Goal: Task Accomplishment & Management: Use online tool/utility

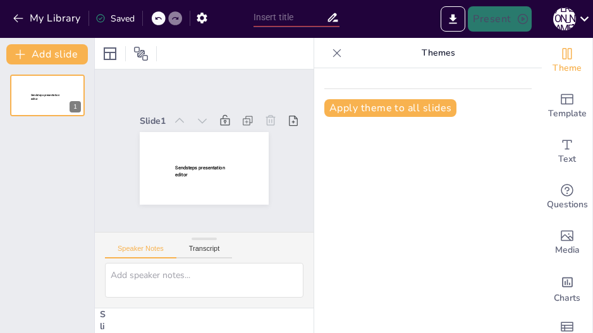
type input "The Shoe Game"
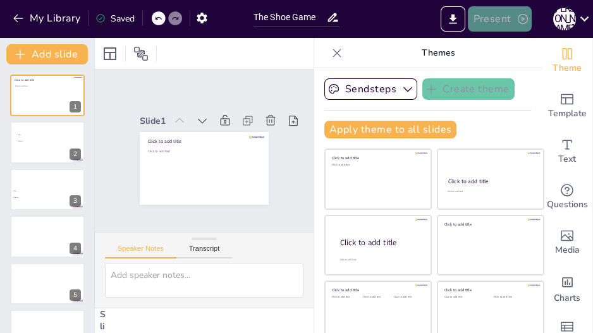
click at [515, 27] on button "Present" at bounding box center [499, 18] width 63 height 25
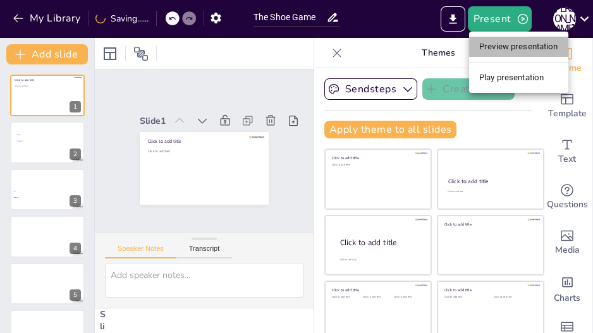
click at [520, 46] on li "Preview presentation" at bounding box center [518, 47] width 99 height 20
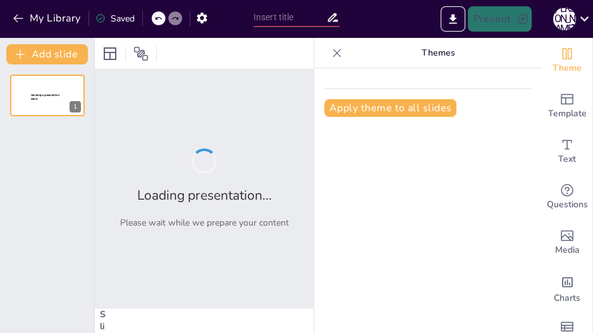
type input "The Shoe Game"
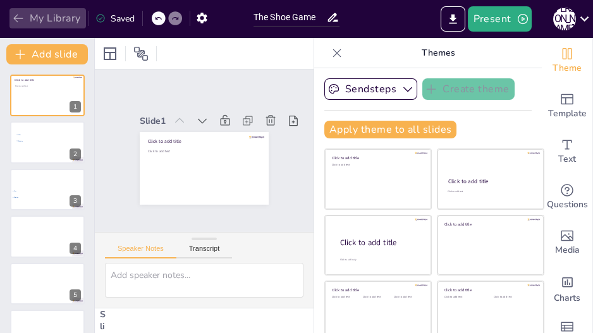
click at [23, 17] on icon "button" at bounding box center [18, 18] width 13 height 13
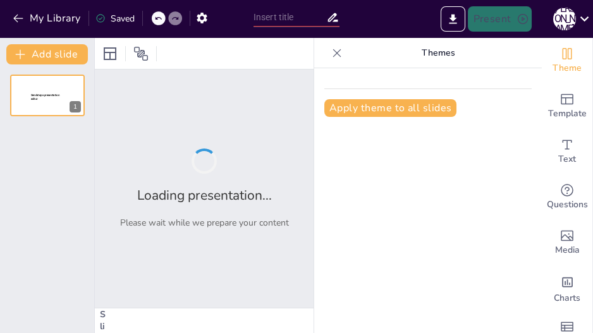
type input "Imported Shoe Game.pptx"
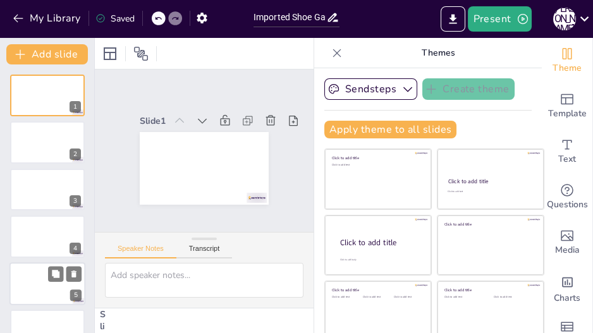
click at [46, 283] on div at bounding box center [47, 283] width 76 height 43
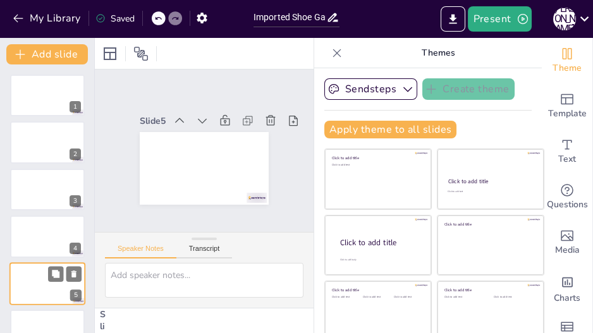
scroll to position [85, 0]
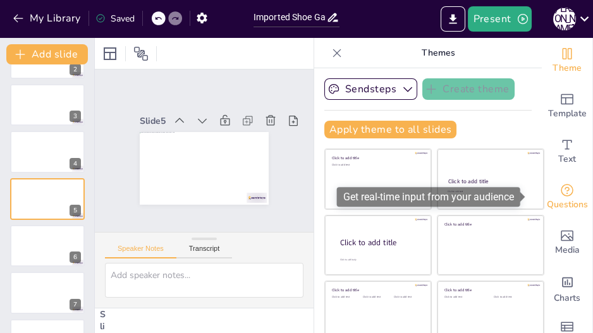
click at [543, 192] on div "Questions" at bounding box center [567, 198] width 51 height 46
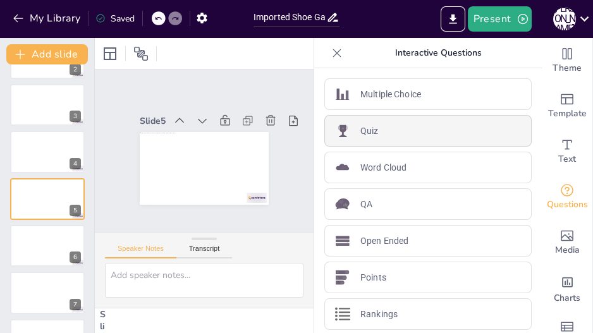
click at [387, 133] on div "Quiz" at bounding box center [427, 131] width 207 height 32
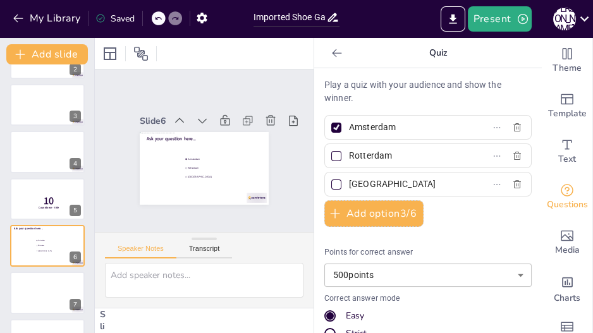
click at [331, 54] on icon at bounding box center [337, 53] width 13 height 13
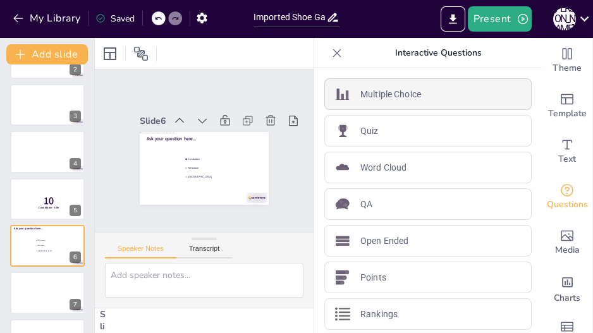
click at [371, 95] on p "Multiple Choice" at bounding box center [390, 94] width 61 height 13
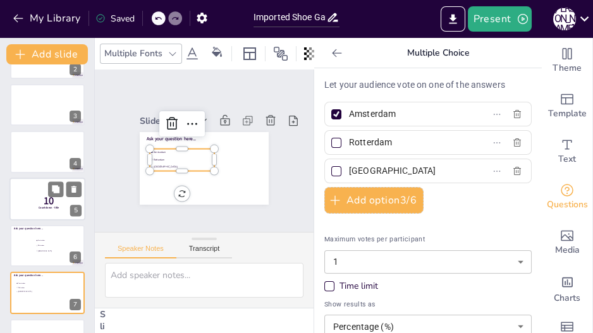
click at [42, 204] on p "10" at bounding box center [49, 201] width 34 height 14
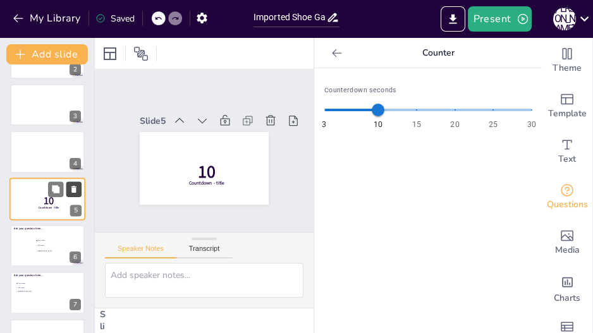
click at [75, 193] on icon at bounding box center [74, 189] width 9 height 9
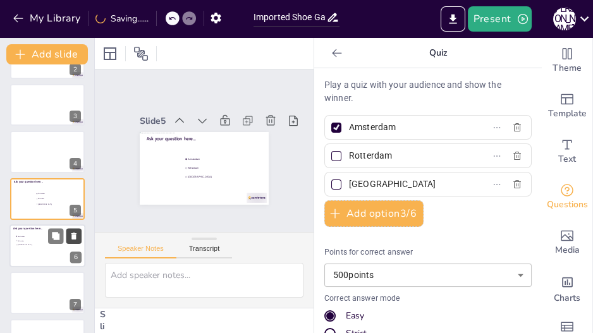
click at [76, 233] on icon at bounding box center [74, 235] width 9 height 9
click at [32, 149] on div at bounding box center [47, 151] width 76 height 43
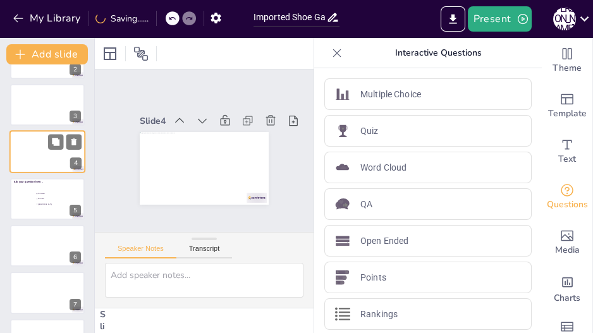
scroll to position [37, 0]
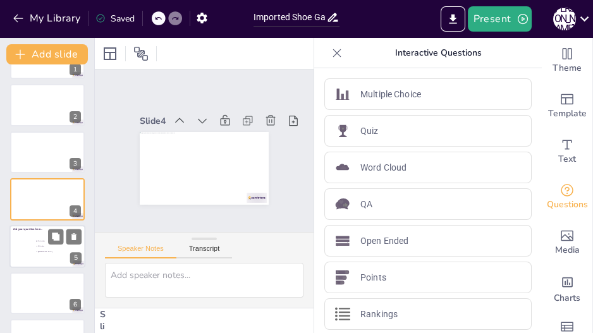
click at [43, 245] on span "Rotterdam" at bounding box center [55, 246] width 35 height 2
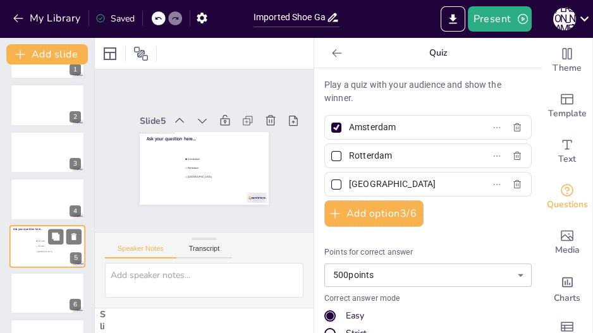
scroll to position [85, 0]
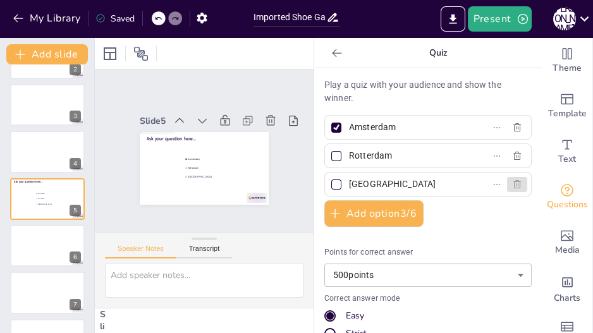
click at [509, 190] on button "button" at bounding box center [517, 184] width 20 height 15
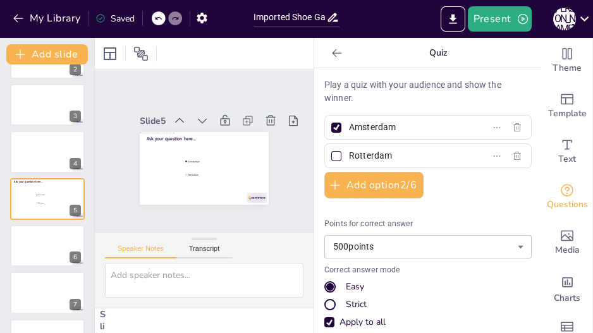
click at [331, 129] on div at bounding box center [336, 128] width 10 height 10
click at [349, 129] on input "Amsterdam" at bounding box center [408, 127] width 118 height 18
checkbox input "false"
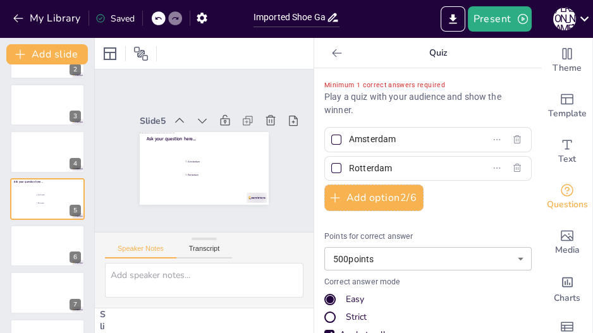
click at [374, 144] on input "Amsterdam" at bounding box center [408, 139] width 118 height 18
click at [327, 59] on div at bounding box center [337, 53] width 20 height 20
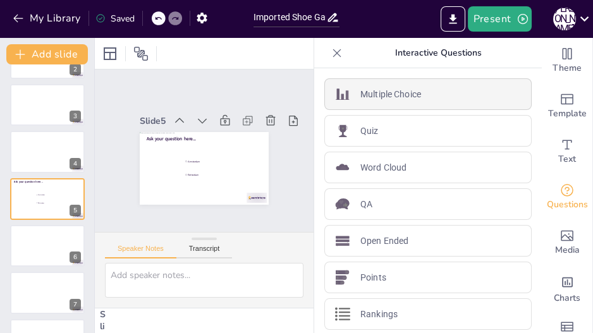
click at [374, 91] on p "Multiple Choice" at bounding box center [390, 94] width 61 height 13
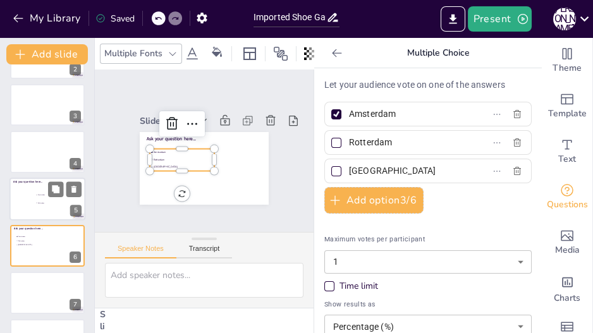
click at [54, 199] on li "Rotterdam" at bounding box center [54, 203] width 38 height 8
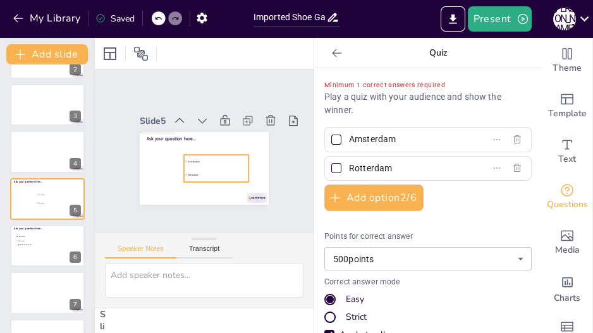
click at [200, 161] on ul "Amsterdam Rotterdam" at bounding box center [216, 168] width 65 height 27
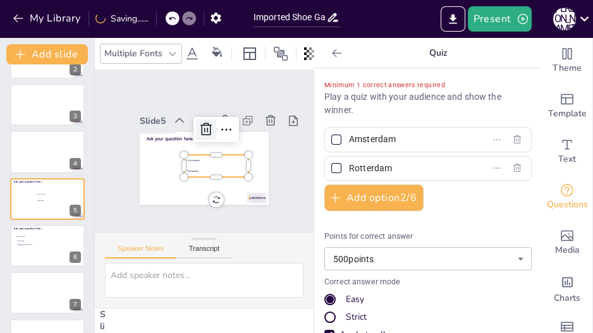
click at [199, 128] on icon at bounding box center [206, 129] width 15 height 15
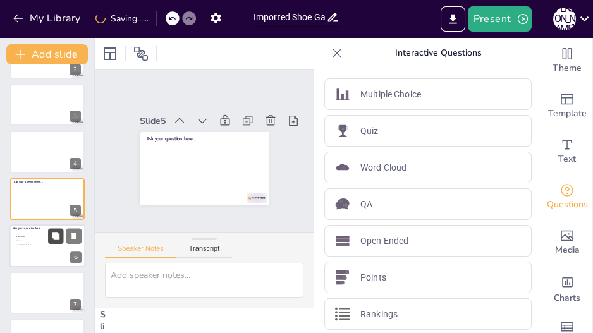
click at [48, 241] on button at bounding box center [55, 235] width 15 height 15
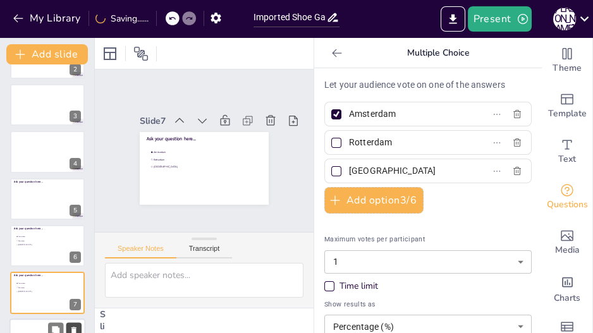
scroll to position [179, 0]
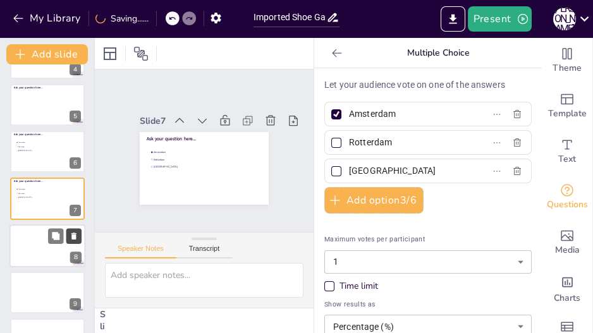
click at [77, 232] on icon at bounding box center [74, 235] width 9 height 9
click at [154, 18] on div at bounding box center [159, 18] width 14 height 14
click at [156, 17] on icon at bounding box center [158, 19] width 8 height 8
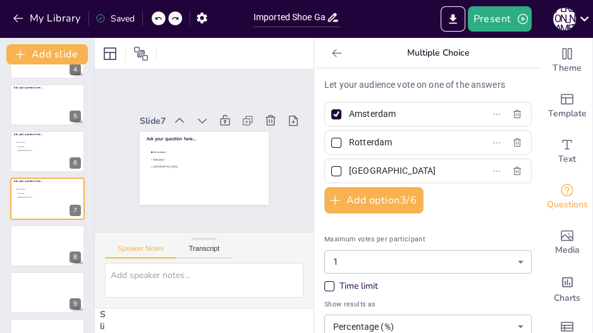
click at [156, 17] on icon at bounding box center [158, 19] width 8 height 8
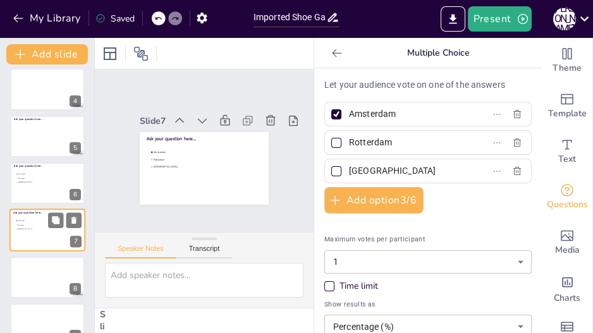
scroll to position [149, 0]
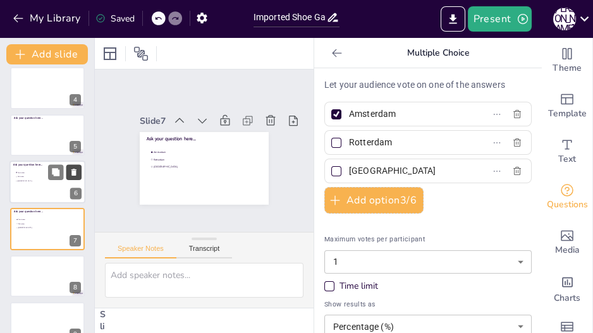
click at [72, 170] on icon at bounding box center [73, 172] width 5 height 7
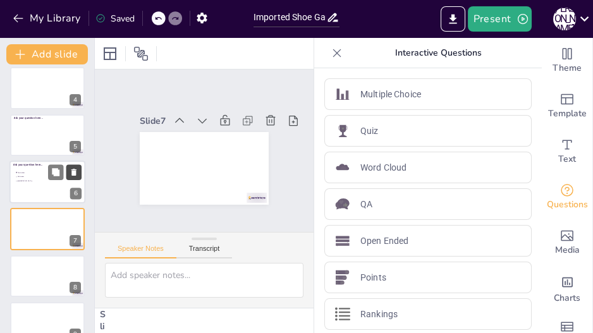
click at [72, 170] on icon at bounding box center [73, 172] width 5 height 7
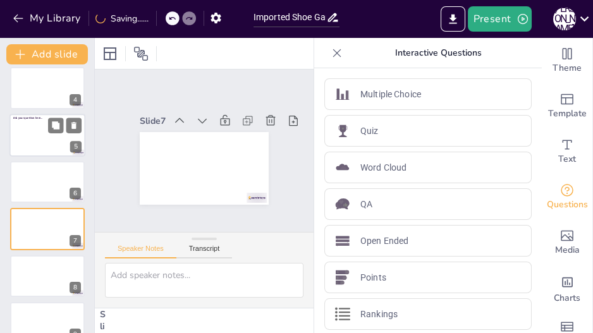
click at [32, 134] on div at bounding box center [47, 135] width 76 height 43
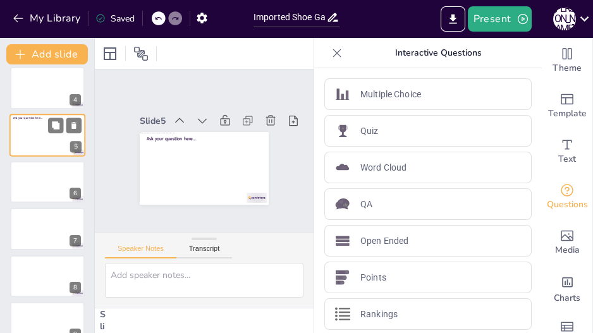
scroll to position [85, 0]
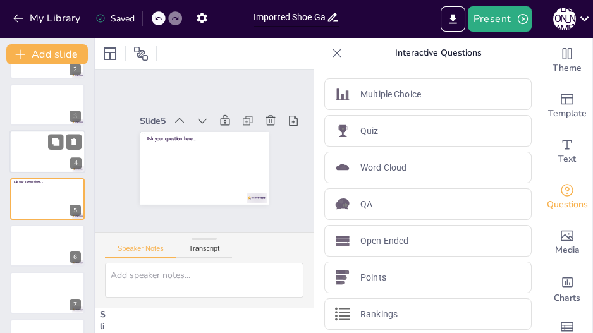
click at [27, 155] on div at bounding box center [47, 151] width 76 height 43
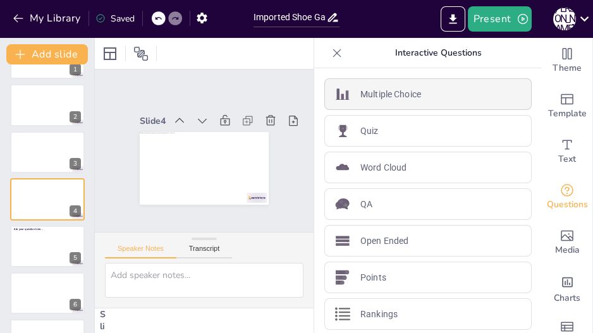
click at [371, 93] on p "Multiple Choice" at bounding box center [390, 94] width 61 height 13
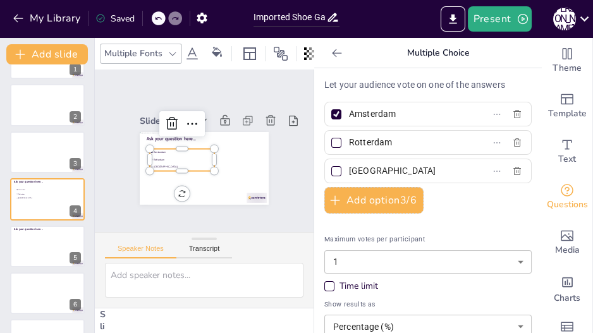
click at [333, 114] on div at bounding box center [336, 114] width 6 height 6
click at [349, 114] on input "Amsterdam" at bounding box center [408, 114] width 118 height 18
checkbox input "false"
type input "A"
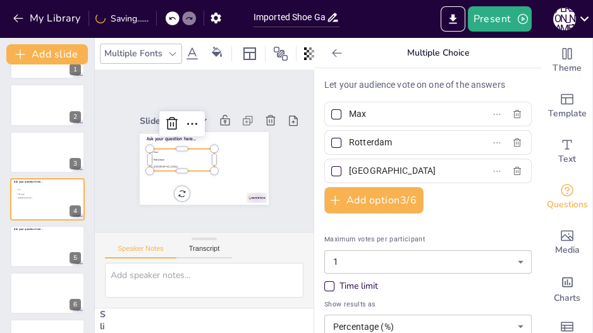
type input "Max"
click at [377, 147] on input "Rotterdam" at bounding box center [408, 142] width 118 height 18
type input "Dimitra"
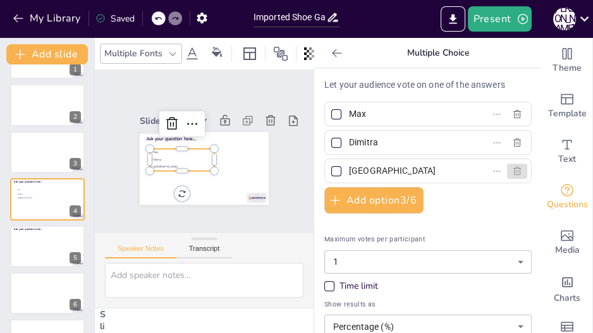
click at [507, 175] on button "button" at bounding box center [517, 171] width 20 height 15
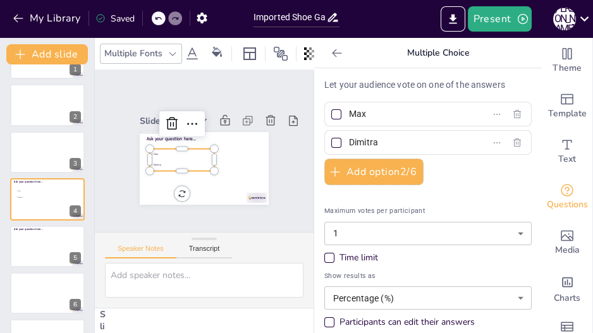
scroll to position [49, 0]
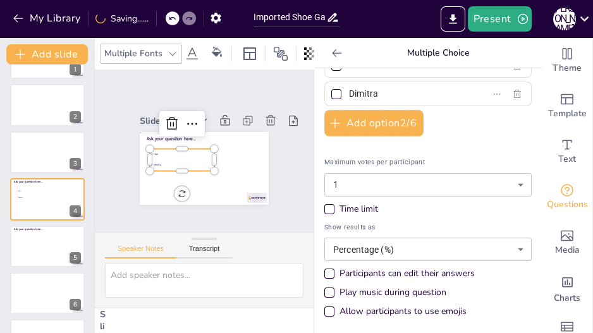
click at [324, 206] on div "Time limit" at bounding box center [329, 209] width 10 height 10
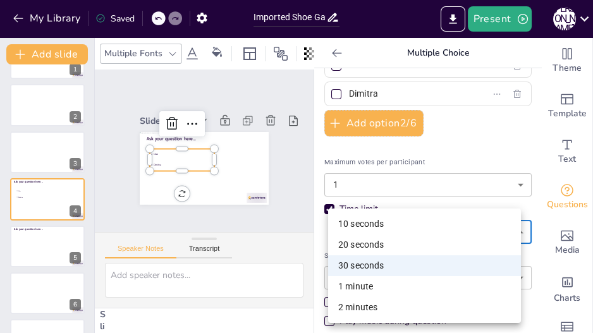
click at [422, 231] on body "My Library Saved Imported Shoe Game.pptx Present J D Document fonts Akatab Popu…" at bounding box center [296, 166] width 593 height 333
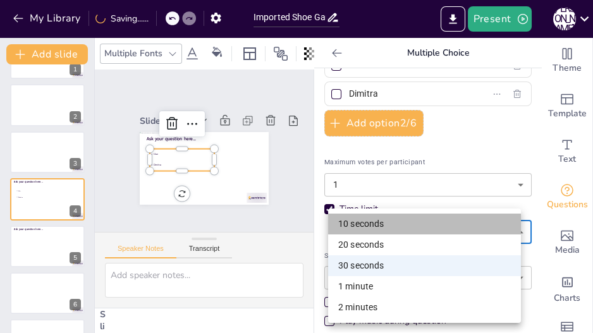
click at [413, 226] on li "10 seconds" at bounding box center [424, 224] width 193 height 21
type input "10"
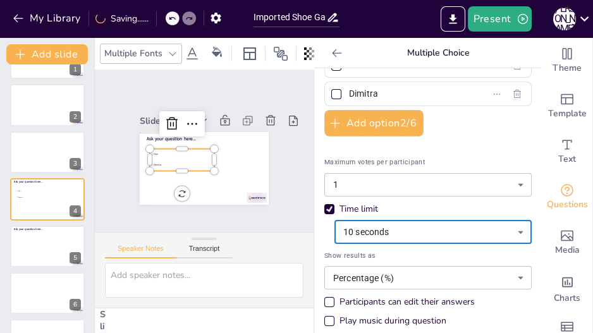
scroll to position [77, 0]
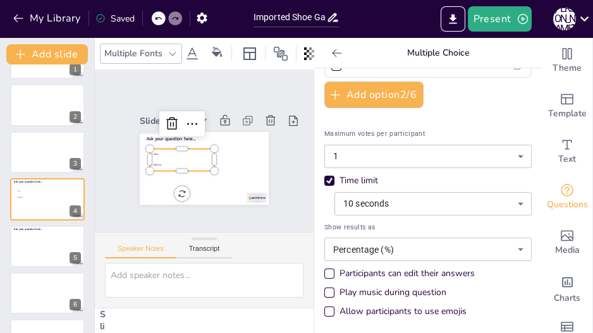
click at [326, 272] on div "Participants can edit their answers" at bounding box center [329, 274] width 10 height 10
click at [277, 164] on div "Slide 1 Slide 2 Slide 3 Slide 4 Ask your question here... Max Dimitra Slide 5 A…" at bounding box center [204, 151] width 200 height 108
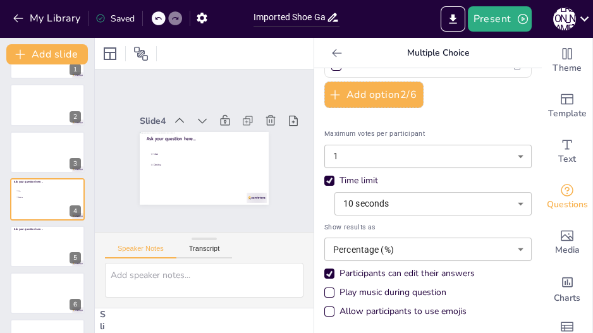
click at [331, 52] on icon at bounding box center [337, 53] width 13 height 13
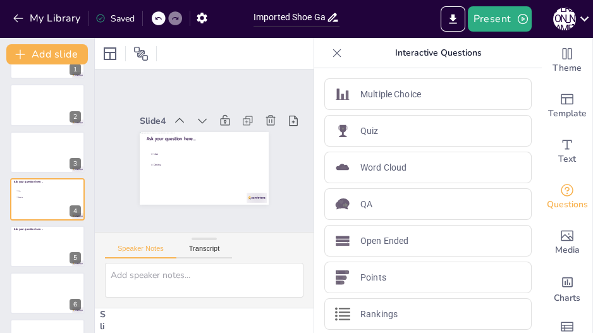
click at [331, 52] on icon at bounding box center [337, 53] width 13 height 13
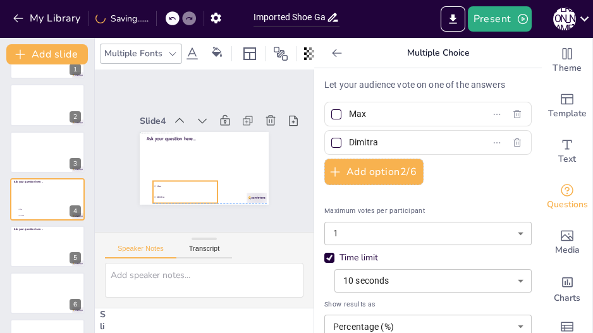
drag, startPoint x: 286, startPoint y: 152, endPoint x: 289, endPoint y: 180, distance: 28.0
click at [289, 180] on div "Slide 1 Slide 2 Slide 3 Slide 4 Ask your question here... Max Dimitra Slide 5 A…" at bounding box center [204, 151] width 200 height 108
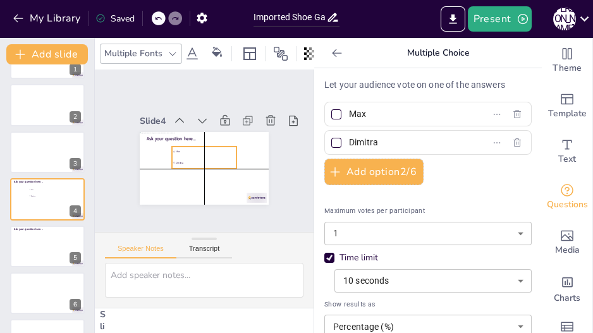
drag, startPoint x: 163, startPoint y: 190, endPoint x: 180, endPoint y: 159, distance: 35.9
click at [180, 159] on li "Dimitra" at bounding box center [204, 162] width 65 height 10
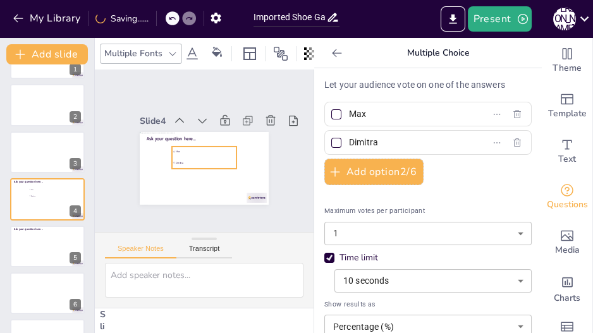
click at [195, 184] on div "Ask your question here... Max Dimitra 0 °" at bounding box center [204, 168] width 129 height 73
click at [195, 188] on div "Ask your question here... Max Dimitra 0 °" at bounding box center [204, 168] width 129 height 73
drag, startPoint x: 176, startPoint y: 188, endPoint x: 194, endPoint y: 187, distance: 18.4
click at [194, 187] on div "Ask your question here... Max Dimitra 0 °" at bounding box center [204, 168] width 129 height 73
click at [274, 158] on div "Slide 1 Slide 2 Slide 3 Slide 4 Ask your question here... Max Dimitra Slide 5 A…" at bounding box center [204, 151] width 200 height 108
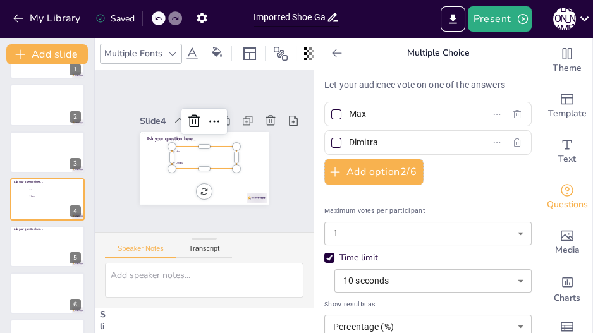
click at [176, 151] on span "Max" at bounding box center [206, 152] width 60 height 3
click at [207, 114] on icon at bounding box center [214, 121] width 15 height 15
click at [144, 218] on div "Slide 1 Slide 2 Slide 3 Slide 4 Ask your question here... Max Dimitra Slide 5 A…" at bounding box center [204, 151] width 219 height 163
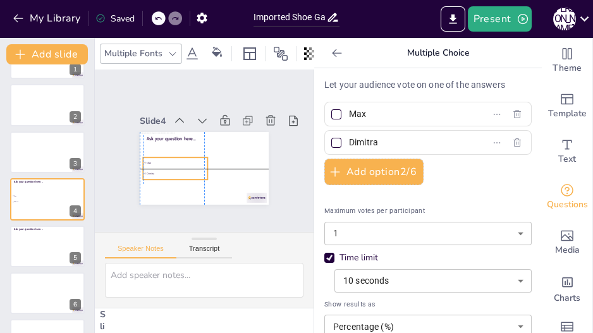
drag, startPoint x: 180, startPoint y: 151, endPoint x: 151, endPoint y: 166, distance: 32.8
click at [151, 169] on li "Dimitra" at bounding box center [175, 174] width 65 height 10
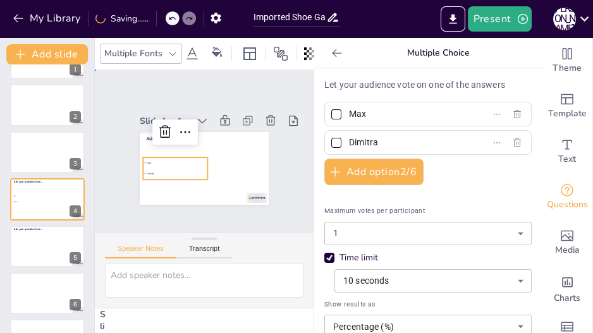
click at [195, 212] on div "Slide 1 Slide 2 Slide 3 Slide 4 Ask your question here... Max Dimitra Slide 5 A…" at bounding box center [204, 151] width 219 height 163
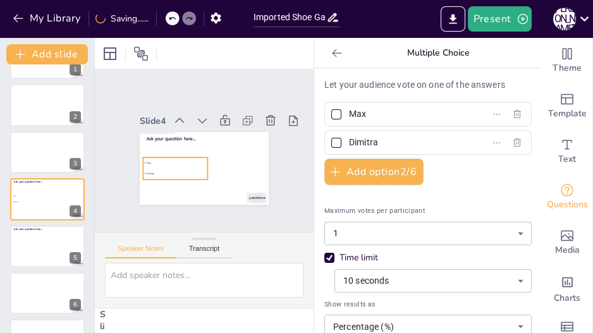
click at [153, 161] on span "Max" at bounding box center [177, 162] width 60 height 3
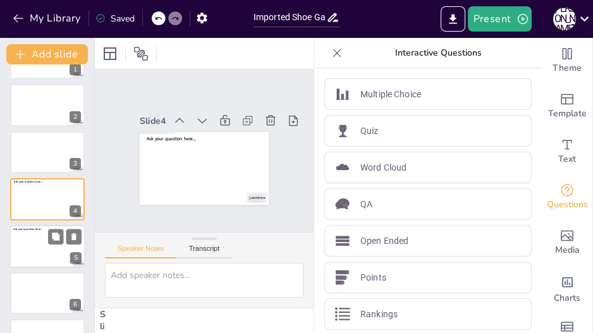
click at [47, 248] on div at bounding box center [47, 246] width 76 height 43
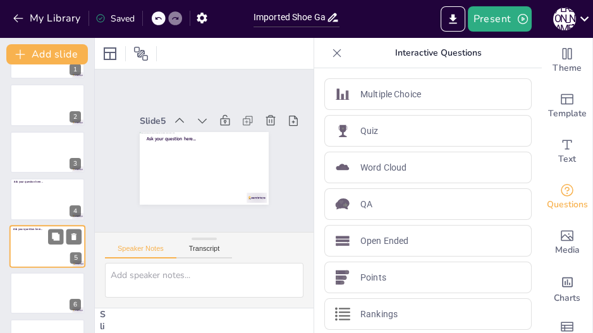
scroll to position [85, 0]
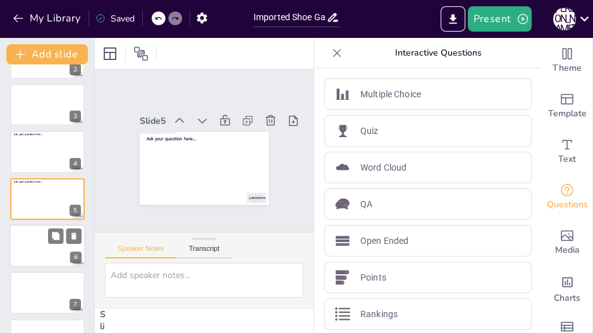
click at [21, 237] on div at bounding box center [47, 245] width 76 height 43
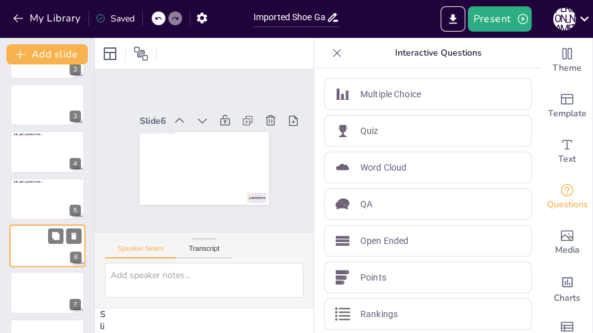
scroll to position [132, 0]
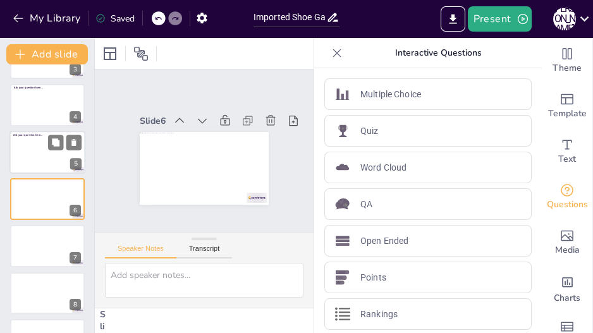
click at [28, 144] on div at bounding box center [47, 152] width 76 height 43
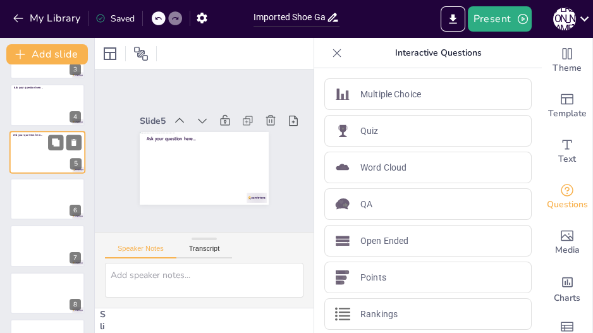
scroll to position [85, 0]
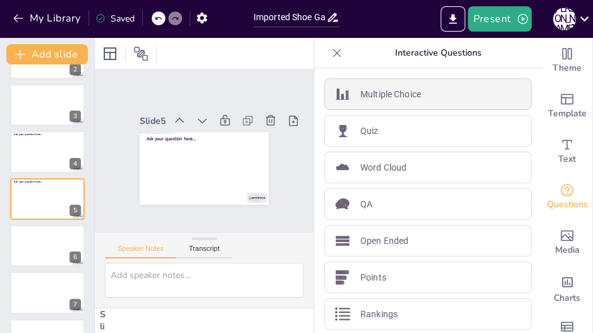
click at [390, 97] on p "Multiple Choice" at bounding box center [390, 94] width 61 height 13
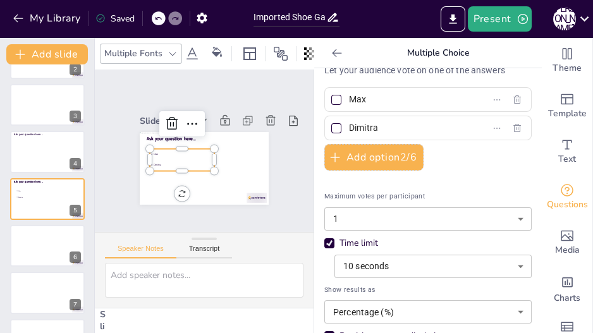
scroll to position [0, 0]
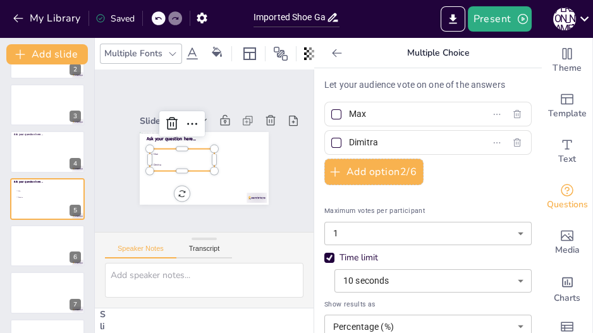
click at [168, 145] on li "Max" at bounding box center [181, 152] width 65 height 17
click at [249, 46] on icon at bounding box center [249, 53] width 15 height 15
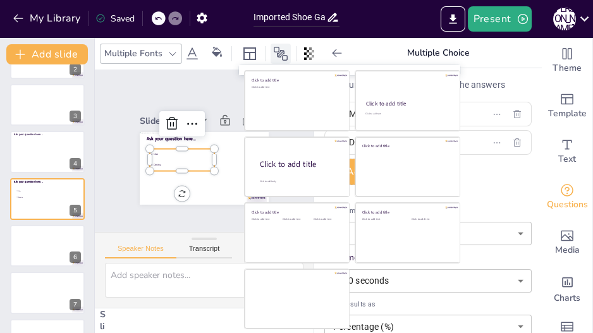
click at [274, 47] on icon at bounding box center [280, 53] width 15 height 15
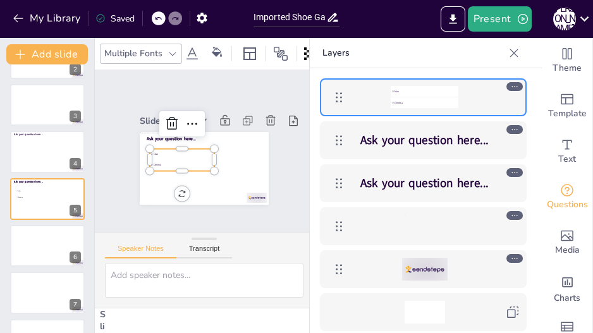
click at [511, 126] on icon at bounding box center [514, 129] width 9 height 9
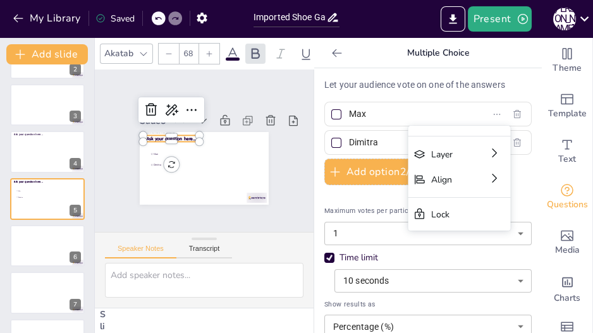
click at [156, 136] on span "Ask your question here..." at bounding box center [172, 139] width 50 height 6
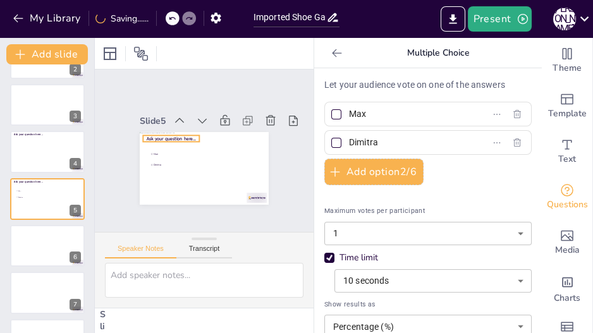
click at [156, 136] on span "Ask your question here..." at bounding box center [172, 139] width 50 height 6
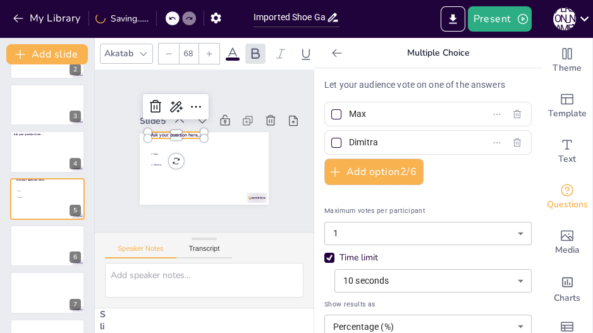
click at [154, 132] on span "Ask your question here..." at bounding box center [176, 135] width 50 height 6
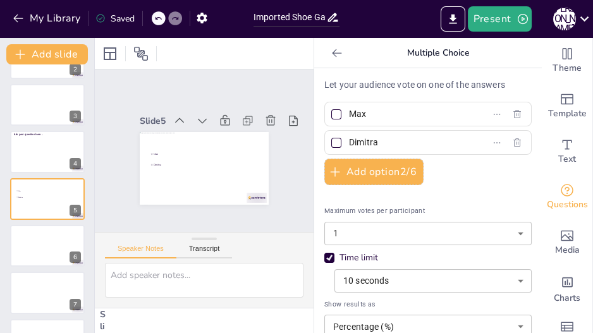
click at [278, 146] on div "Slide 1 Slide 2 Slide 3 Slide 4 Ask your question here... Slide 5 Max Dimitra S…" at bounding box center [204, 151] width 200 height 108
click at [243, 114] on icon at bounding box center [248, 120] width 13 height 13
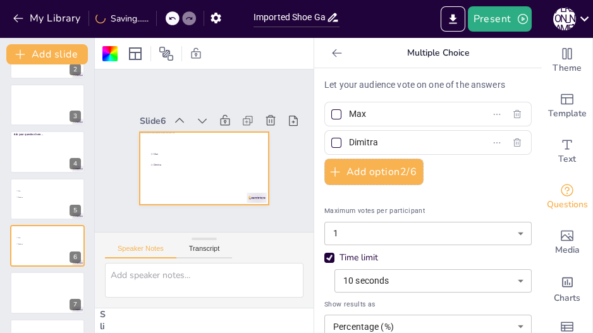
click at [243, 114] on icon at bounding box center [248, 120] width 13 height 13
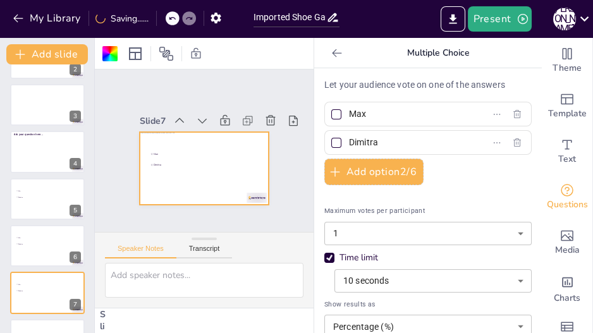
click at [331, 52] on icon at bounding box center [337, 53] width 13 height 13
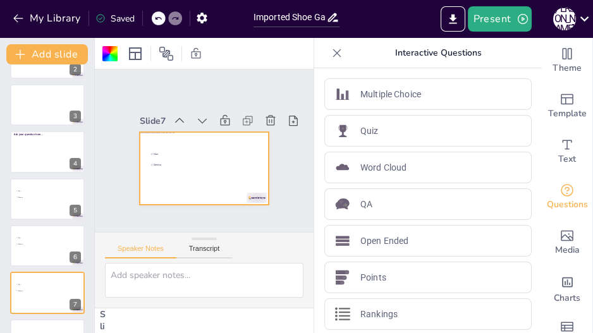
click at [333, 52] on icon at bounding box center [337, 53] width 8 height 8
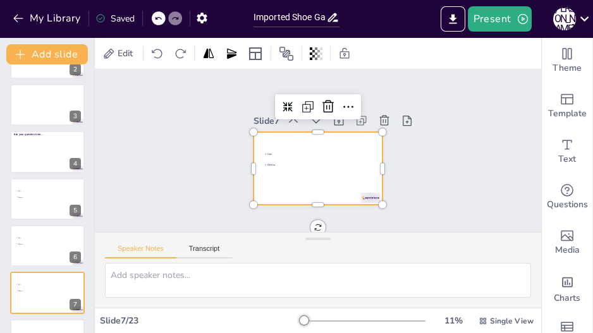
click at [322, 150] on div at bounding box center [312, 167] width 145 height 109
click at [341, 106] on icon at bounding box center [348, 106] width 15 height 15
click at [182, 180] on div "Slide 1 Slide 2 Slide 3 Slide 4 Ask your question here... Slide 5 Max Dimitra S…" at bounding box center [318, 151] width 446 height 163
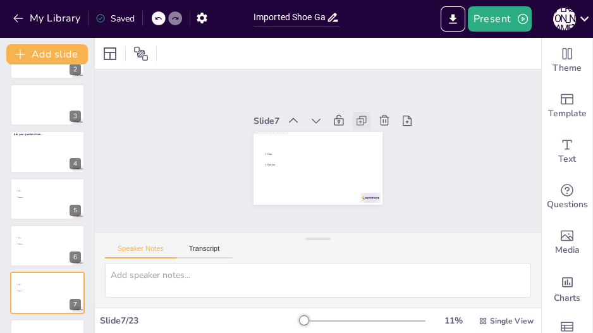
click at [362, 120] on icon at bounding box center [363, 119] width 6 height 6
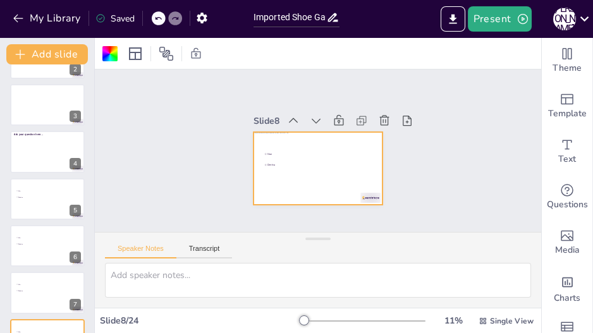
click at [362, 120] on icon at bounding box center [363, 119] width 6 height 6
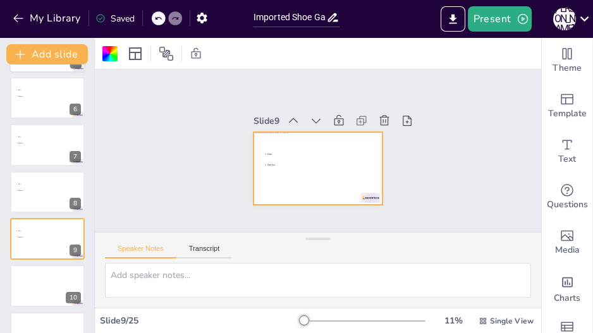
scroll to position [233, 0]
click at [32, 193] on div at bounding box center [47, 191] width 76 height 43
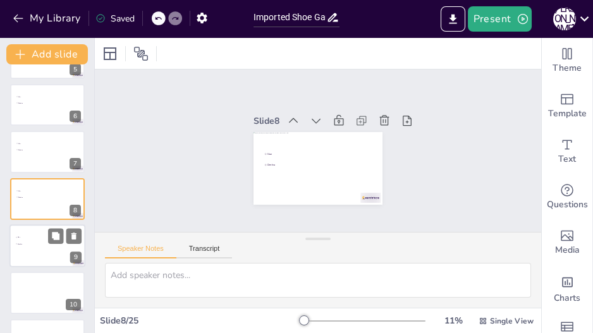
click at [38, 235] on li "Max" at bounding box center [34, 238] width 38 height 6
click at [72, 238] on icon at bounding box center [73, 236] width 5 height 7
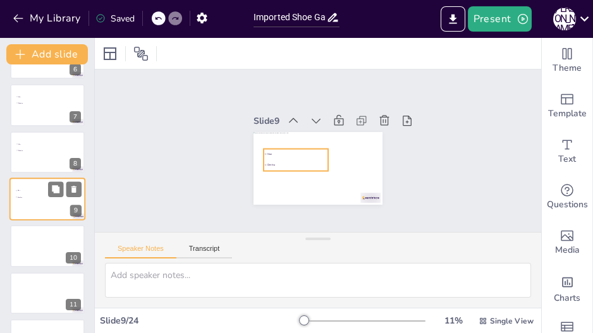
click at [47, 192] on li "Max" at bounding box center [34, 191] width 38 height 6
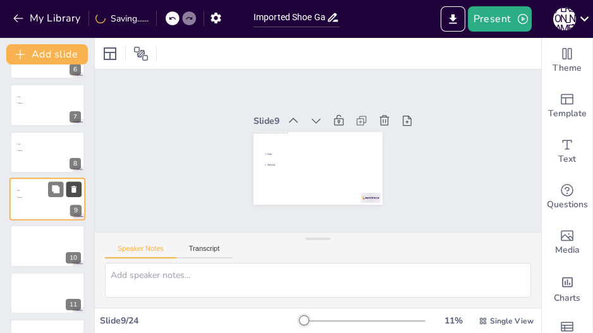
click at [77, 190] on icon at bounding box center [74, 189] width 9 height 9
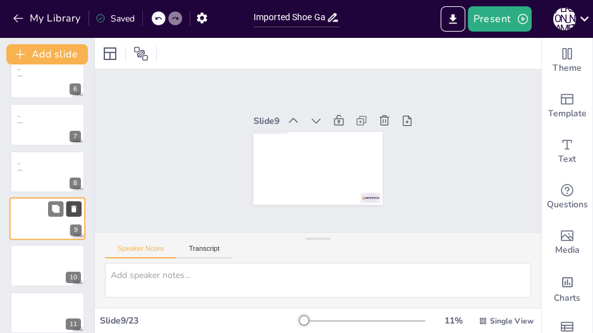
scroll to position [253, 0]
click at [156, 15] on icon at bounding box center [158, 19] width 8 height 8
click at [79, 206] on button at bounding box center [73, 208] width 15 height 15
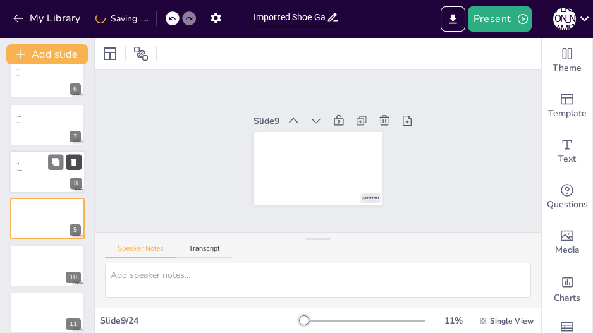
click at [80, 164] on button at bounding box center [73, 161] width 15 height 15
click at [78, 113] on icon at bounding box center [74, 115] width 9 height 9
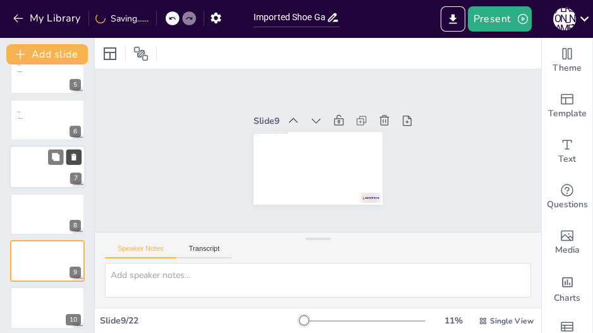
scroll to position [211, 0]
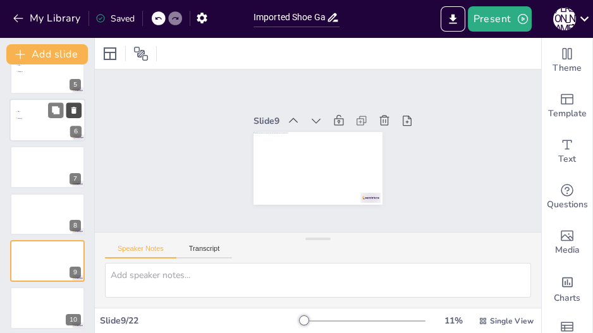
click at [73, 108] on icon at bounding box center [73, 110] width 5 height 7
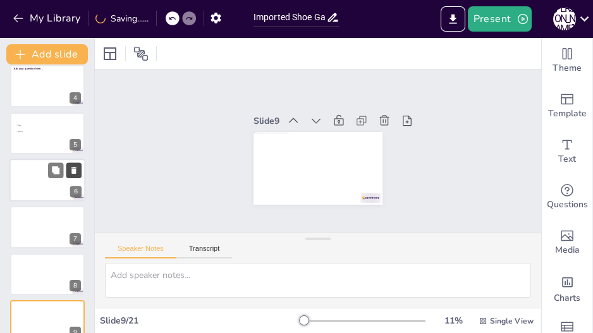
scroll to position [141, 0]
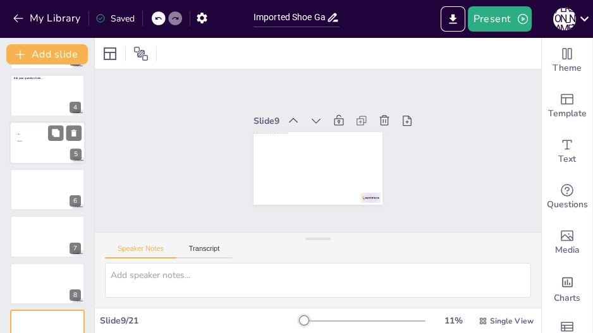
click at [31, 135] on li "Max" at bounding box center [34, 135] width 38 height 6
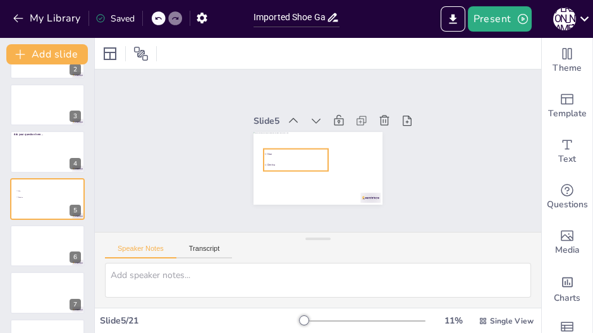
click at [289, 153] on div "Slide 1 Slide 2 Slide 3 Slide 4 Ask your question here... Slide 5 Max Dimitra S…" at bounding box center [318, 151] width 200 height 108
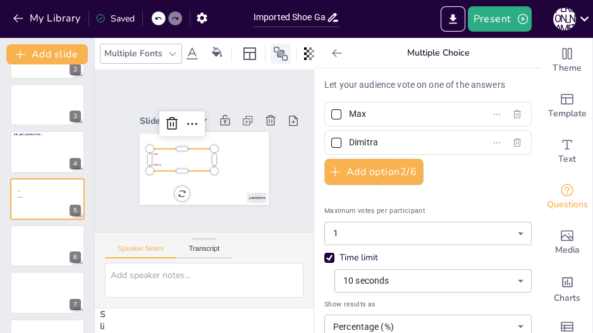
click at [274, 49] on icon at bounding box center [280, 53] width 15 height 15
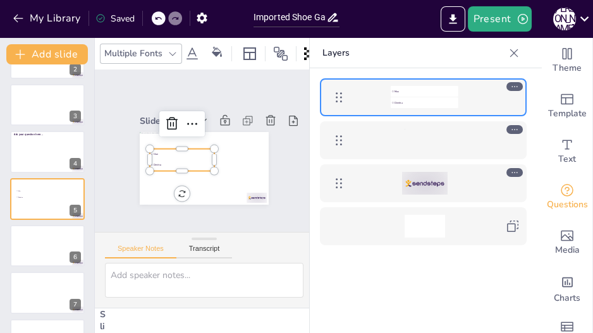
click at [512, 85] on icon at bounding box center [514, 86] width 9 height 9
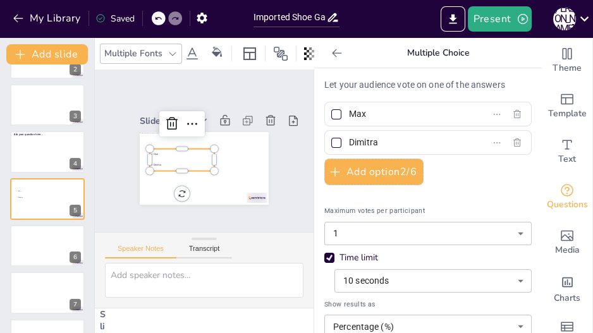
click at [331, 52] on icon at bounding box center [337, 53] width 13 height 13
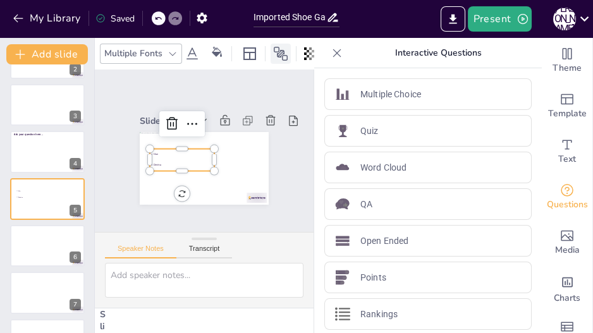
click at [280, 47] on icon at bounding box center [281, 54] width 14 height 14
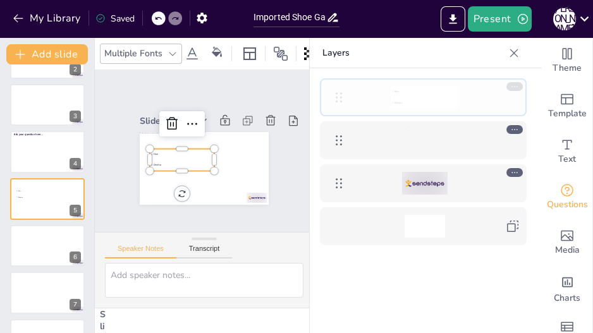
click at [339, 97] on icon at bounding box center [338, 97] width 15 height 15
click at [346, 95] on div at bounding box center [338, 97] width 25 height 25
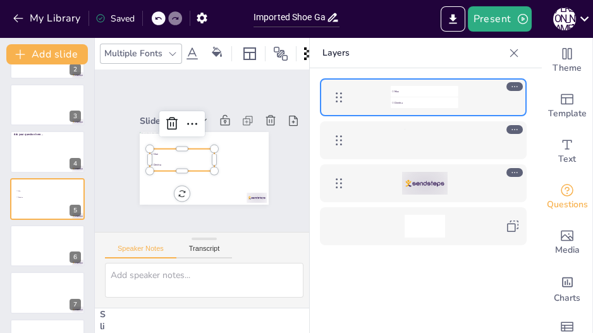
click at [466, 182] on div at bounding box center [425, 183] width 146 height 23
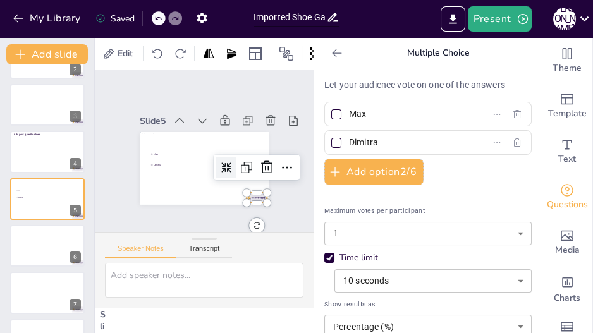
click at [331, 54] on icon at bounding box center [337, 53] width 13 height 13
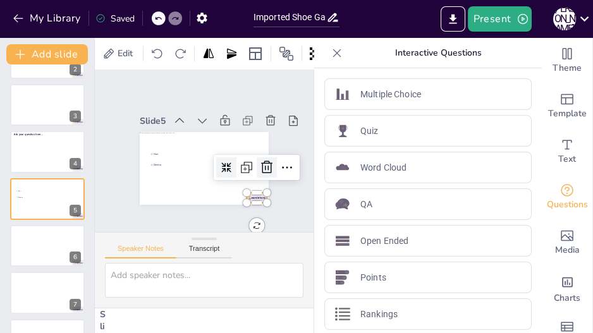
click at [259, 164] on icon at bounding box center [266, 167] width 15 height 15
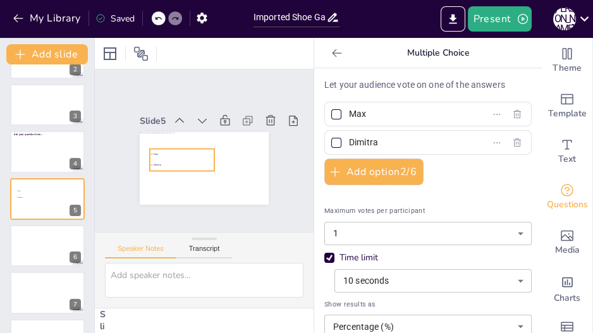
click at [161, 152] on li "Max" at bounding box center [182, 154] width 65 height 10
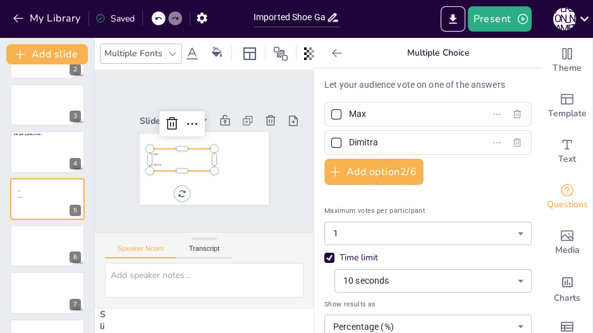
click at [331, 50] on icon at bounding box center [337, 53] width 13 height 13
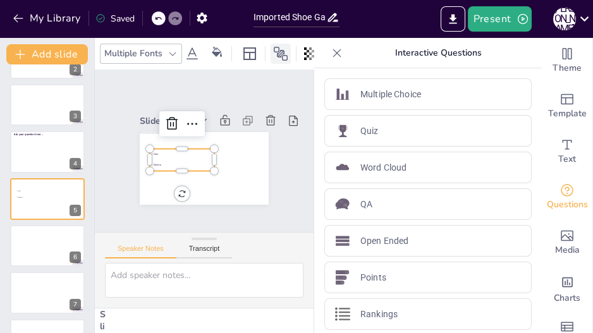
click at [279, 52] on icon at bounding box center [281, 54] width 14 height 14
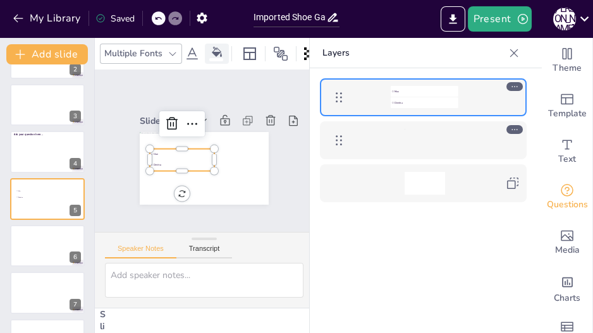
click at [218, 54] on div at bounding box center [216, 53] width 19 height 13
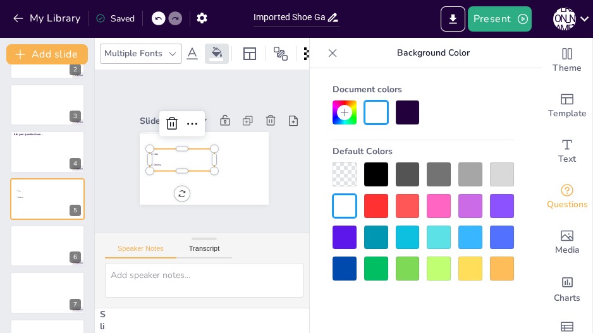
click at [347, 166] on div at bounding box center [345, 175] width 24 height 24
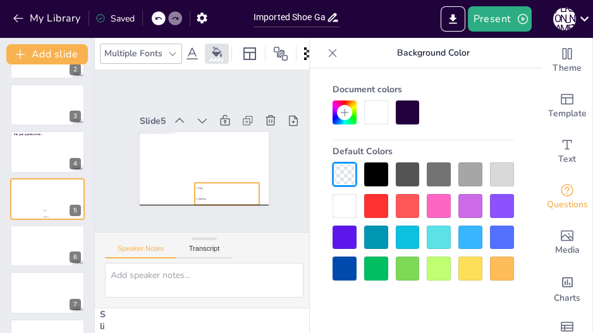
drag, startPoint x: 163, startPoint y: 143, endPoint x: 207, endPoint y: 178, distance: 57.2
click at [207, 183] on li "Max" at bounding box center [227, 188] width 65 height 10
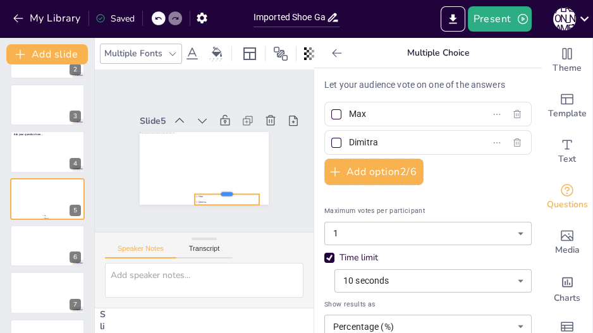
drag, startPoint x: 218, startPoint y: 173, endPoint x: 218, endPoint y: 185, distance: 11.4
click at [218, 185] on div at bounding box center [222, 191] width 65 height 17
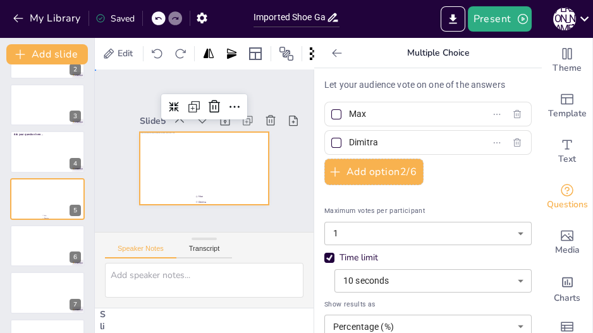
click at [169, 205] on div "Slide 1 Slide 2 Slide 3 Slide 4 Ask your question here... Slide 5 Max Dimitra S…" at bounding box center [204, 151] width 235 height 185
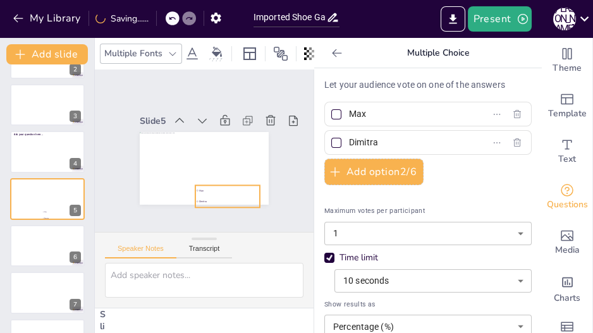
drag, startPoint x: 197, startPoint y: 192, endPoint x: 197, endPoint y: 183, distance: 8.9
click at [197, 185] on li "Max" at bounding box center [227, 190] width 65 height 10
drag, startPoint x: 218, startPoint y: 201, endPoint x: 222, endPoint y: 178, distance: 23.1
click at [222, 178] on div "Max Dimitra" at bounding box center [204, 168] width 129 height 73
click at [238, 192] on span "Max" at bounding box center [230, 193] width 60 height 3
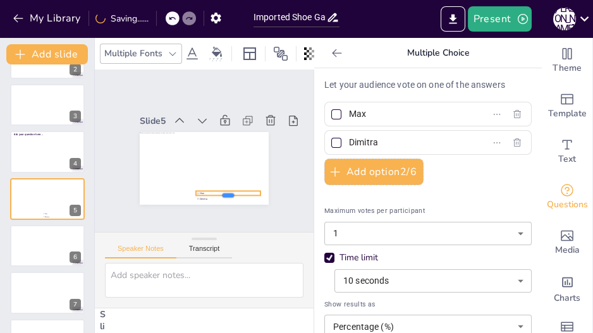
drag, startPoint x: 221, startPoint y: 206, endPoint x: 223, endPoint y: 188, distance: 17.8
click at [223, 195] on div at bounding box center [228, 200] width 65 height 10
click at [192, 206] on div "Slide 1 Slide 2 Slide 3 Slide 4 Ask your question here... Slide 5 Max Dimitra S…" at bounding box center [204, 151] width 219 height 163
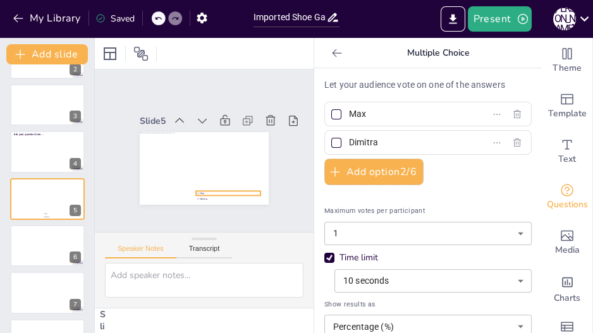
click at [196, 191] on li "Max" at bounding box center [228, 193] width 65 height 5
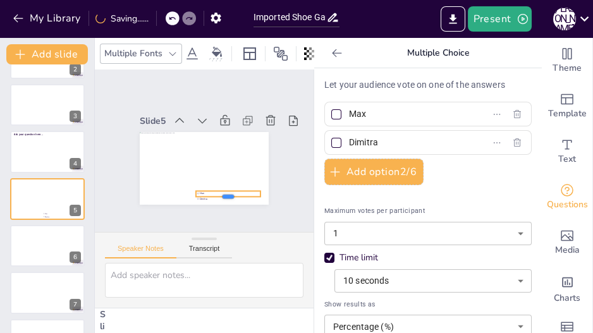
drag, startPoint x: 218, startPoint y: 206, endPoint x: 221, endPoint y: 190, distance: 16.7
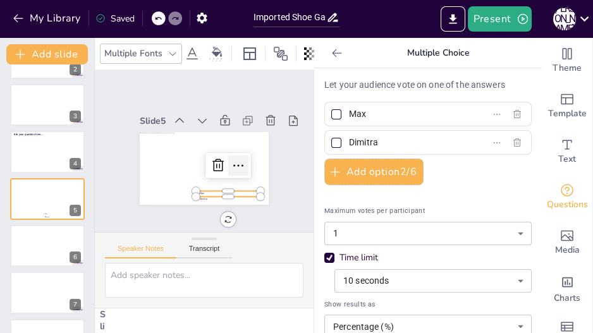
click at [233, 165] on icon at bounding box center [238, 166] width 10 height 2
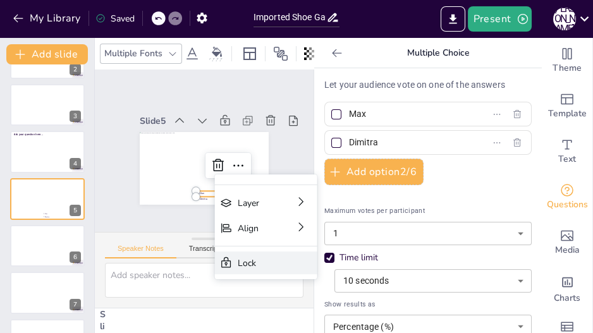
click at [333, 327] on div "Lock" at bounding box center [352, 333] width 39 height 12
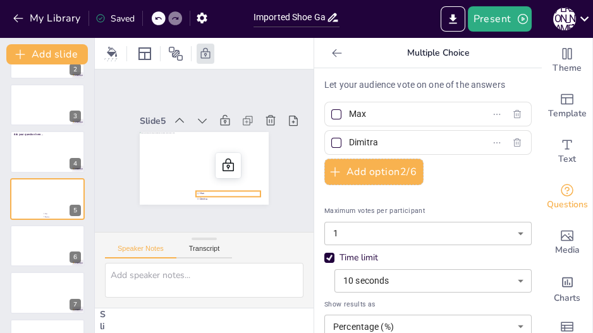
click at [200, 185] on span "Max" at bounding box center [194, 199] width 47 height 42
click at [159, 204] on div "Slide 1 Slide 2 Slide 3 Slide 4 Ask your question here... Slide 5 Max Dimitra S…" at bounding box center [204, 151] width 219 height 163
click at [200, 195] on span "Max" at bounding box center [230, 196] width 60 height 3
click at [213, 206] on div "Slide 1 Slide 2 Slide 3 Slide 4 Ask your question here... Slide 5 Max Dimitra S…" at bounding box center [204, 151] width 235 height 185
click at [223, 161] on icon at bounding box center [228, 165] width 11 height 13
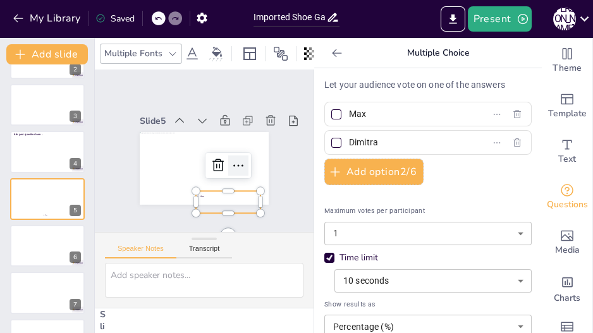
click at [231, 161] on icon at bounding box center [238, 165] width 15 height 15
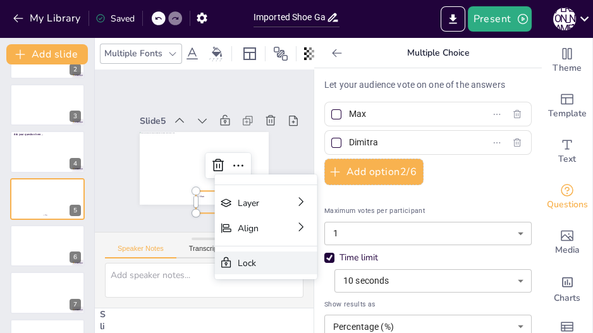
click at [333, 327] on div "Lock" at bounding box center [352, 333] width 39 height 12
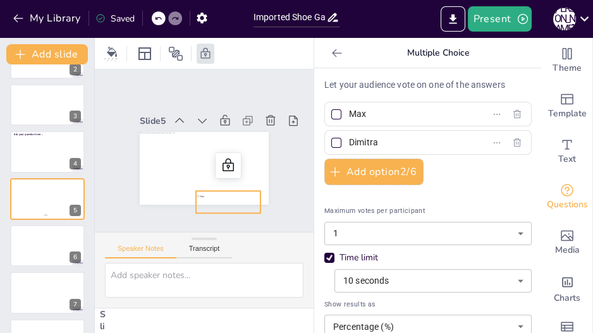
drag, startPoint x: 216, startPoint y: 206, endPoint x: 216, endPoint y: 191, distance: 14.5
click at [216, 191] on div "Slide 1 Slide 2 Slide 3 Slide 4 Ask your question here... Slide 5 Max Dimitra S…" at bounding box center [204, 151] width 219 height 163
click at [216, 195] on span "Max" at bounding box center [230, 196] width 60 height 3
click at [35, 148] on div at bounding box center [47, 151] width 76 height 43
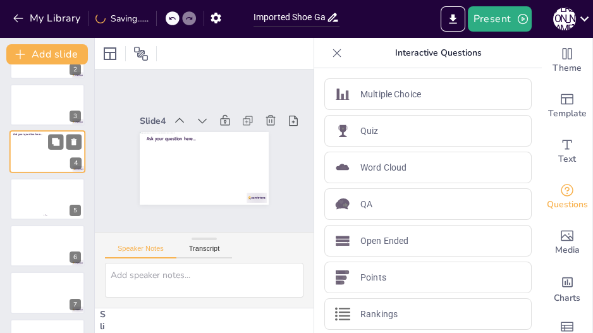
scroll to position [37, 0]
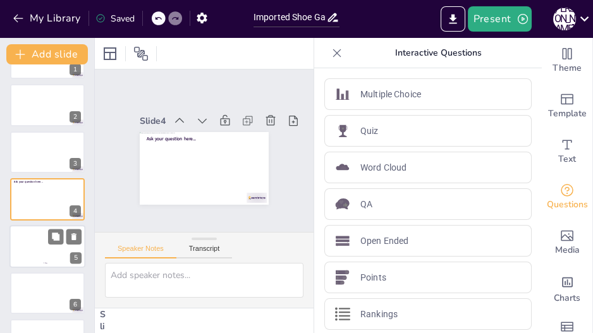
click at [41, 246] on div at bounding box center [47, 246] width 76 height 43
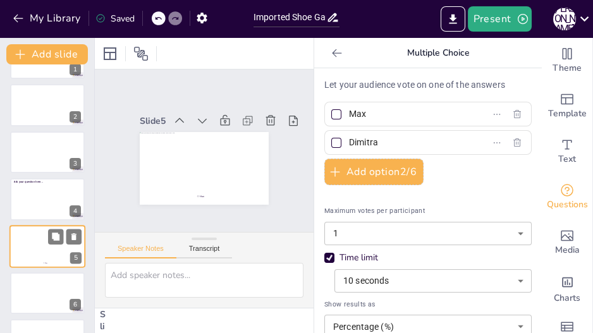
scroll to position [85, 0]
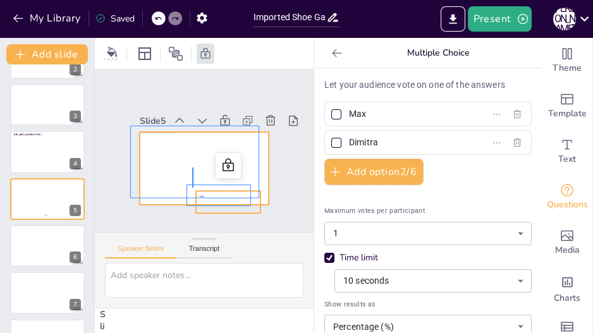
drag, startPoint x: 192, startPoint y: 188, endPoint x: 194, endPoint y: 168, distance: 20.3
click at [194, 132] on div "Max Dimitra" at bounding box center [204, 132] width 129 height 0
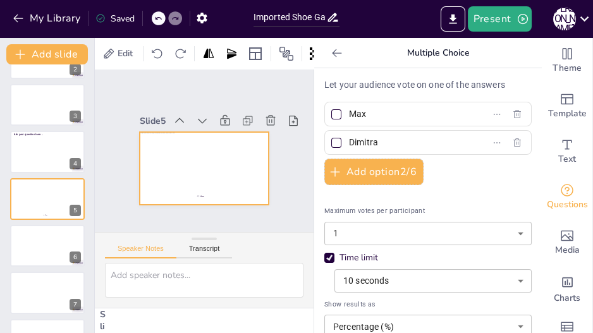
click at [195, 214] on div "Slide 1 Slide 2 Slide 3 Slide 4 Ask your question here... Slide 5 Max Dimitra 0…" at bounding box center [204, 151] width 219 height 163
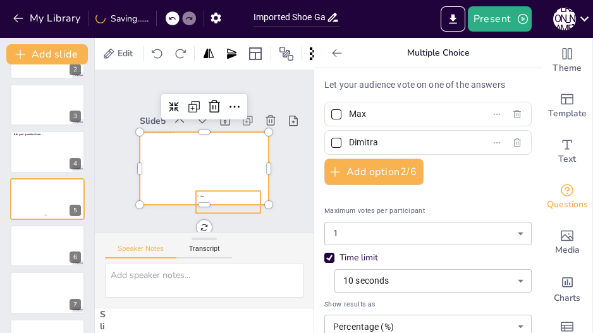
click at [196, 191] on li "Max" at bounding box center [228, 196] width 65 height 10
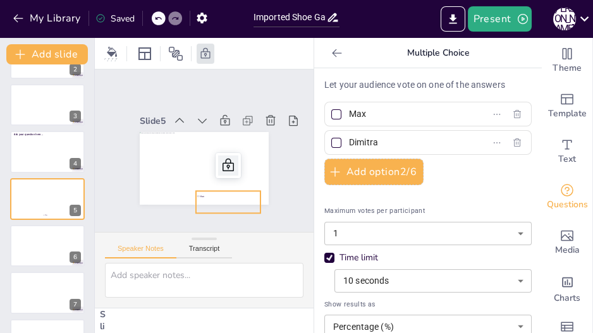
click at [221, 160] on icon at bounding box center [228, 165] width 15 height 15
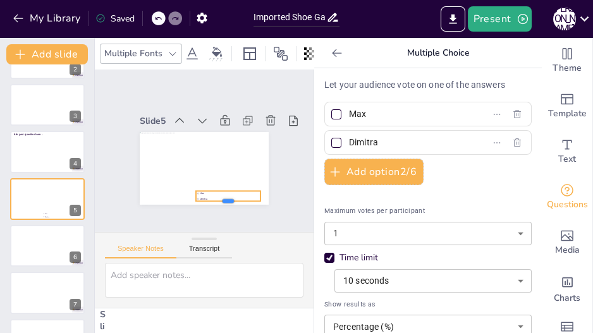
drag, startPoint x: 217, startPoint y: 207, endPoint x: 218, endPoint y: 195, distance: 12.1
click at [218, 201] on div at bounding box center [228, 206] width 65 height 10
click at [181, 215] on div "Slide 1 Slide 2 Slide 3 Slide 4 Ask your question here... Slide 5 Max Dimitra S…" at bounding box center [204, 151] width 219 height 163
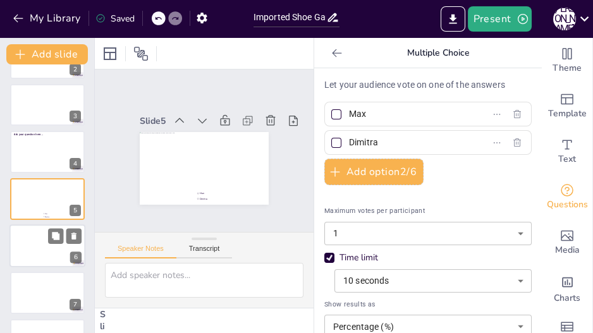
click at [54, 247] on div at bounding box center [47, 245] width 76 height 43
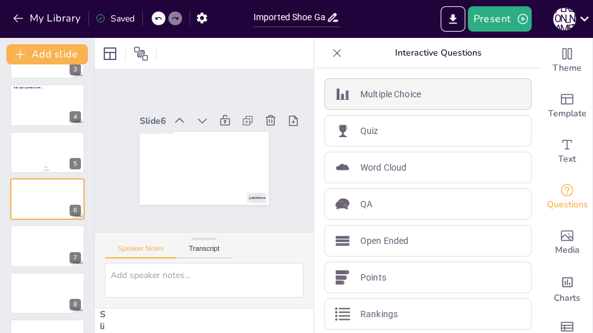
click at [414, 97] on p "Multiple Choice" at bounding box center [390, 94] width 61 height 13
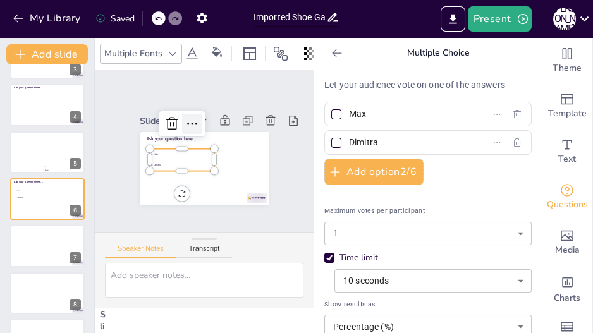
click at [185, 120] on icon at bounding box center [192, 123] width 15 height 15
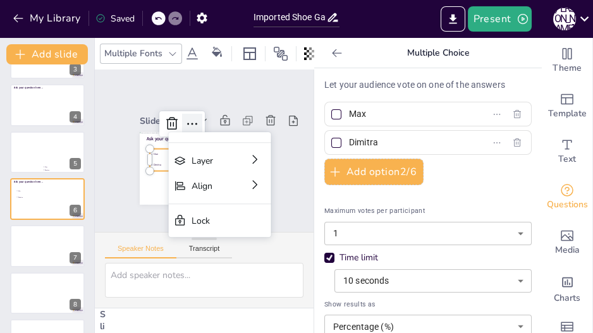
click at [185, 120] on icon at bounding box center [192, 123] width 15 height 15
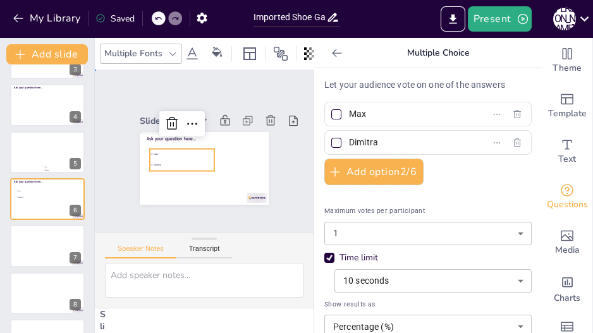
click at [273, 147] on div "Slide 1 Slide 2 Slide 3 Slide 4 Ask your question here... Slide 5 Max Dimitra S…" at bounding box center [204, 151] width 200 height 108
click at [168, 151] on li "Max" at bounding box center [182, 154] width 65 height 10
click at [219, 50] on icon at bounding box center [217, 52] width 10 height 10
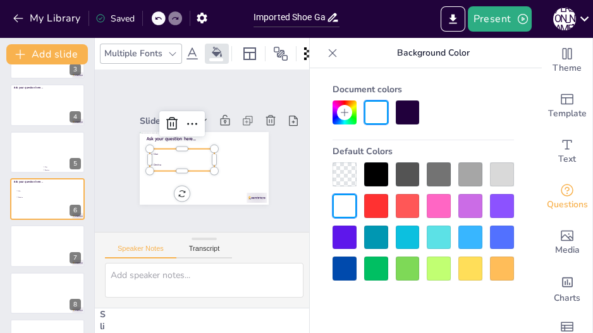
click at [338, 173] on div at bounding box center [345, 175] width 24 height 24
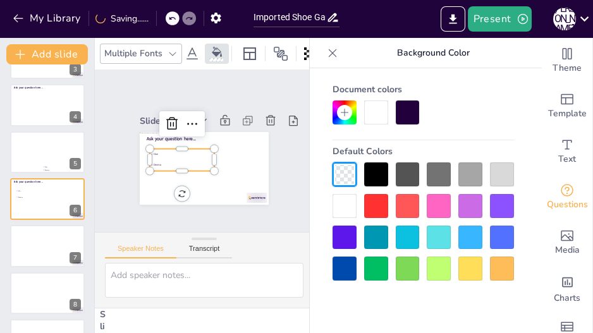
click at [194, 51] on icon at bounding box center [192, 53] width 15 height 15
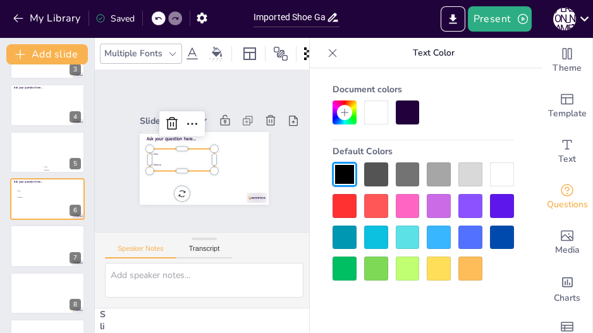
click at [496, 232] on div at bounding box center [502, 238] width 24 height 24
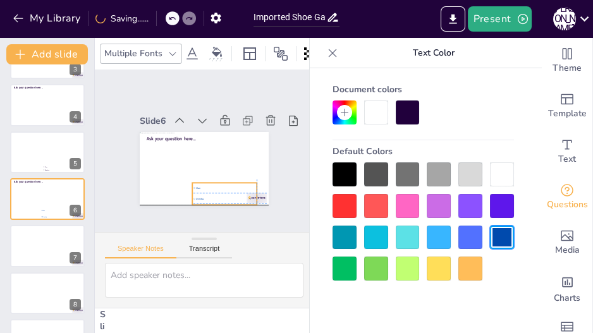
drag, startPoint x: 156, startPoint y: 163, endPoint x: 200, endPoint y: 193, distance: 53.2
click at [200, 194] on li "Dimitra" at bounding box center [224, 199] width 65 height 10
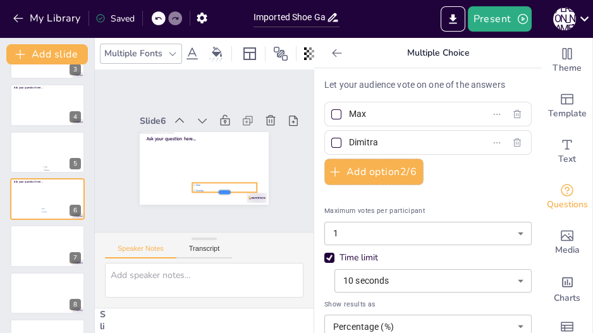
drag, startPoint x: 216, startPoint y: 200, endPoint x: 216, endPoint y: 187, distance: 12.6
click at [216, 192] on div at bounding box center [224, 197] width 65 height 10
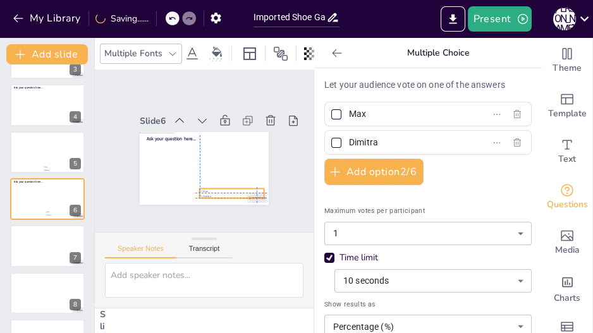
click at [206, 194] on li "Dimitra" at bounding box center [232, 196] width 65 height 5
drag, startPoint x: 222, startPoint y: 206, endPoint x: 223, endPoint y: 189, distance: 16.5
click at [223, 194] on div at bounding box center [232, 199] width 65 height 10
click at [199, 206] on div "Slide 1 Slide 2 Slide 3 Slide 4 Ask your question here... Slide 5 Max Dimitra S…" at bounding box center [204, 151] width 219 height 163
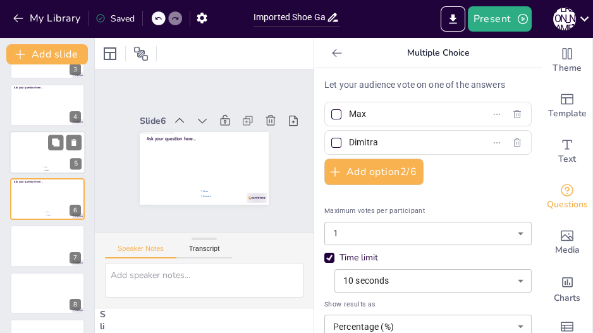
click at [36, 145] on div at bounding box center [47, 152] width 76 height 43
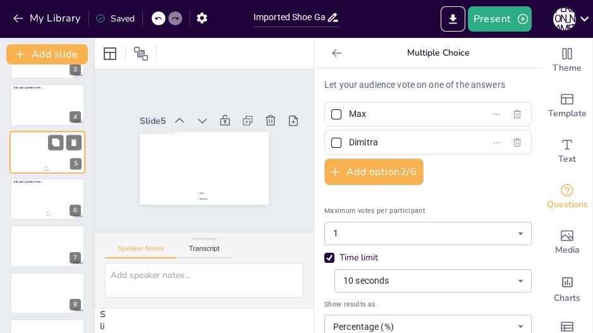
scroll to position [85, 0]
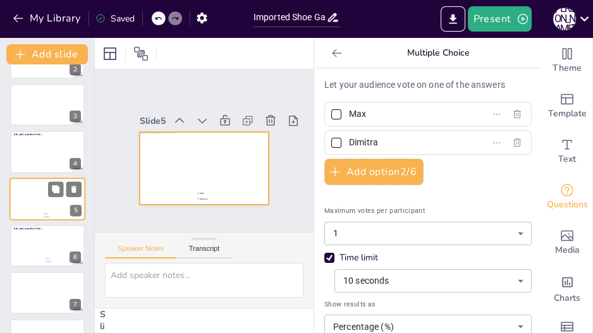
click at [29, 197] on div at bounding box center [47, 199] width 76 height 43
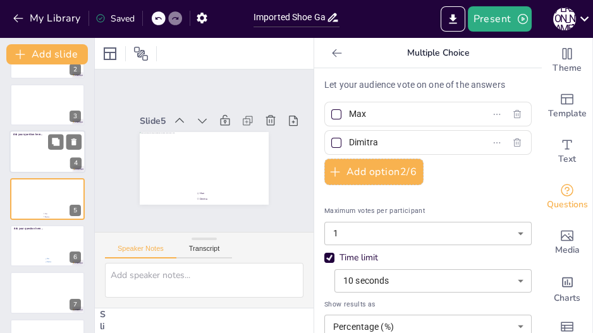
click at [25, 151] on div at bounding box center [47, 151] width 76 height 43
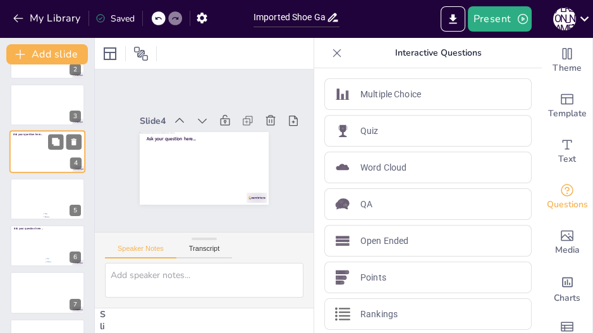
scroll to position [37, 0]
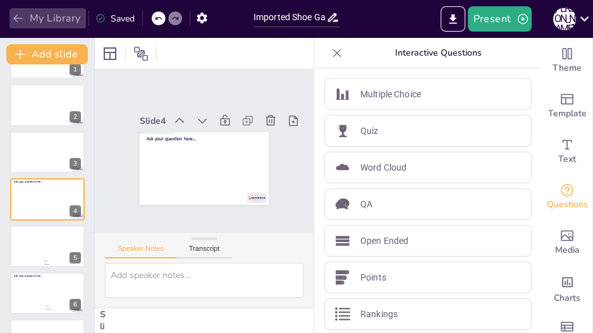
click at [28, 16] on button "My Library" at bounding box center [47, 18] width 77 height 20
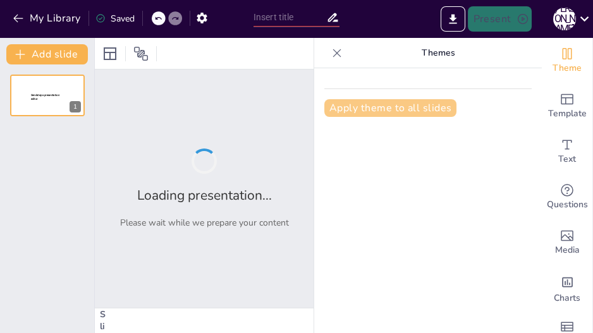
type input "Imported Shoe Game.pptx"
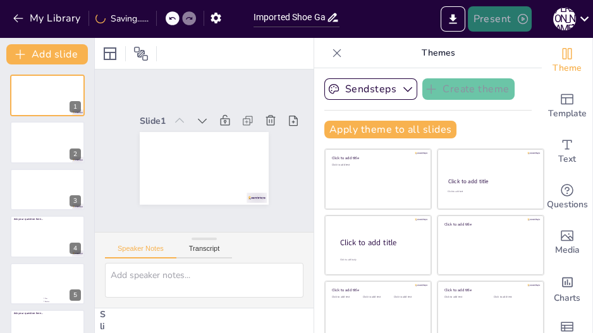
click at [510, 9] on button "Present" at bounding box center [499, 18] width 63 height 25
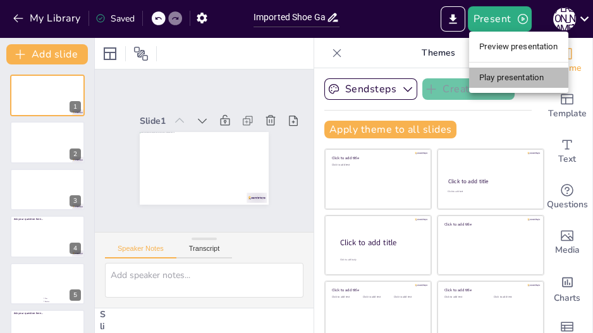
click at [510, 81] on li "Play presentation" at bounding box center [518, 78] width 99 height 20
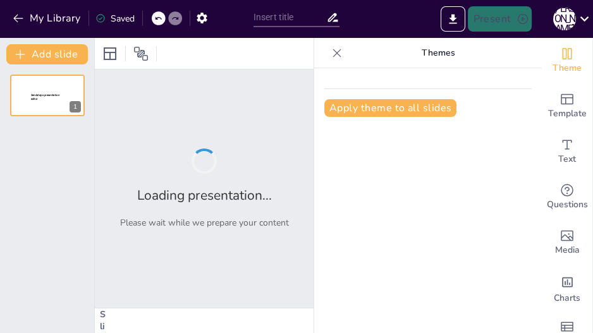
type input "Imported Shoe Game.pptx"
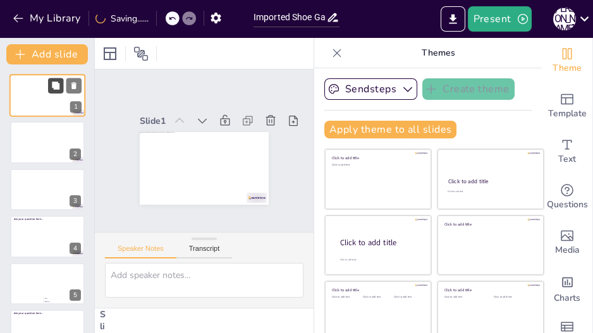
click at [49, 87] on button at bounding box center [55, 85] width 15 height 15
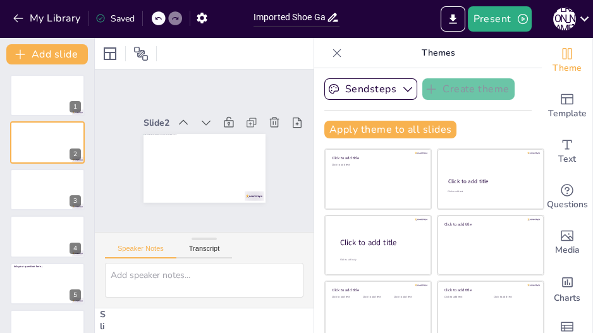
click at [331, 49] on icon at bounding box center [337, 53] width 13 height 13
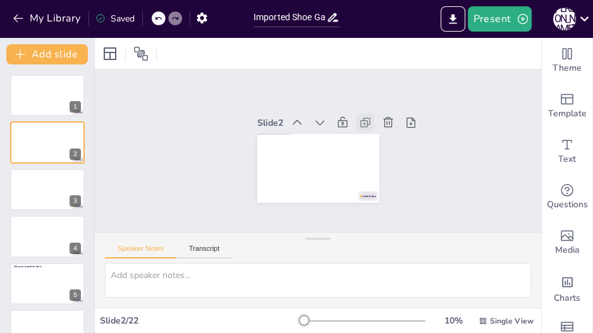
click at [364, 131] on icon at bounding box center [372, 139] width 16 height 16
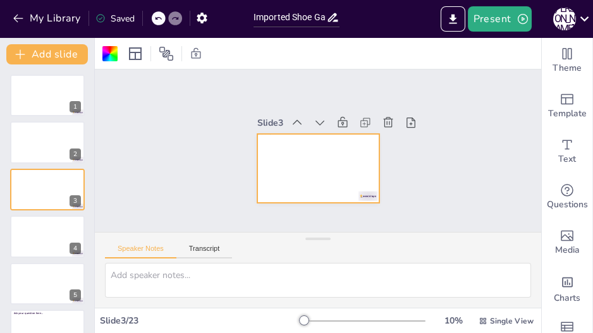
click at [364, 136] on icon at bounding box center [372, 144] width 16 height 16
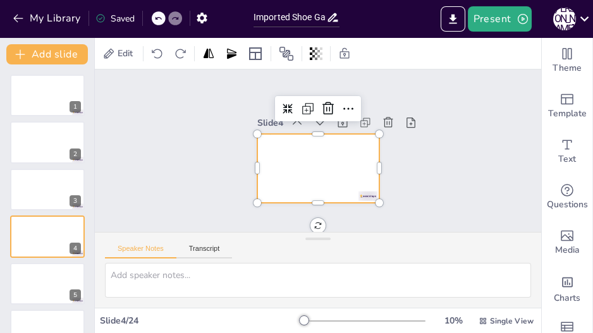
click at [314, 151] on div at bounding box center [303, 161] width 127 height 139
click at [360, 126] on icon at bounding box center [364, 129] width 9 height 6
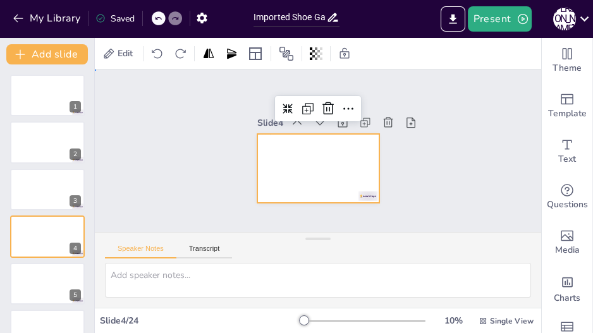
click at [417, 90] on div "Slide 1 Slide 2 Slide 3 Slide 4 Slide 5 Slide 6 Slide 7 Ask your question here.…" at bounding box center [318, 151] width 474 height 330
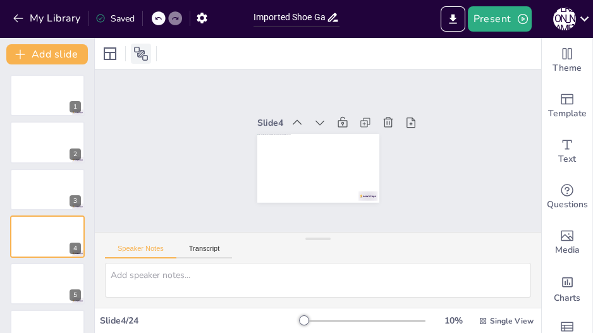
click at [133, 58] on icon at bounding box center [140, 53] width 15 height 15
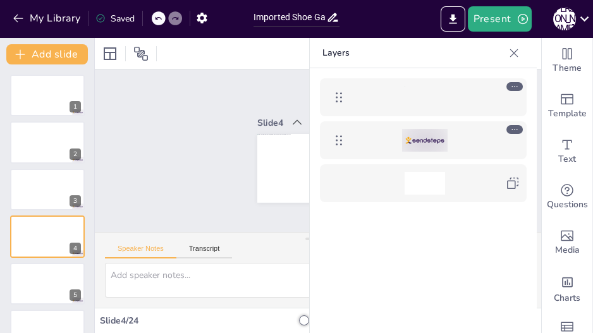
click at [515, 130] on icon at bounding box center [514, 129] width 9 height 9
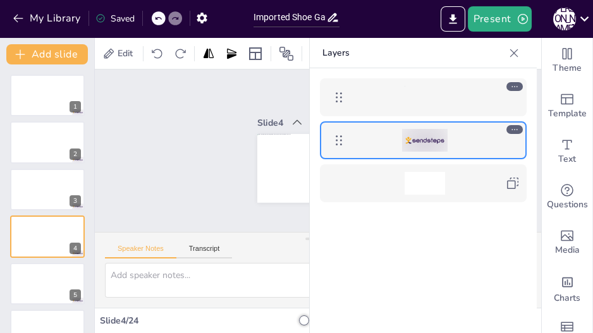
click at [515, 130] on icon at bounding box center [514, 129] width 9 height 9
drag, startPoint x: 515, startPoint y: 130, endPoint x: 460, endPoint y: 122, distance: 54.9
click at [460, 122] on div at bounding box center [423, 140] width 207 height 38
click at [207, 173] on div "Slide 1 Slide 2 Slide 3 Slide 4 Slide 5 Slide 6 Slide 7 Ask your question here.…" at bounding box center [318, 151] width 474 height 330
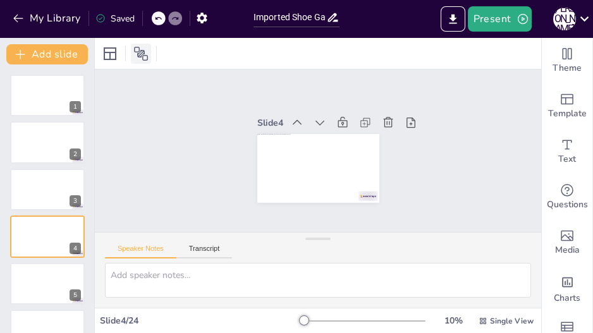
click at [142, 56] on icon at bounding box center [140, 53] width 15 height 15
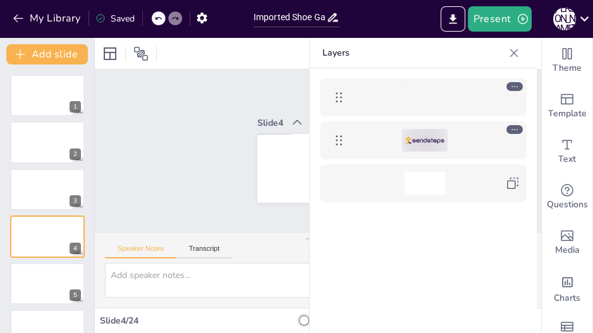
click at [427, 143] on div at bounding box center [425, 140] width 46 height 23
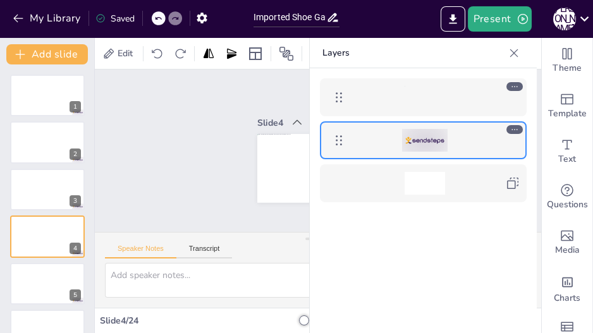
click at [427, 143] on div at bounding box center [425, 140] width 46 height 23
click at [109, 49] on icon at bounding box center [108, 53] width 13 height 13
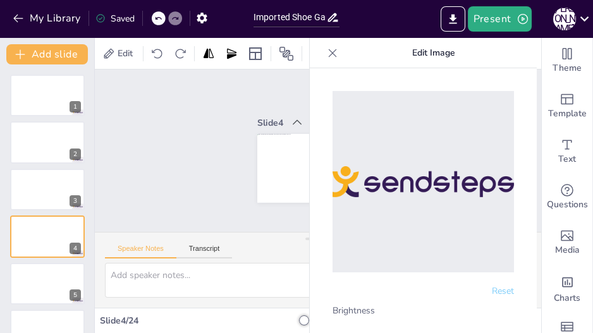
click at [329, 56] on icon at bounding box center [332, 53] width 13 height 13
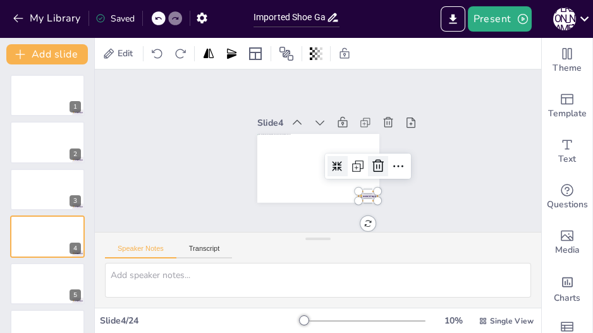
click at [368, 188] on icon at bounding box center [358, 199] width 22 height 22
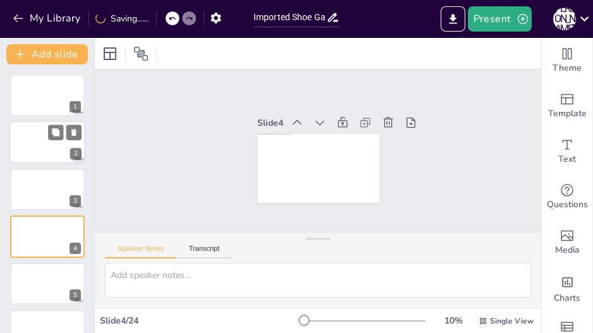
click at [53, 144] on div at bounding box center [47, 142] width 76 height 43
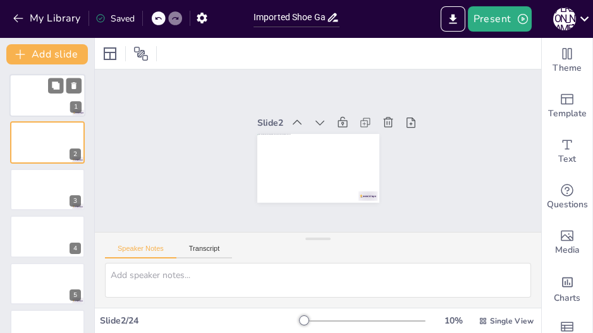
click at [49, 96] on div at bounding box center [47, 95] width 76 height 43
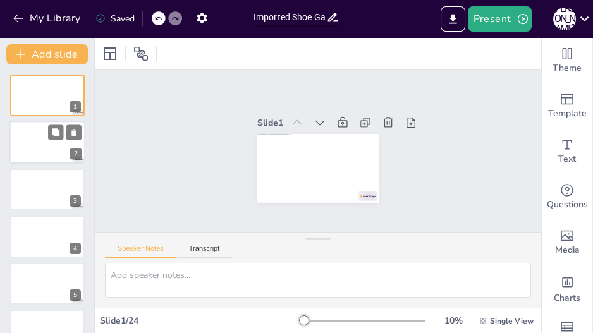
click at [48, 141] on div at bounding box center [47, 142] width 76 height 43
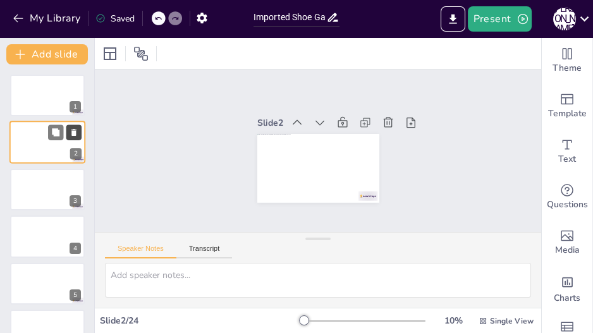
click at [77, 135] on icon at bounding box center [74, 132] width 9 height 9
click at [77, 136] on icon at bounding box center [74, 132] width 9 height 9
click at [46, 104] on div at bounding box center [47, 95] width 76 height 43
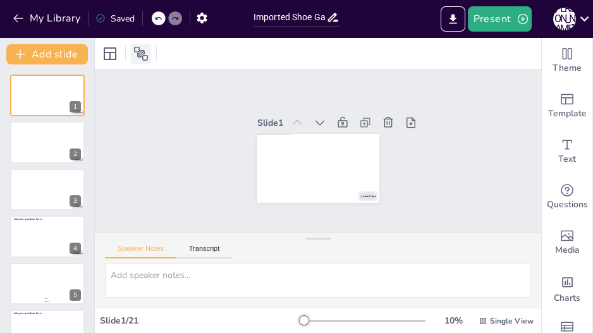
click at [140, 57] on icon at bounding box center [141, 54] width 14 height 14
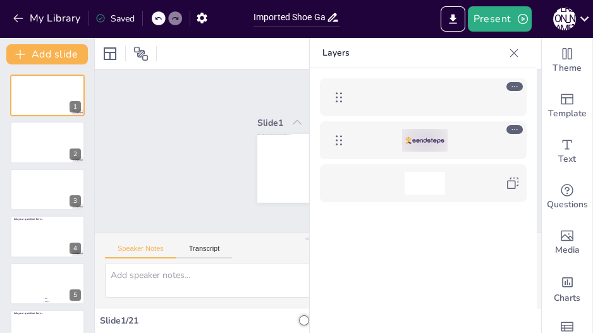
click at [516, 128] on icon at bounding box center [514, 129] width 9 height 9
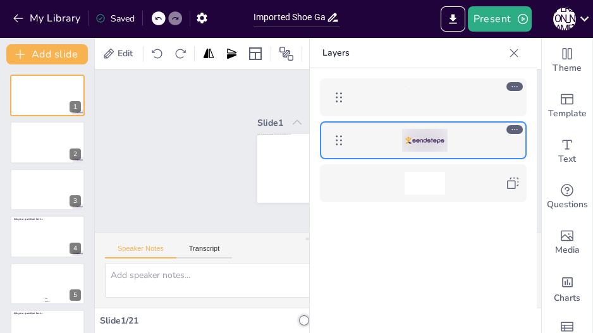
click at [516, 128] on icon at bounding box center [514, 129] width 9 height 9
click at [192, 102] on div "Slide 1 Slide 2 Slide 3 Slide 4 Ask your question here... Slide 5 Max Dimitra S…" at bounding box center [318, 150] width 475 height 293
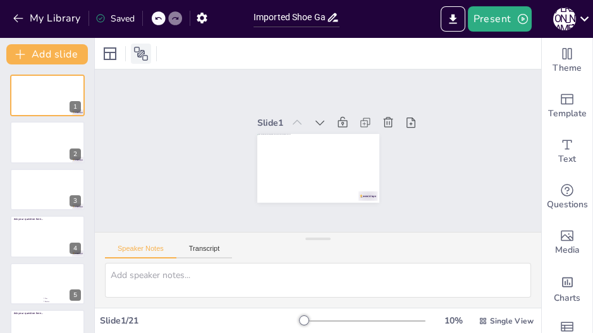
click at [145, 54] on icon at bounding box center [140, 53] width 15 height 15
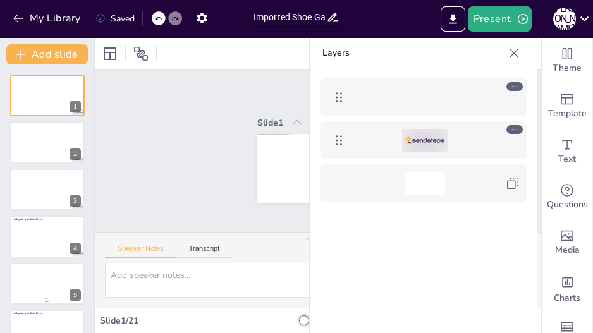
click at [516, 128] on icon at bounding box center [514, 129] width 9 height 9
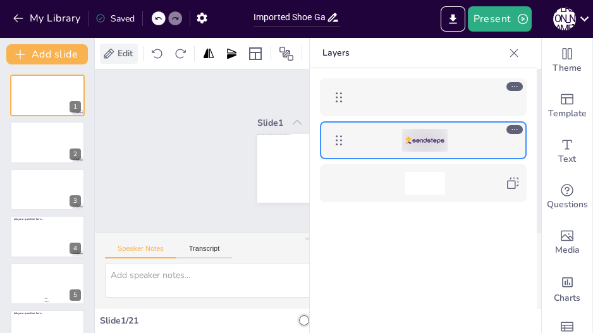
click at [119, 49] on span "Edit" at bounding box center [125, 53] width 20 height 12
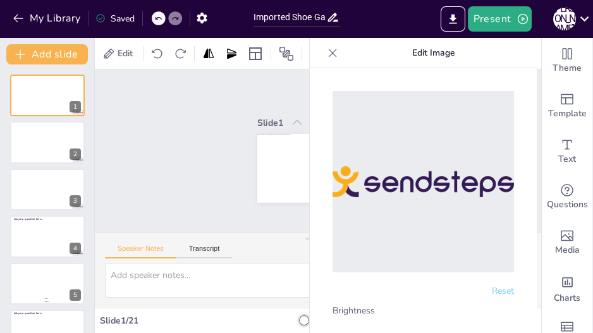
click at [333, 52] on icon at bounding box center [332, 53] width 13 height 13
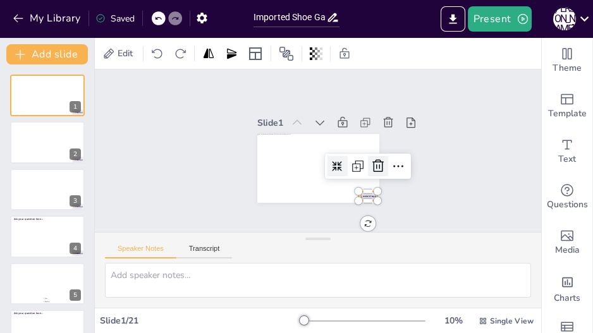
click at [374, 175] on icon at bounding box center [369, 184] width 19 height 19
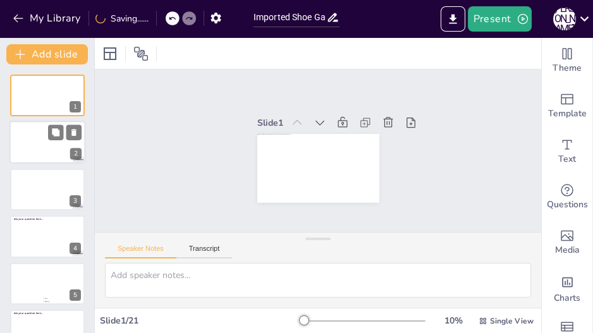
click at [32, 133] on div at bounding box center [47, 142] width 76 height 43
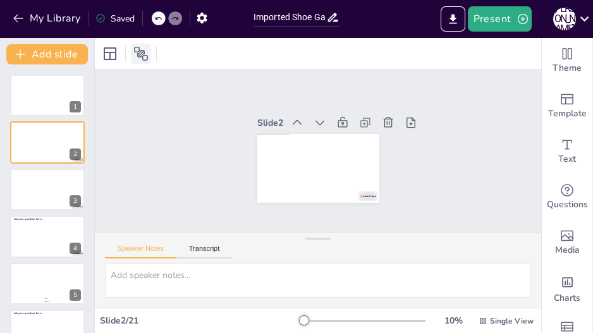
click at [141, 51] on icon at bounding box center [141, 54] width 14 height 14
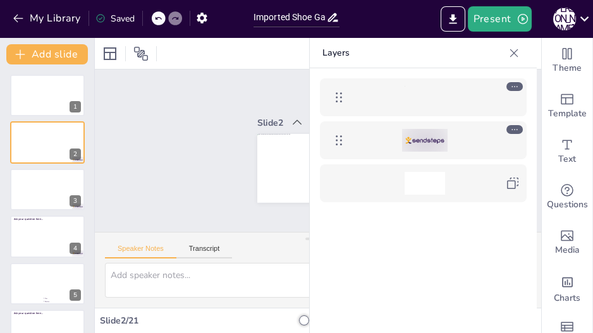
click at [514, 128] on icon at bounding box center [514, 129] width 9 height 9
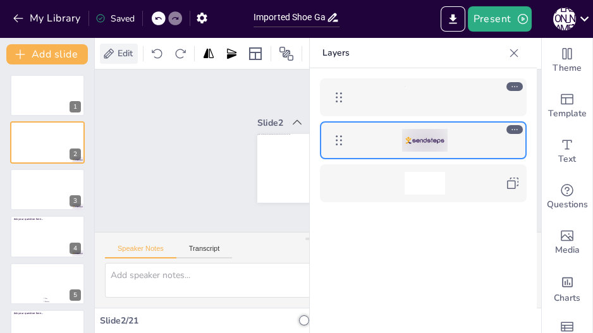
click at [117, 60] on div "Edit" at bounding box center [119, 54] width 38 height 20
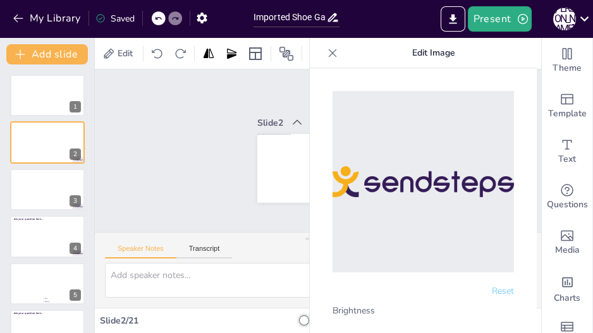
click at [334, 52] on icon at bounding box center [332, 53] width 13 height 13
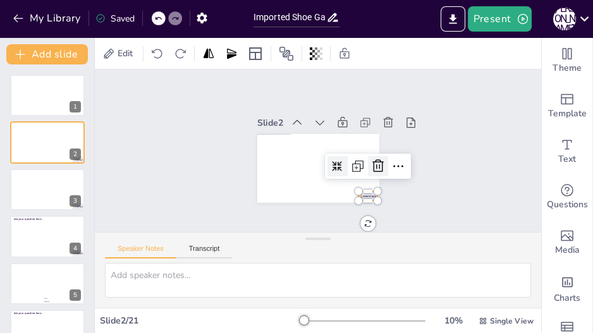
click at [370, 171] on icon at bounding box center [374, 178] width 14 height 15
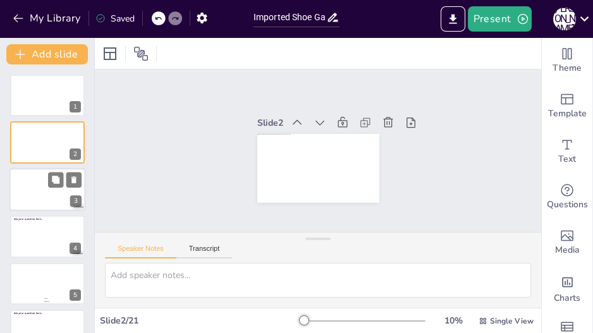
click at [40, 188] on div at bounding box center [47, 189] width 76 height 43
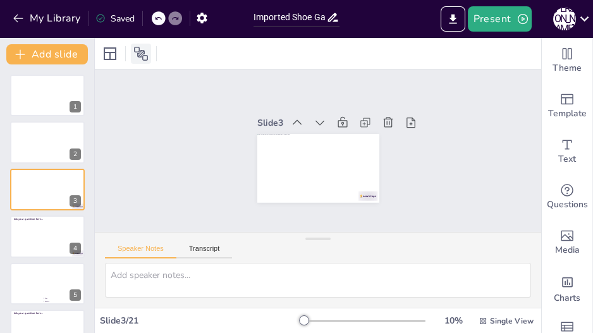
click at [139, 50] on icon at bounding box center [141, 54] width 14 height 14
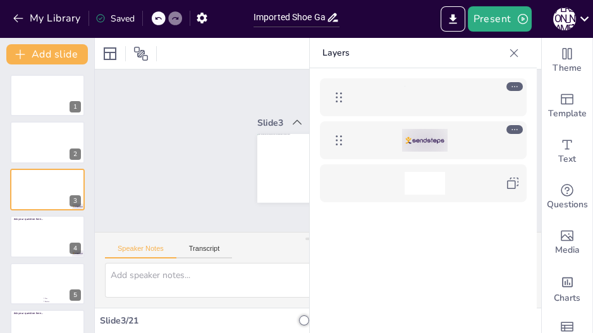
click at [514, 127] on icon at bounding box center [514, 129] width 9 height 9
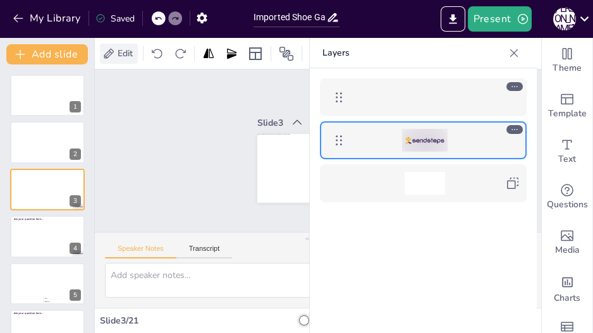
click at [120, 49] on span "Edit" at bounding box center [125, 53] width 20 height 12
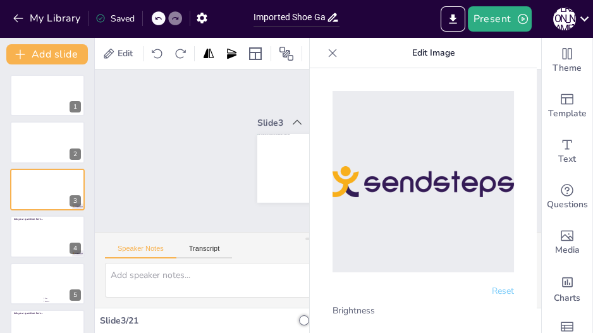
click at [330, 52] on icon at bounding box center [332, 53] width 13 height 13
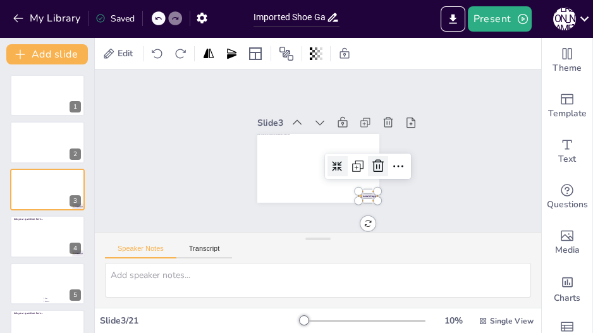
click at [373, 181] on icon at bounding box center [366, 189] width 15 height 16
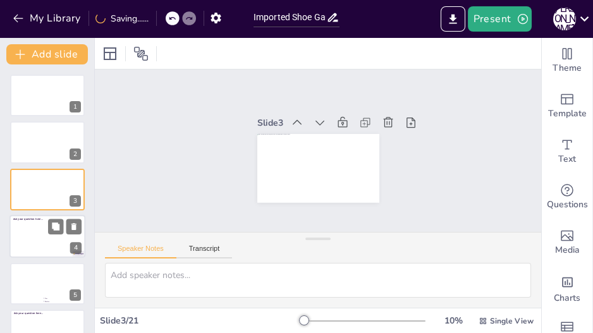
click at [34, 237] on div at bounding box center [47, 236] width 76 height 43
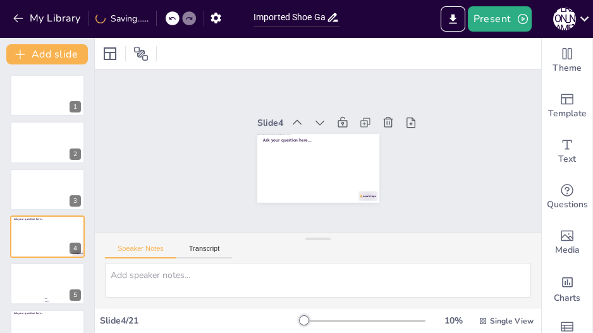
scroll to position [37, 0]
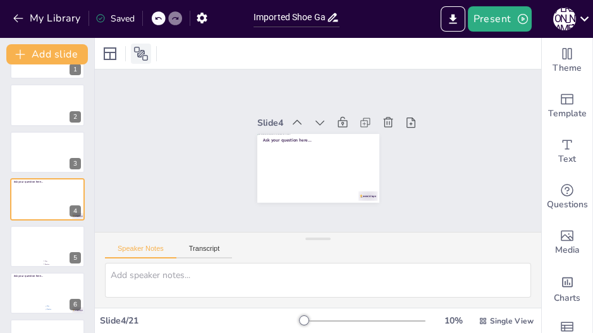
click at [145, 51] on icon at bounding box center [140, 53] width 15 height 15
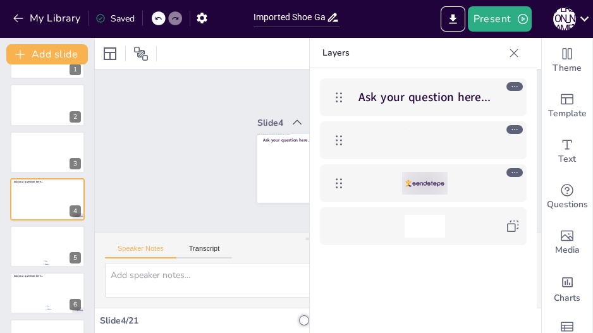
click at [510, 169] on icon at bounding box center [514, 172] width 9 height 9
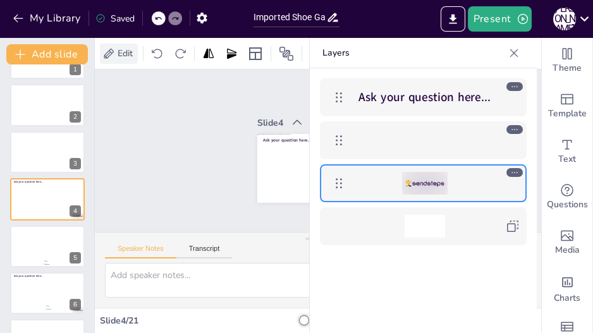
click at [113, 54] on icon at bounding box center [108, 53] width 13 height 13
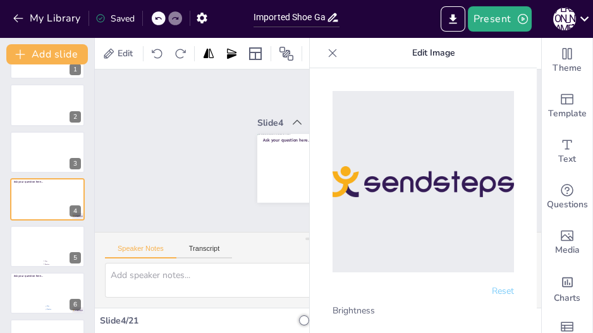
click at [330, 51] on icon at bounding box center [333, 53] width 8 height 8
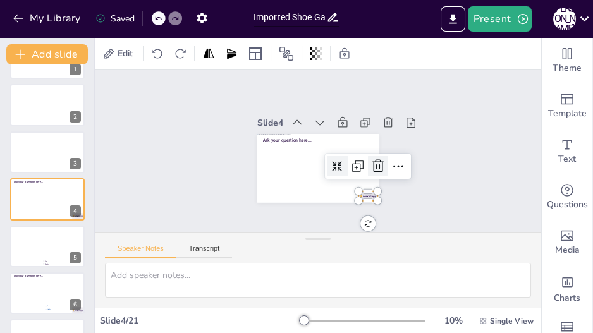
click at [338, 202] on icon at bounding box center [328, 212] width 20 height 20
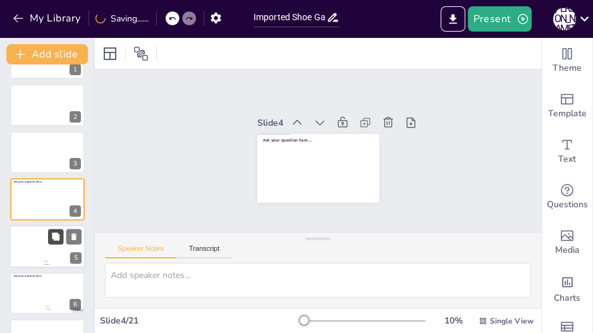
click at [57, 237] on icon at bounding box center [56, 237] width 8 height 8
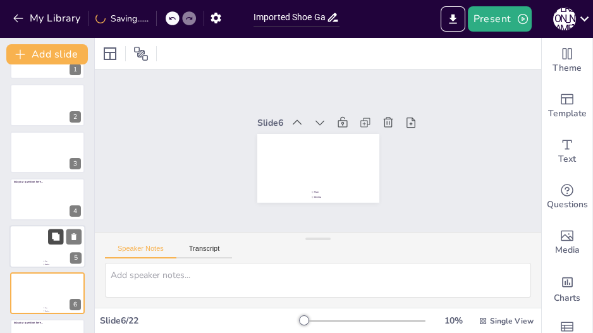
scroll to position [132, 0]
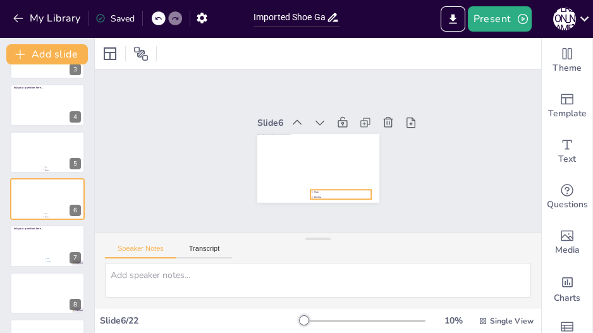
click at [314, 188] on div "Document fonts Akatab Recently used Akatab Popular fonts Lato Montserrat Open S…" at bounding box center [296, 185] width 593 height 295
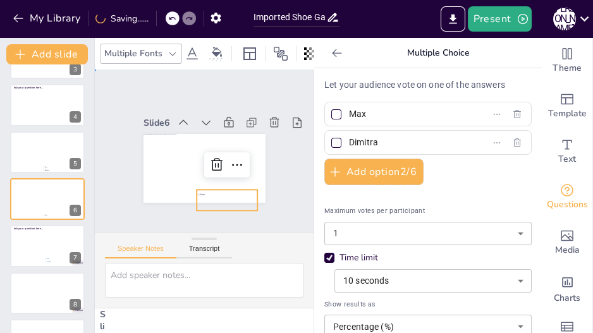
click at [280, 147] on div "Slide 1 Slide 2 Slide 3 Slide 4 Ask your question here... Slide 5 Max Dimitra S…" at bounding box center [203, 150] width 217 height 197
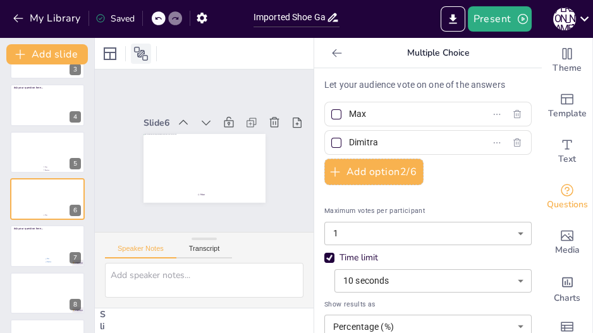
click at [139, 51] on icon at bounding box center [140, 53] width 15 height 15
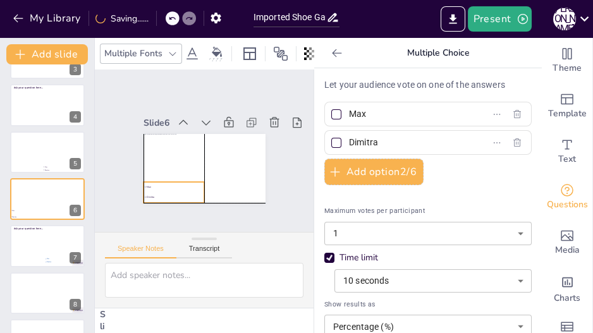
drag, startPoint x: 199, startPoint y: 192, endPoint x: 149, endPoint y: 185, distance: 51.1
click at [149, 185] on li "Max" at bounding box center [163, 176] width 61 height 28
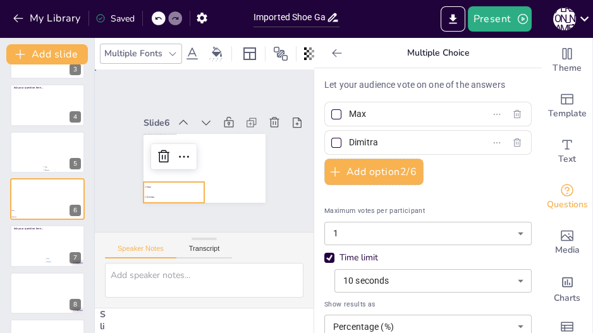
click at [111, 179] on div "Slide 1 Slide 2 Slide 3 Slide 4 Ask your question here... Slide 5 Max Dimitra S…" at bounding box center [204, 150] width 187 height 219
click at [138, 180] on div "Max Dimitra" at bounding box center [198, 167] width 137 height 103
click at [216, 49] on icon at bounding box center [217, 52] width 10 height 10
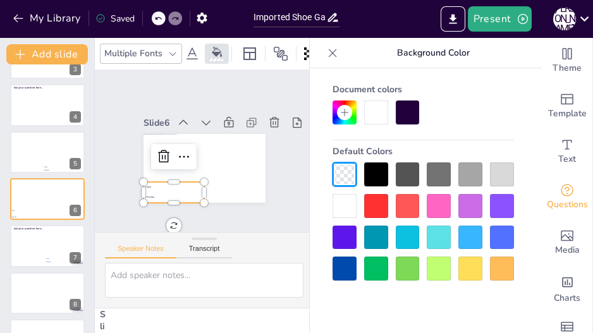
click at [349, 269] on div at bounding box center [345, 269] width 24 height 24
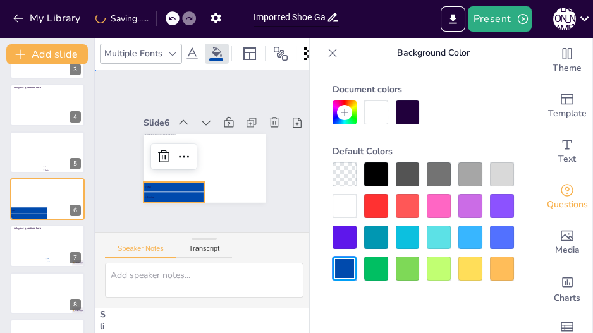
click at [187, 92] on div "Slide 1 Slide 2 Slide 3 Slide 4 Ask your question here... Slide 5 Max Dimitra S…" at bounding box center [203, 150] width 141 height 127
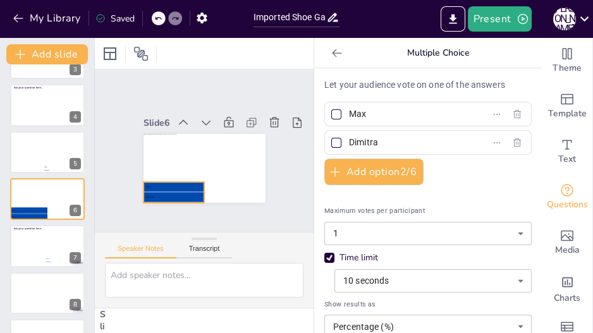
click at [165, 142] on li "Max" at bounding box center [179, 110] width 28 height 61
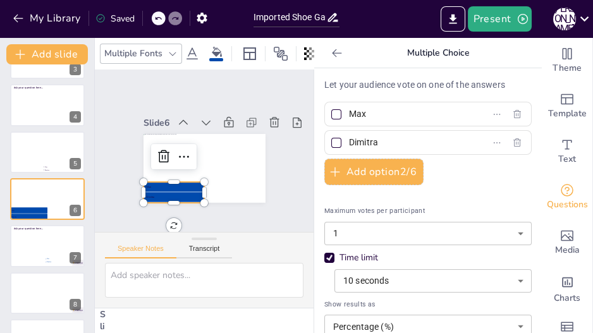
click at [192, 52] on icon at bounding box center [192, 53] width 15 height 15
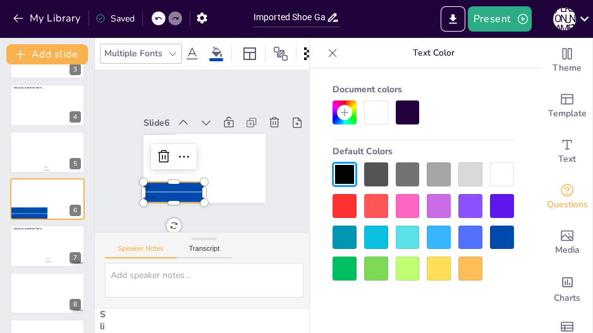
click at [495, 175] on div at bounding box center [502, 175] width 24 height 24
click at [345, 108] on icon at bounding box center [345, 113] width 10 height 10
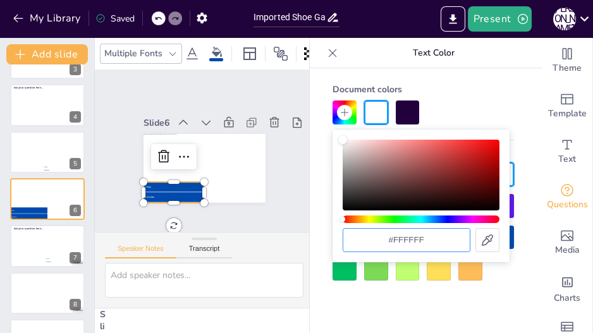
click at [401, 237] on input "#ffffff" at bounding box center [406, 240] width 126 height 23
paste input "FFF9F3"
type input "#FFF9F3"
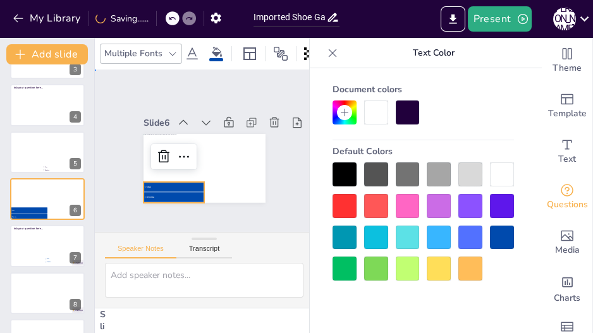
click at [276, 209] on div "Slide 1 Slide 2 Slide 3 Slide 4 Ask your question here... Slide 5 Max Dimitra S…" at bounding box center [204, 151] width 248 height 204
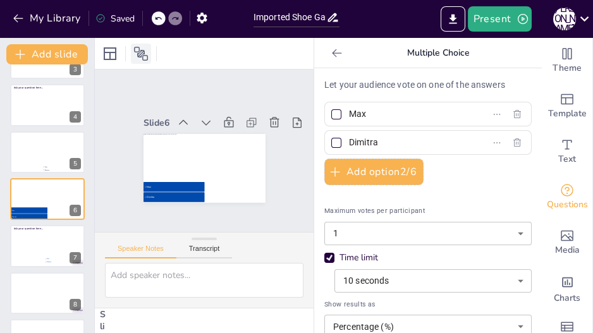
click at [132, 54] on div at bounding box center [141, 54] width 20 height 20
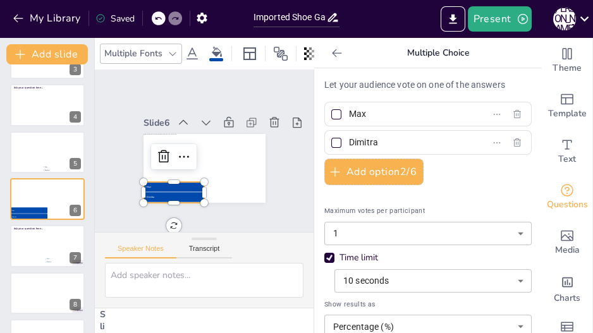
click at [169, 187] on li "Dimitra" at bounding box center [160, 185] width 61 height 28
click at [217, 53] on icon at bounding box center [217, 52] width 10 height 10
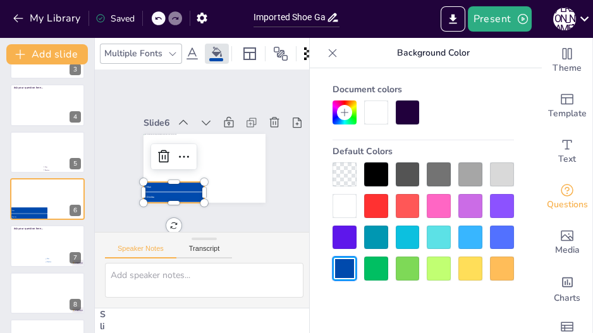
click at [345, 113] on icon at bounding box center [345, 113] width 10 height 10
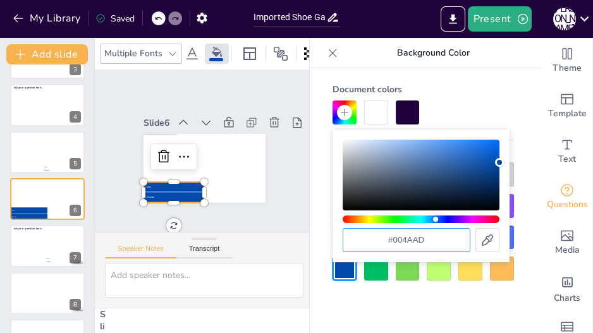
click at [409, 235] on input "#004aad" at bounding box center [406, 240] width 126 height 23
paste input "3366"
type input "#003366"
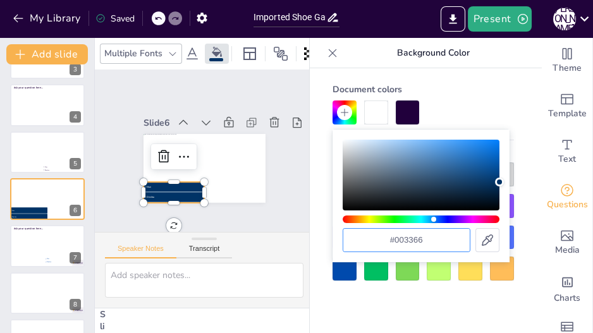
click at [248, 213] on div "Slide 1 Slide 2 Slide 3 Slide 4 Ask your question here... Slide 5 Max Dimitra S…" at bounding box center [204, 151] width 185 height 235
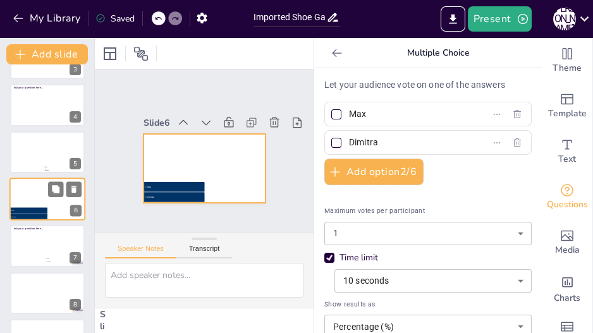
click at [58, 197] on div at bounding box center [47, 199] width 76 height 43
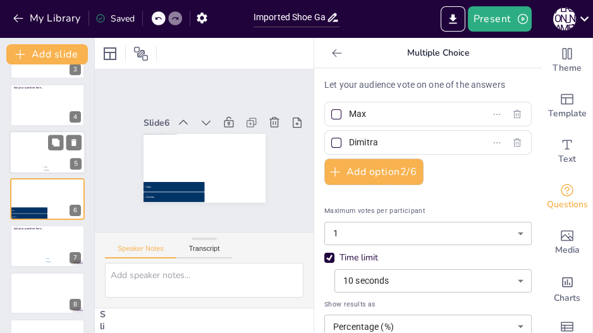
click at [40, 154] on div at bounding box center [47, 152] width 76 height 43
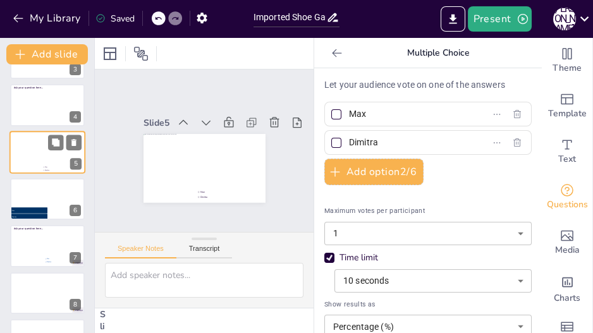
scroll to position [85, 0]
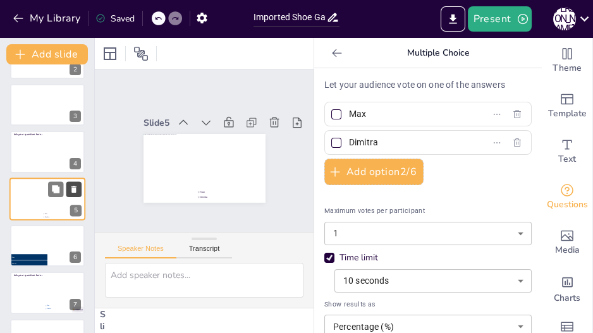
click at [78, 186] on button at bounding box center [73, 188] width 15 height 15
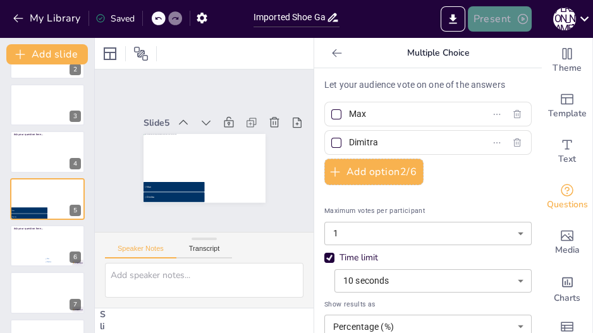
click at [487, 18] on button "Present" at bounding box center [499, 18] width 63 height 25
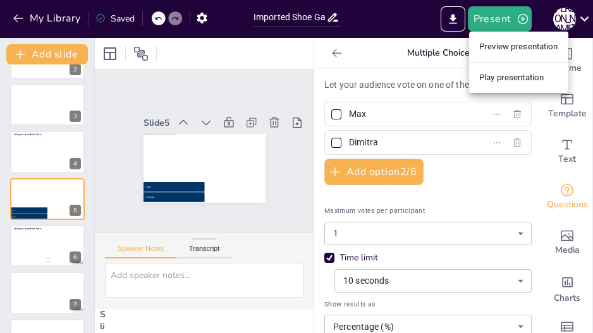
click at [520, 77] on li "Play presentation" at bounding box center [518, 78] width 99 height 20
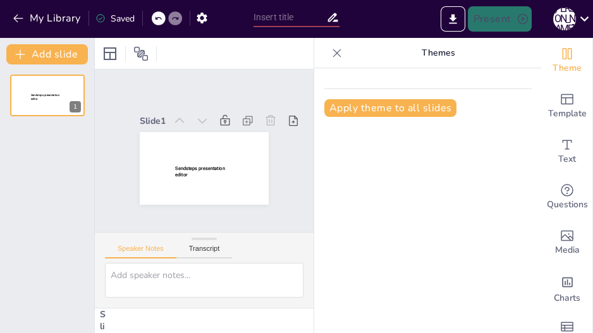
type input "Imported Shoe Game.pptx"
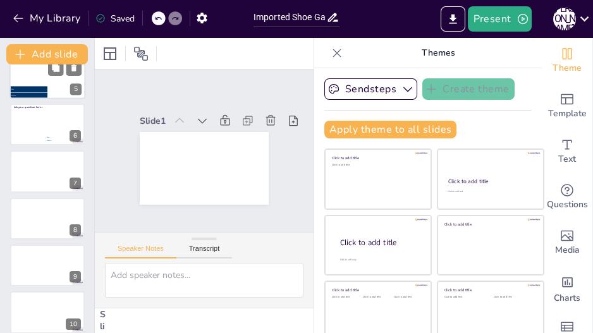
scroll to position [100, 0]
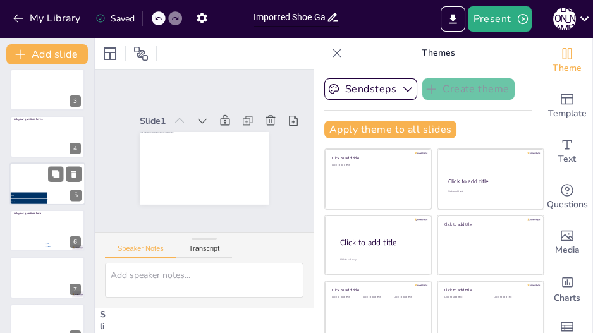
click at [41, 188] on div at bounding box center [47, 184] width 76 height 43
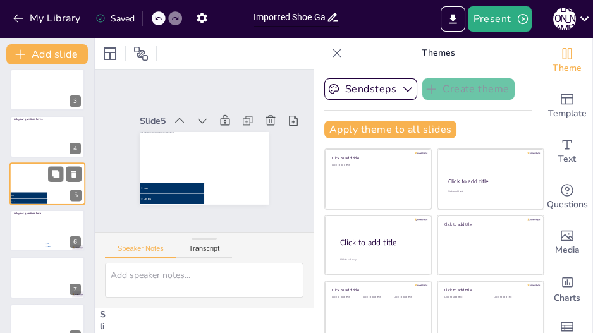
scroll to position [85, 0]
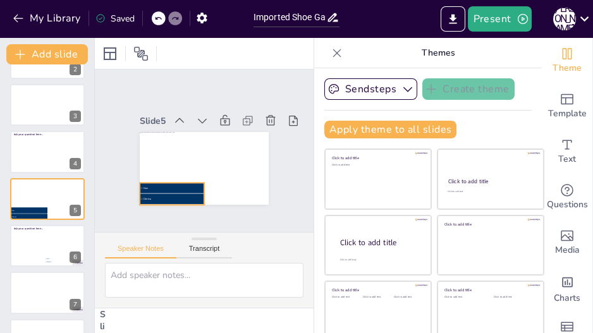
click at [185, 187] on span "Max" at bounding box center [174, 188] width 60 height 3
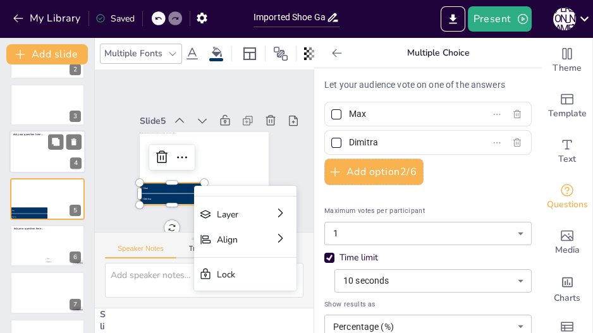
click at [21, 154] on div at bounding box center [47, 151] width 76 height 43
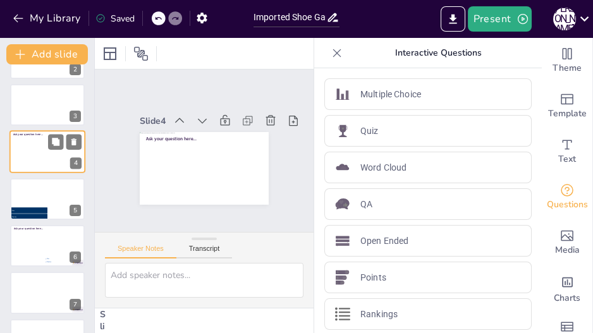
scroll to position [37, 0]
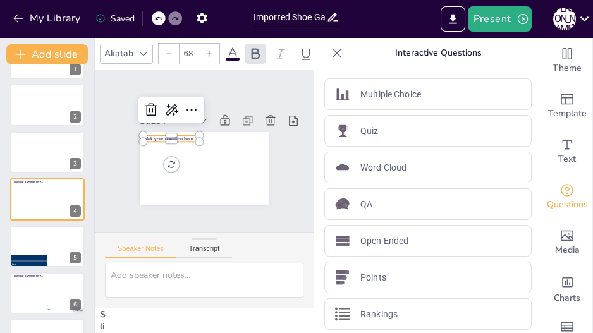
click at [175, 136] on span "Ask your question here..." at bounding box center [171, 139] width 51 height 6
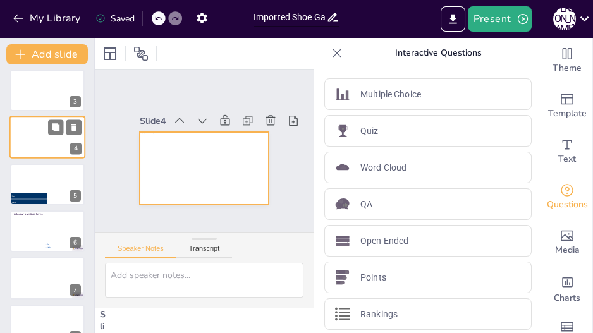
scroll to position [101, 0]
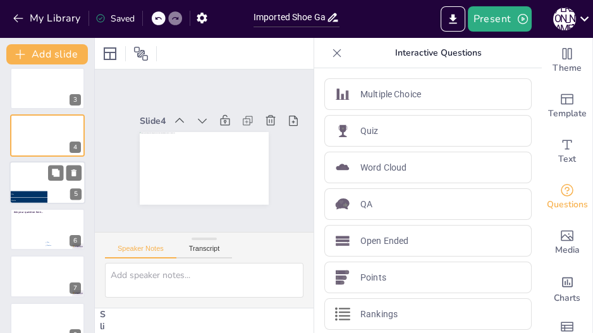
click at [37, 191] on li "Max" at bounding box center [28, 194] width 38 height 6
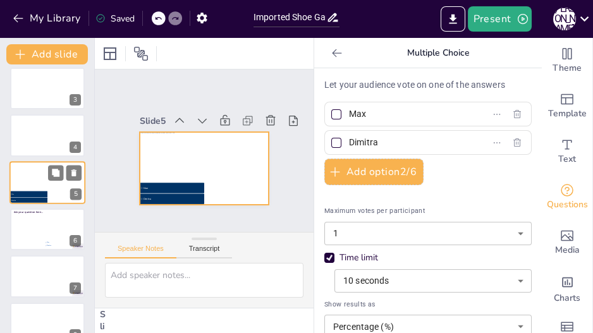
scroll to position [85, 0]
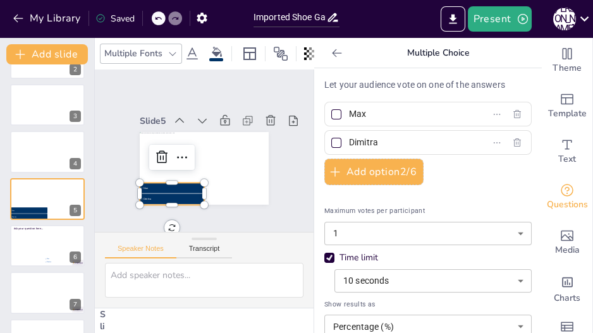
click at [186, 194] on li "Dimitra" at bounding box center [172, 199] width 65 height 10
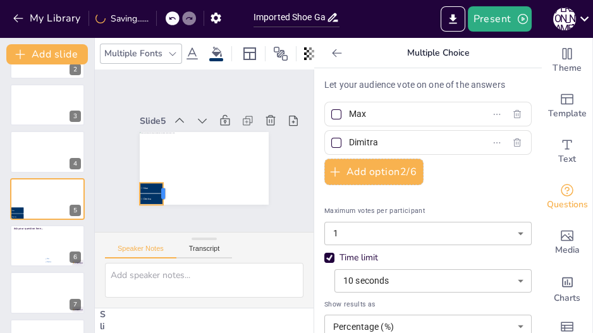
drag, startPoint x: 195, startPoint y: 187, endPoint x: 154, endPoint y: 188, distance: 41.1
click at [163, 188] on div at bounding box center [168, 194] width 10 height 22
click at [110, 203] on div "Slide 1 Slide 2 Slide 3 Slide 4 Slide 5 Max Dimitra Slide 6 Ask your question h…" at bounding box center [204, 151] width 219 height 163
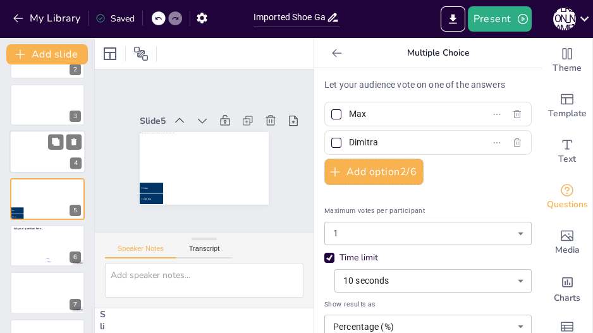
click at [35, 156] on div at bounding box center [47, 151] width 76 height 43
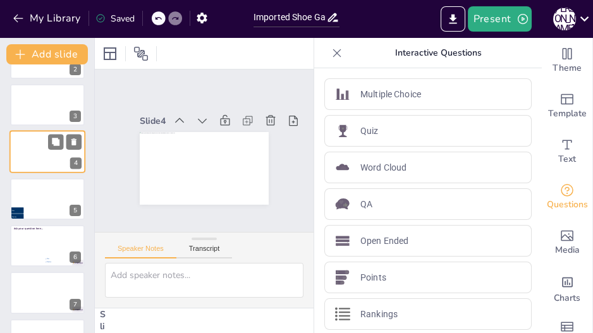
scroll to position [37, 0]
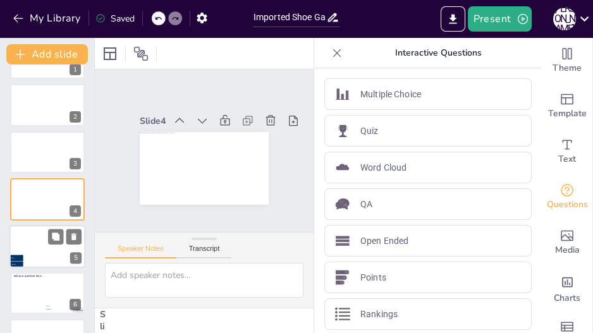
click at [36, 240] on div at bounding box center [47, 246] width 76 height 43
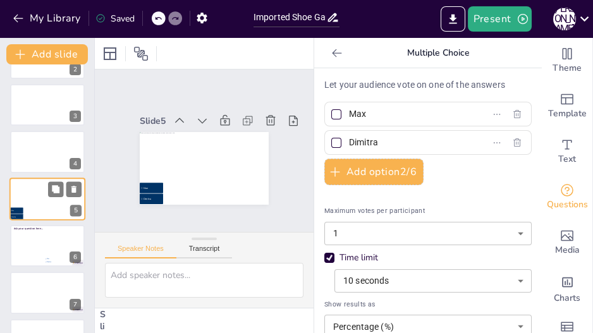
click at [36, 240] on div at bounding box center [47, 246] width 75 height 42
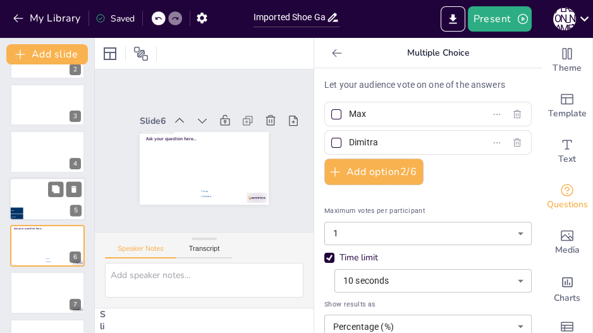
scroll to position [132, 0]
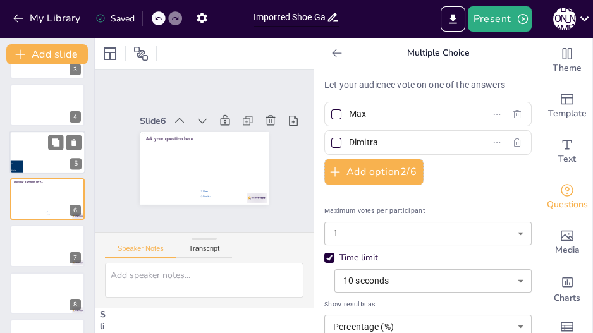
click at [49, 154] on div at bounding box center [47, 152] width 76 height 43
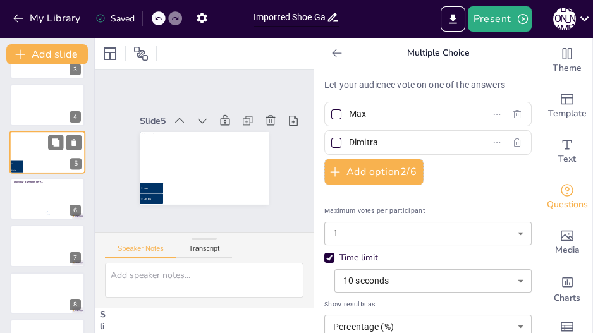
scroll to position [85, 0]
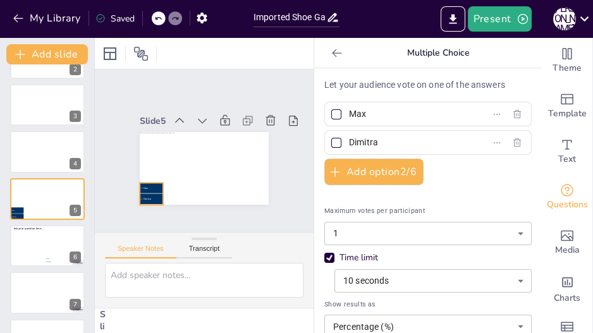
click at [141, 185] on li "Max" at bounding box center [151, 188] width 23 height 10
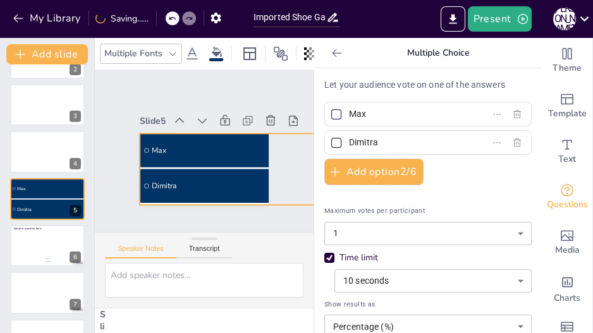
drag, startPoint x: 193, startPoint y: 174, endPoint x: 224, endPoint y: 125, distance: 58.6
click at [224, 125] on div "Slide 5 Max Dimitra" at bounding box center [204, 158] width 129 height 93
drag, startPoint x: 287, startPoint y: 166, endPoint x: 206, endPoint y: 173, distance: 81.9
click at [206, 173] on div "[PERSON_NAME]" at bounding box center [204, 168] width 129 height 73
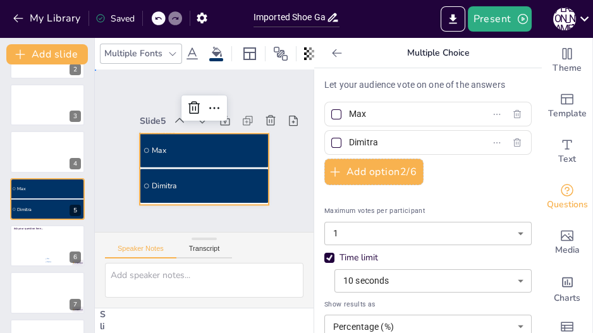
click at [281, 161] on div "Slide 1 Slide 2 Slide 3 Slide 4 Slide 5 Max Dimitra Slide 6 Ask your question h…" at bounding box center [204, 151] width 200 height 108
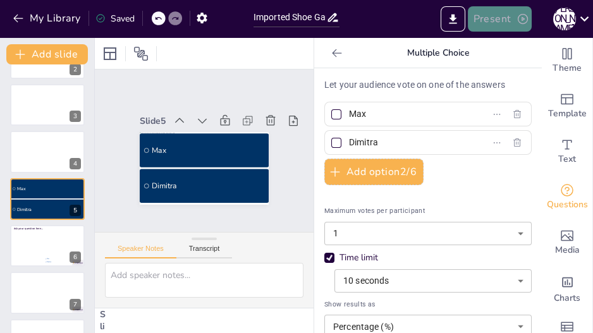
click at [501, 20] on button "Present" at bounding box center [499, 18] width 63 height 25
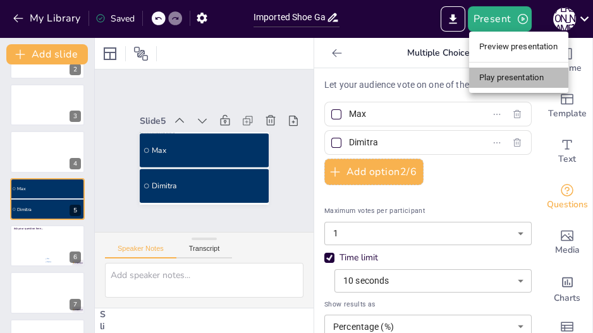
click at [512, 74] on li "Play presentation" at bounding box center [518, 78] width 99 height 20
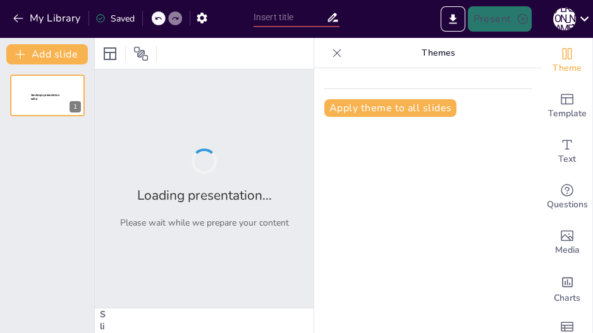
type input "Imported Shoe Game.pptx"
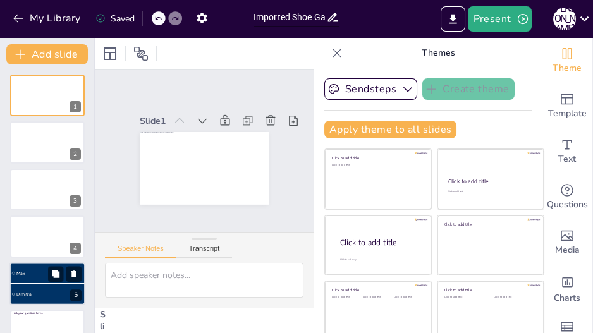
click at [45, 287] on li "Dimitra" at bounding box center [47, 294] width 76 height 20
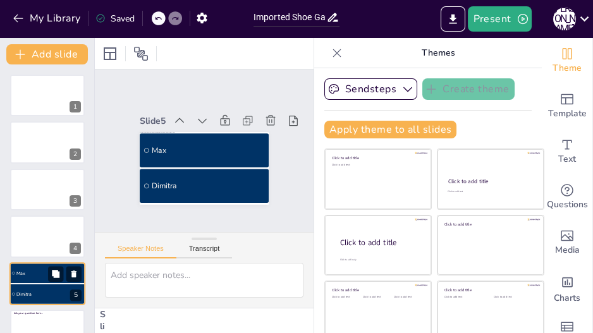
scroll to position [85, 0]
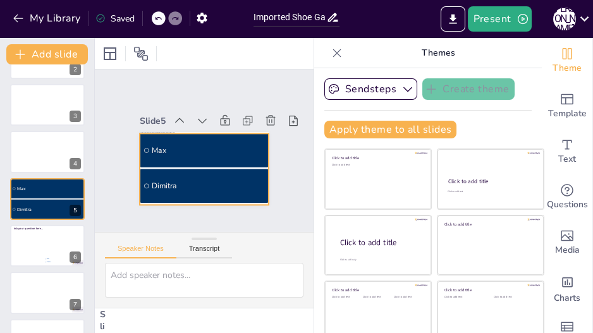
click at [228, 159] on li "Max" at bounding box center [204, 150] width 129 height 34
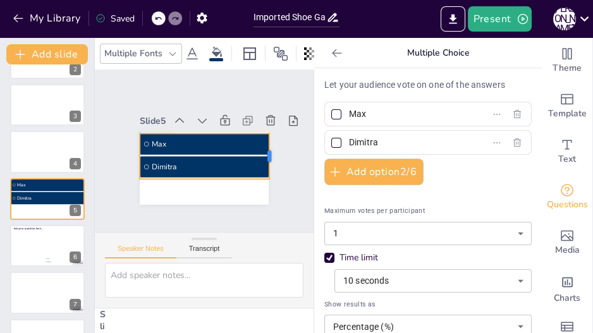
drag, startPoint x: 197, startPoint y: 148, endPoint x: 262, endPoint y: 149, distance: 65.1
click at [266, 149] on div at bounding box center [273, 163] width 15 height 46
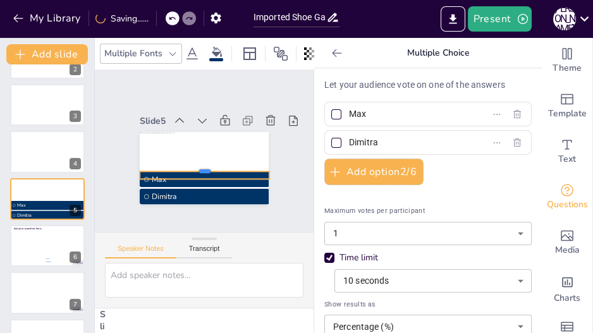
drag, startPoint x: 195, startPoint y: 125, endPoint x: 198, endPoint y: 176, distance: 50.7
click at [198, 176] on div "[PERSON_NAME]" at bounding box center [204, 168] width 129 height 73
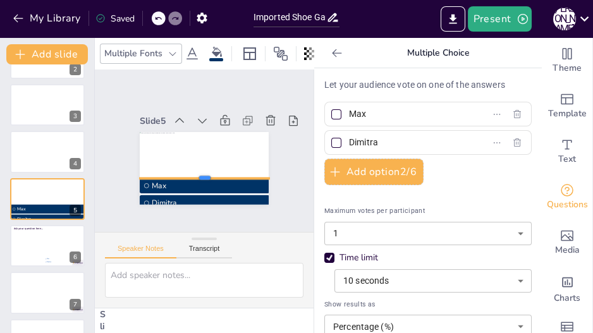
drag, startPoint x: 195, startPoint y: 171, endPoint x: 195, endPoint y: 214, distance: 43.6
click at [195, 214] on div "Slide 1 Slide 2 Slide 3 Slide 4 Slide 5 Max Dimitra Slide 6 Ask your question h…" at bounding box center [204, 151] width 219 height 163
drag, startPoint x: 195, startPoint y: 176, endPoint x: 198, endPoint y: 197, distance: 21.7
click at [198, 197] on div at bounding box center [199, 205] width 130 height 23
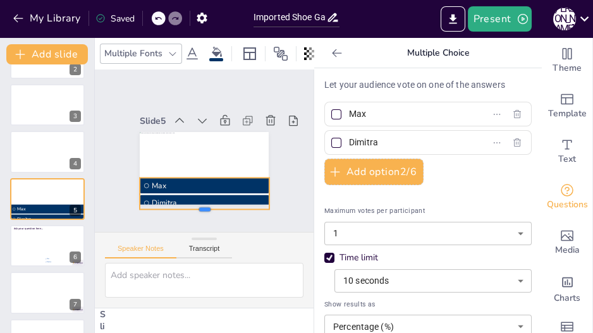
drag, startPoint x: 198, startPoint y: 197, endPoint x: 199, endPoint y: 206, distance: 8.9
click at [199, 210] on div at bounding box center [205, 215] width 130 height 10
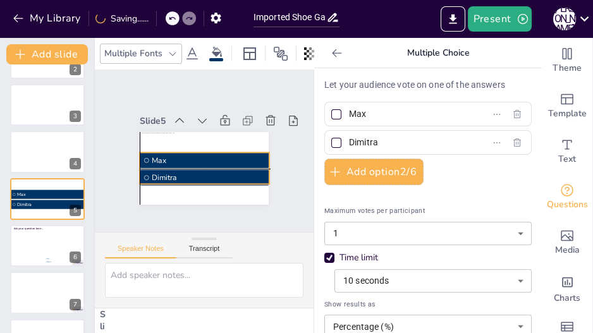
drag, startPoint x: 202, startPoint y: 183, endPoint x: 202, endPoint y: 160, distance: 22.8
click at [202, 160] on li "Max" at bounding box center [205, 160] width 130 height 16
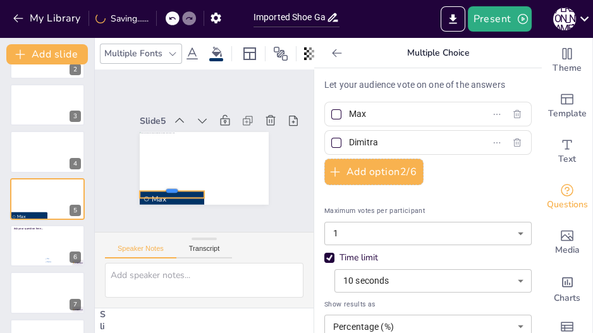
drag, startPoint x: 166, startPoint y: 156, endPoint x: 164, endPoint y: 181, distance: 26.0
click at [164, 181] on div at bounding box center [172, 186] width 65 height 10
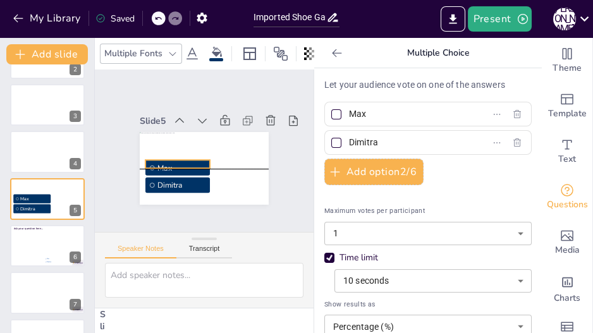
drag, startPoint x: 175, startPoint y: 187, endPoint x: 181, endPoint y: 156, distance: 32.1
click at [181, 160] on li "Max" at bounding box center [177, 168] width 65 height 16
drag, startPoint x: 166, startPoint y: 199, endPoint x: 168, endPoint y: 153, distance: 45.6
click at [168, 153] on div "[PERSON_NAME]" at bounding box center [204, 168] width 129 height 73
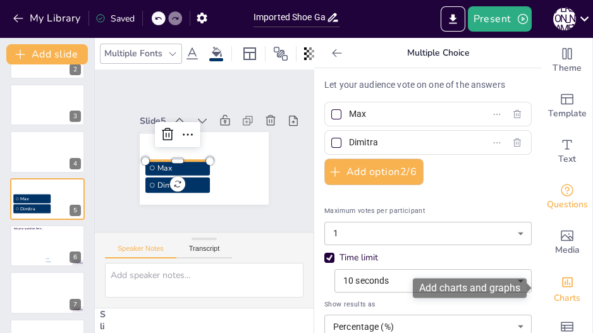
click at [562, 278] on icon "Add charts and graphs" at bounding box center [567, 283] width 11 height 10
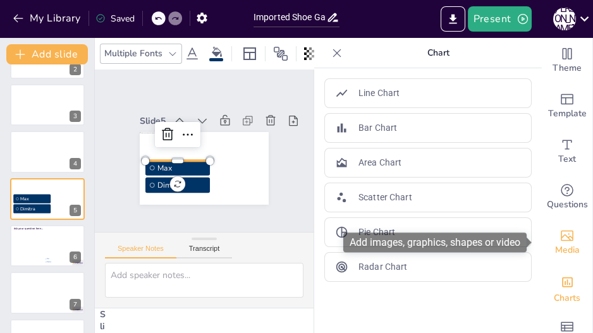
scroll to position [30, 0]
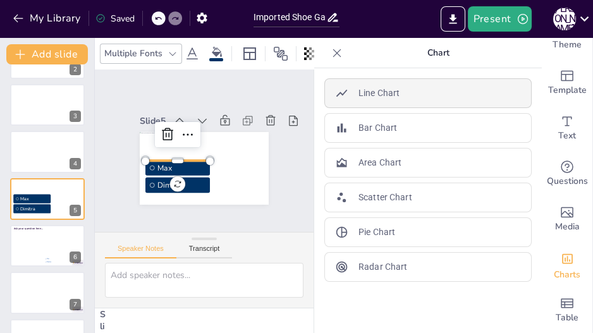
click at [369, 90] on p "Line Chart" at bounding box center [379, 93] width 41 height 13
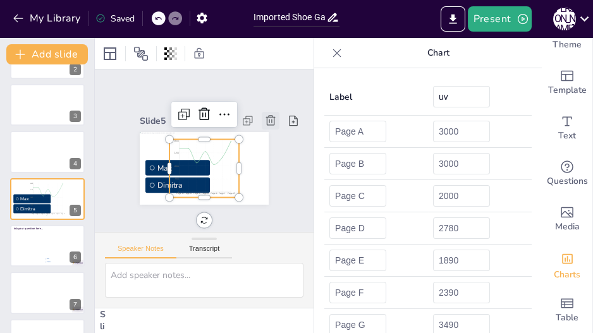
click at [267, 115] on icon at bounding box center [270, 120] width 9 height 10
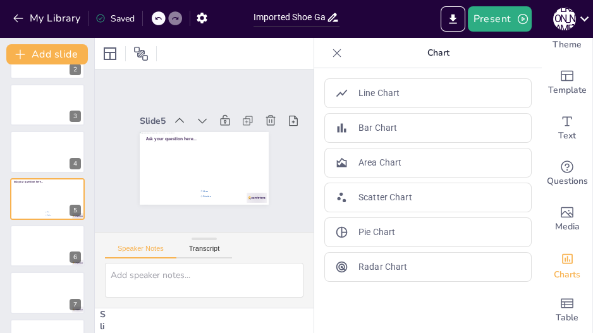
click at [161, 16] on icon at bounding box center [158, 19] width 8 height 8
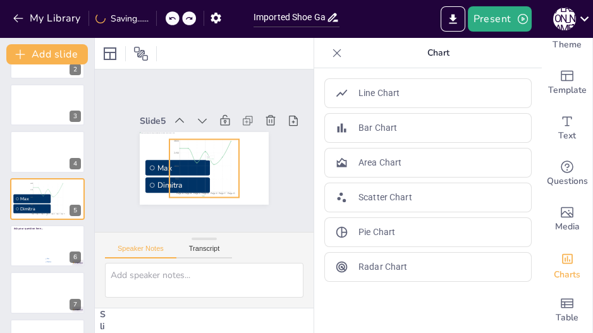
click at [197, 149] on icon "Page A Page B Page C Page D Page E Page F Page G 0 900 1800 2700 3600" at bounding box center [204, 169] width 70 height 58
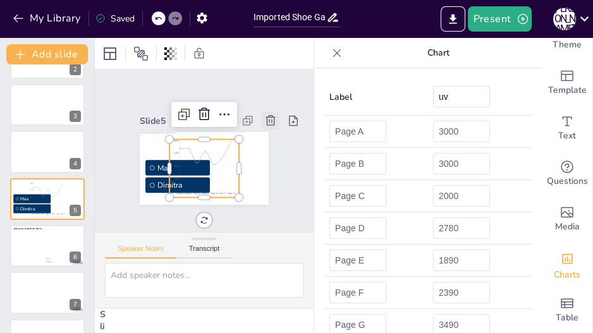
click at [264, 114] on icon at bounding box center [270, 120] width 13 height 13
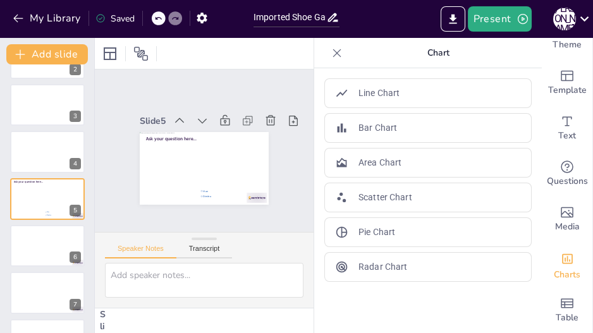
click at [161, 20] on icon at bounding box center [158, 19] width 8 height 8
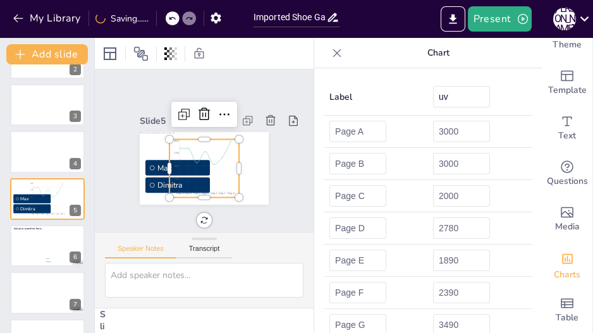
click at [169, 147] on icon "Page A Page B Page C Page D Page E Page F Page G 0 900 1800 2700 3600" at bounding box center [204, 169] width 70 height 58
click at [331, 55] on icon at bounding box center [337, 53] width 13 height 13
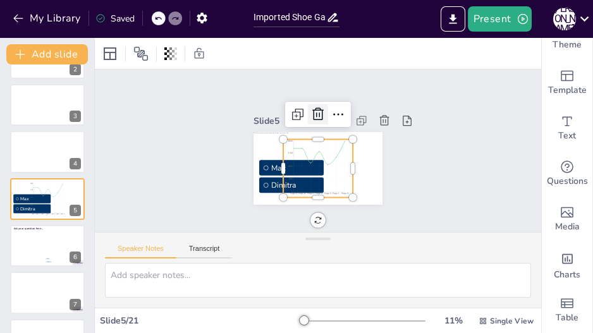
click at [311, 108] on icon at bounding box center [318, 114] width 15 height 15
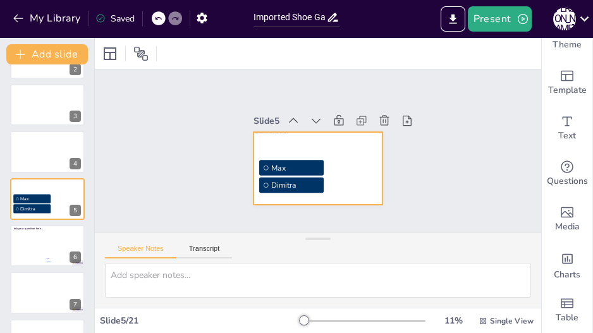
drag, startPoint x: 300, startPoint y: 181, endPoint x: 288, endPoint y: 192, distance: 16.1
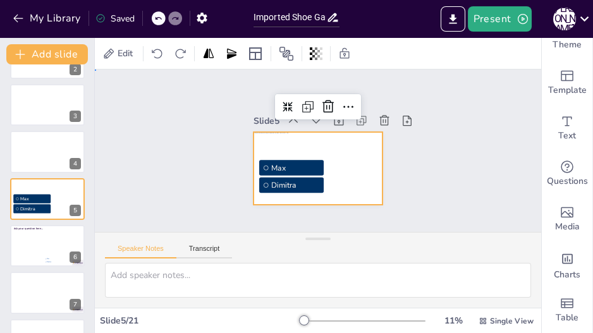
click at [183, 170] on div "Slide 1 Slide 2 Slide 3 Slide 4 Slide 5 Max Dimitra Slide 6 Ask your question h…" at bounding box center [318, 151] width 446 height 163
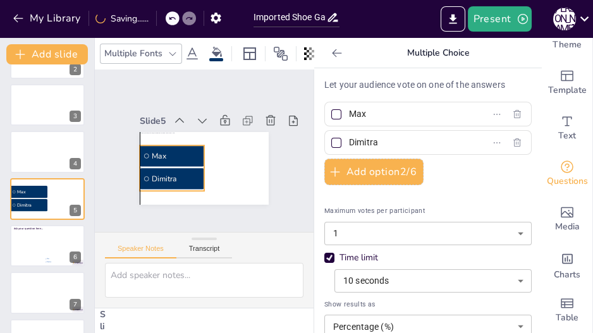
drag, startPoint x: 290, startPoint y: 168, endPoint x: 286, endPoint y: 154, distance: 15.0
click at [286, 154] on div "Slide 1 Slide 2 Slide 3 Slide 4 Slide 5 Max Dimitra Slide 6 Ask your question h…" at bounding box center [204, 151] width 200 height 108
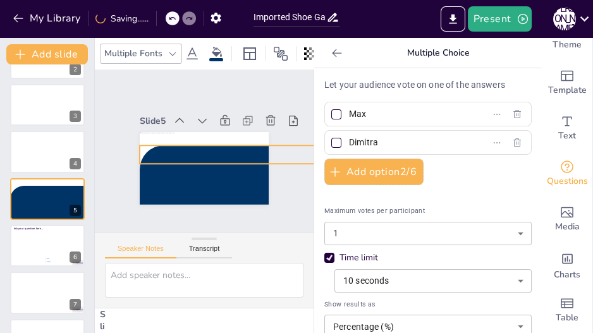
drag, startPoint x: 195, startPoint y: 142, endPoint x: 118, endPoint y: 159, distance: 79.6
click at [118, 159] on div "Slide 1 Slide 2 Slide 3 Slide 4 Slide 5 Max Dimitra Slide 6 Ask your question h…" at bounding box center [204, 151] width 200 height 108
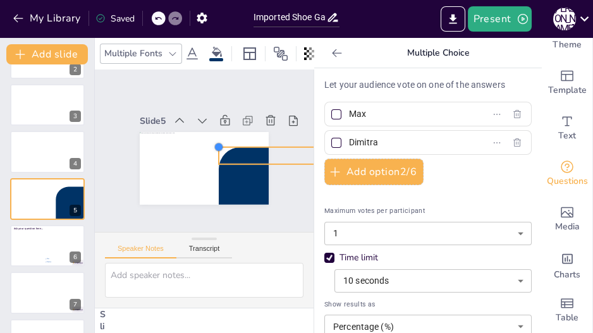
drag, startPoint x: 130, startPoint y: 139, endPoint x: 209, endPoint y: 176, distance: 87.4
click at [209, 176] on div "[PERSON_NAME]" at bounding box center [204, 168] width 129 height 73
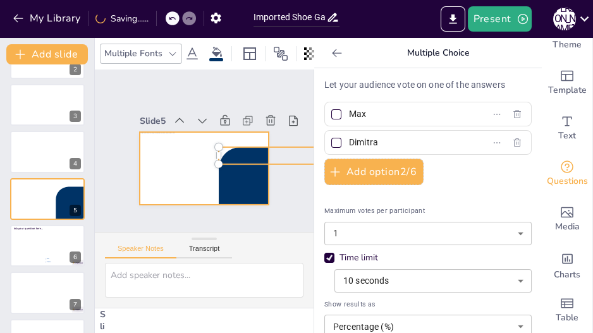
drag, startPoint x: 237, startPoint y: 177, endPoint x: 171, endPoint y: 164, distance: 67.0
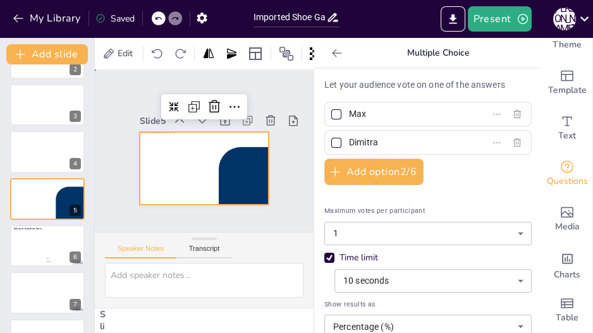
click at [104, 169] on div "Slide 1 Slide 2 Slide 3 Slide 4 Slide 5 Max Dimitra Slide 6 Ask your question h…" at bounding box center [204, 151] width 200 height 108
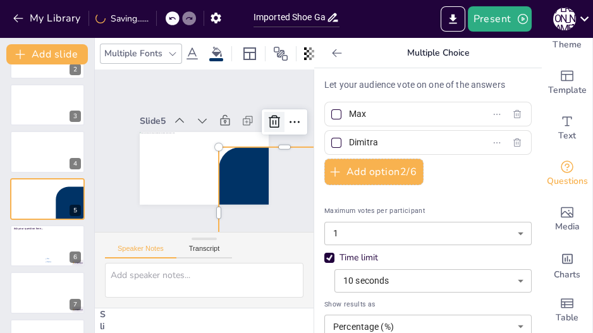
click at [264, 112] on div at bounding box center [274, 122] width 20 height 20
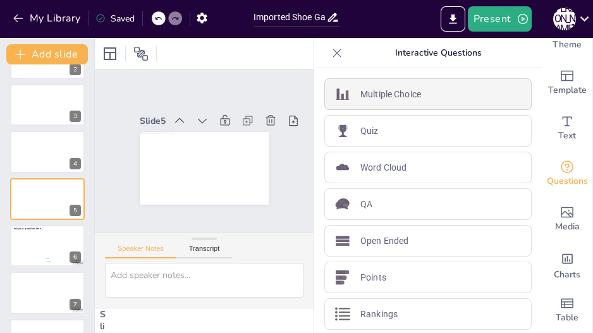
click at [382, 91] on p "Multiple Choice" at bounding box center [390, 94] width 61 height 13
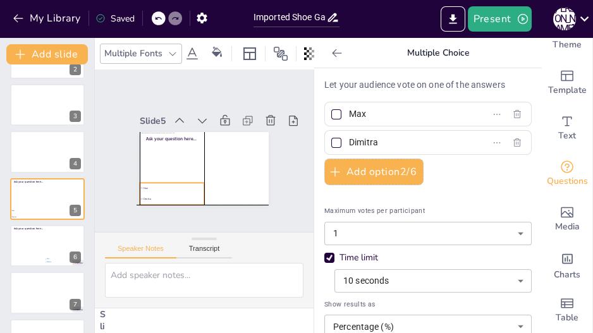
drag, startPoint x: 185, startPoint y: 157, endPoint x: 172, endPoint y: 188, distance: 33.7
click at [172, 194] on li "Dimitra" at bounding box center [172, 199] width 65 height 10
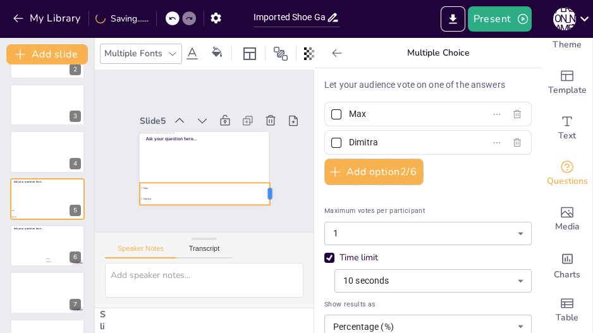
drag, startPoint x: 197, startPoint y: 185, endPoint x: 262, endPoint y: 178, distance: 66.2
click at [262, 178] on div "Slide 1 Slide 2 Slide 3 Slide 4 Slide 5 Ask your question here... Max Dimitra S…" at bounding box center [204, 151] width 200 height 108
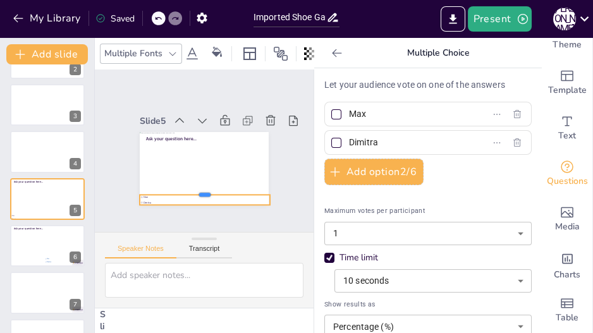
drag, startPoint x: 195, startPoint y: 174, endPoint x: 192, endPoint y: 187, distance: 13.0
click at [192, 187] on div at bounding box center [205, 190] width 130 height 10
click at [151, 207] on div "Slide 1 Slide 2 Slide 3 Slide 4 Slide 5 Ask your question here... Max Dimitra S…" at bounding box center [204, 151] width 235 height 185
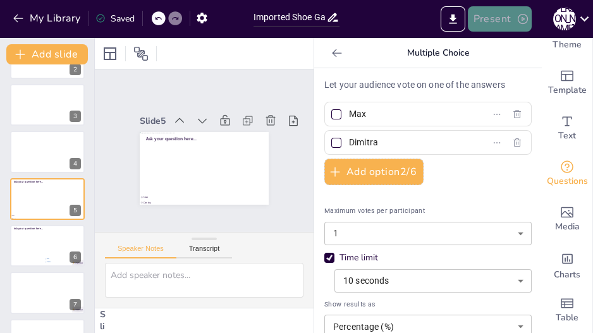
click at [496, 15] on button "Present" at bounding box center [499, 18] width 63 height 25
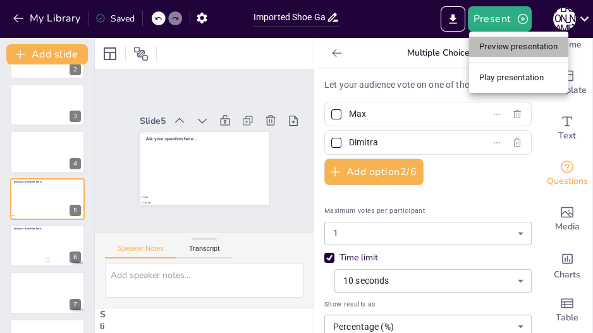
click at [503, 46] on li "Preview presentation" at bounding box center [518, 47] width 99 height 20
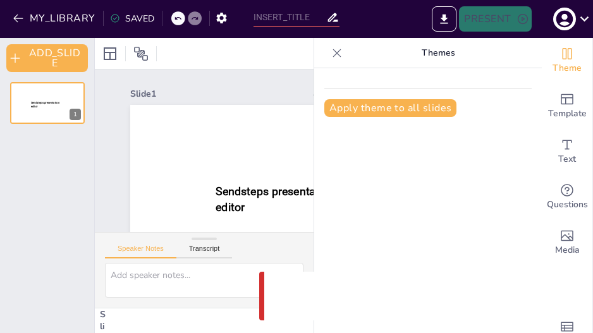
type input "Imported Shoe Game.pptx"
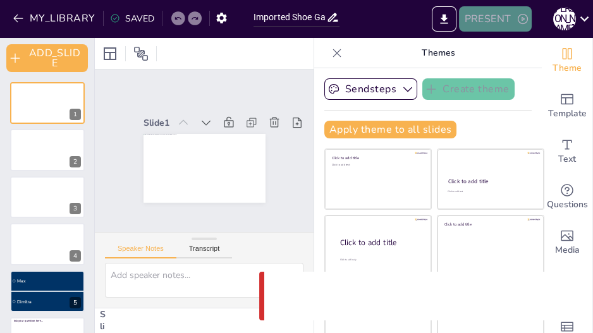
click at [494, 17] on button "PRESENT" at bounding box center [495, 18] width 72 height 25
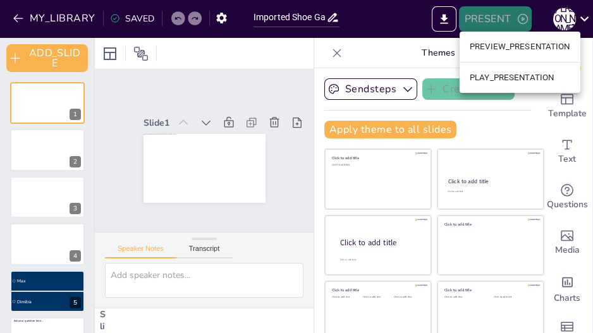
click at [494, 17] on div at bounding box center [296, 166] width 593 height 333
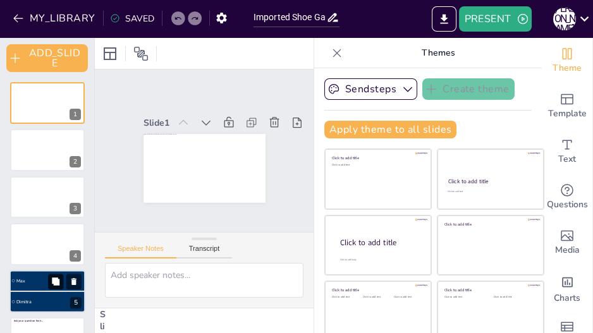
click at [52, 280] on icon at bounding box center [56, 282] width 8 height 8
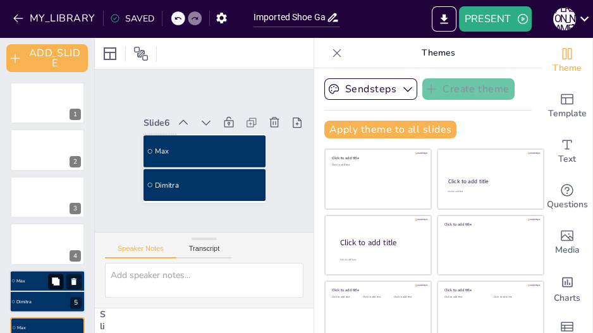
scroll to position [135, 0]
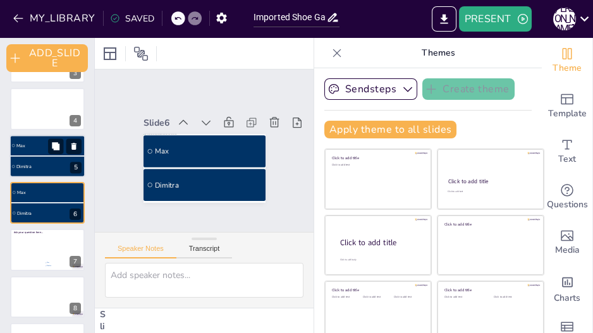
click at [40, 167] on span "Dimitra" at bounding box center [49, 166] width 67 height 6
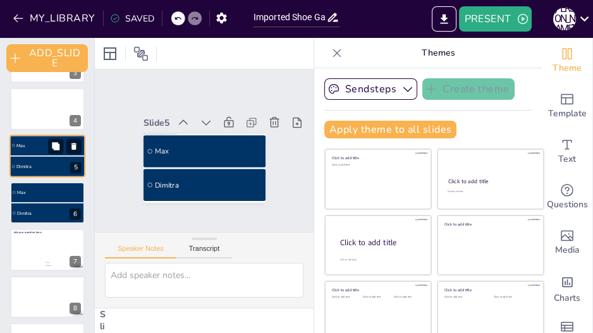
scroll to position [89, 0]
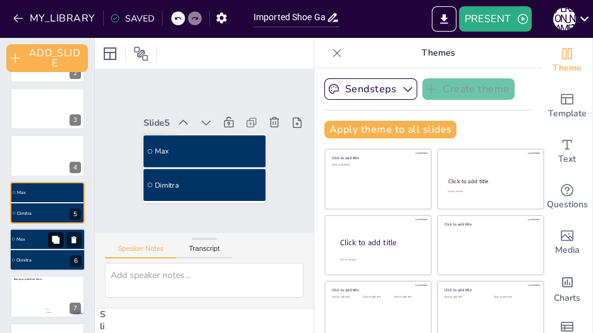
click at [48, 236] on button at bounding box center [55, 239] width 15 height 15
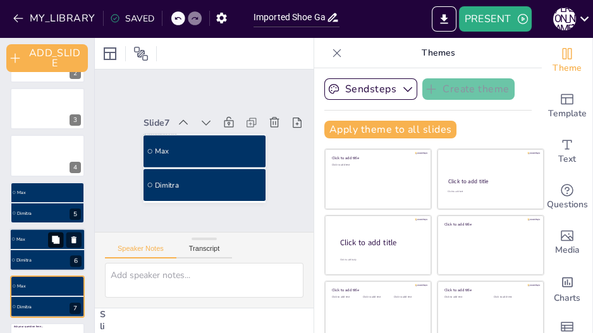
scroll to position [182, 0]
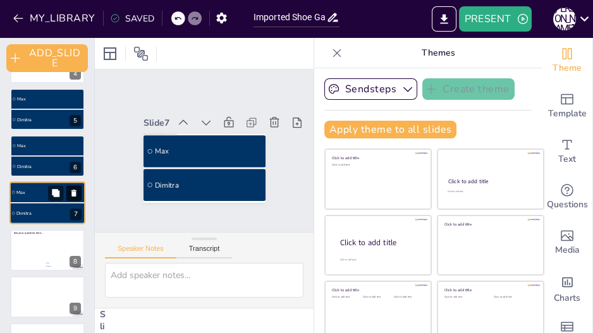
click at [73, 191] on icon at bounding box center [73, 193] width 5 height 7
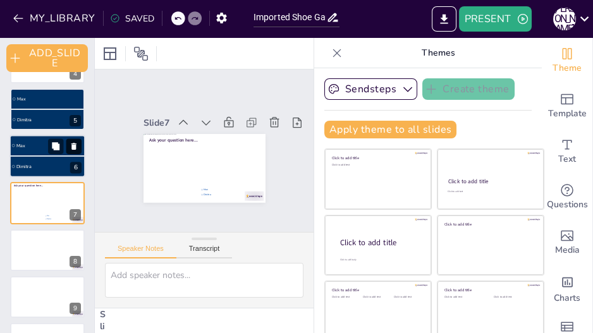
click at [77, 145] on icon at bounding box center [74, 146] width 9 height 9
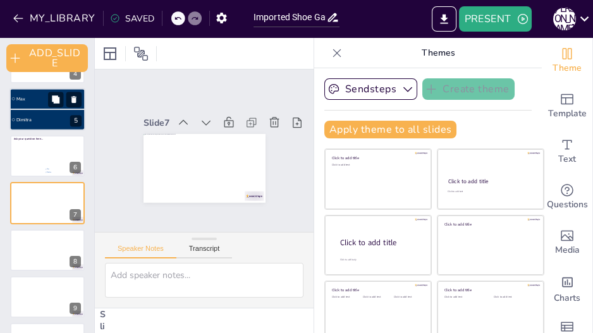
click at [37, 121] on span "Dimitra" at bounding box center [49, 119] width 67 height 6
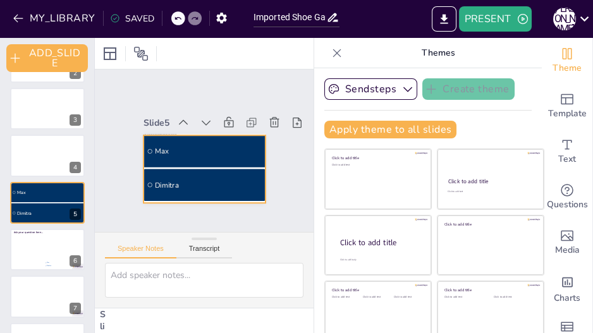
click at [202, 154] on li "Max" at bounding box center [204, 149] width 118 height 97
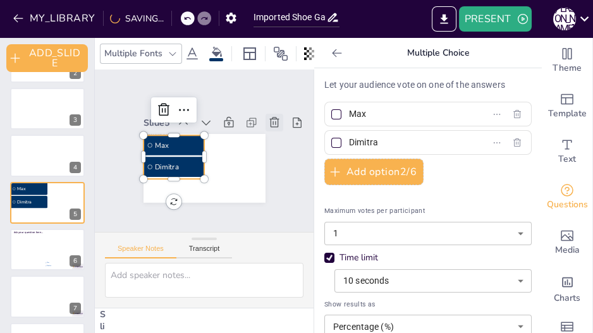
click at [273, 139] on icon at bounding box center [279, 145] width 12 height 13
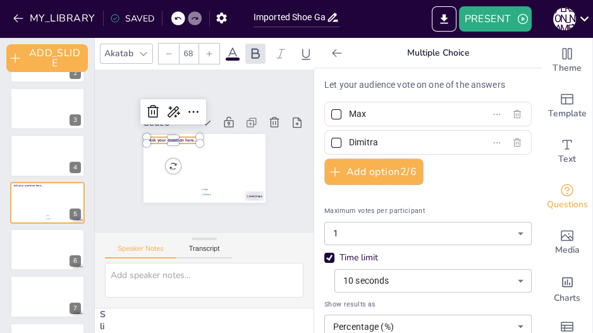
click at [176, 137] on span "Ask your question here..." at bounding box center [173, 140] width 48 height 6
click at [170, 71] on div "Slide 1 Slide 2 Slide 3 Slide 4 Slide 5 Ask your question here... [PERSON_NAME]…" at bounding box center [204, 151] width 266 height 238
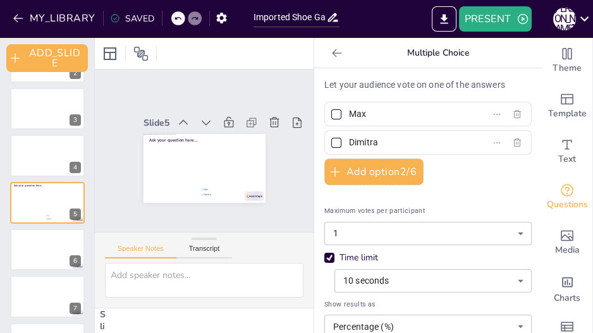
click at [175, 23] on div at bounding box center [178, 18] width 14 height 14
click at [175, 16] on icon at bounding box center [178, 19] width 8 height 8
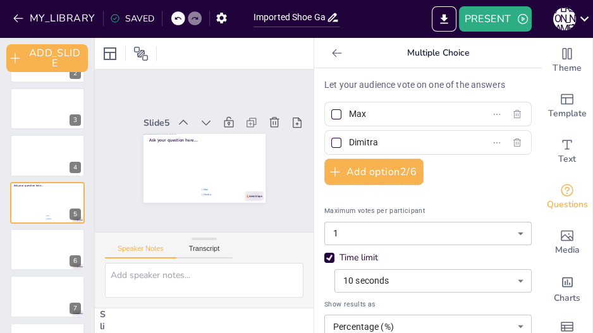
click at [175, 16] on icon at bounding box center [178, 19] width 8 height 8
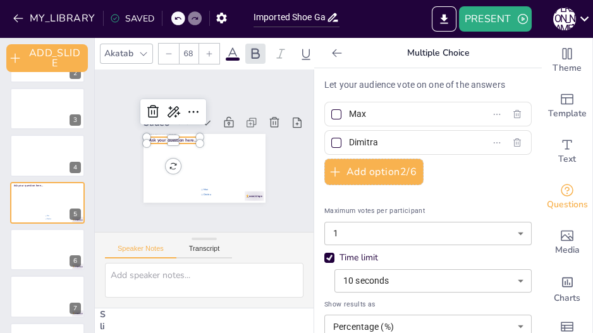
click at [194, 135] on span "Ask your question here..." at bounding box center [204, 117] width 21 height 47
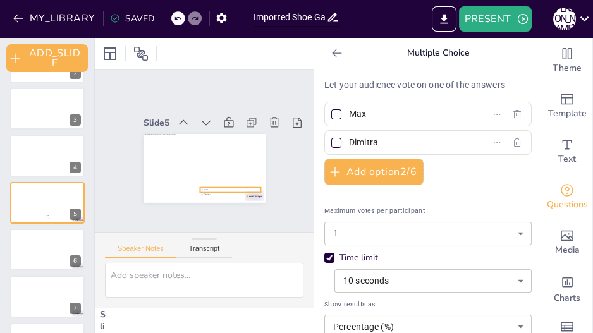
click at [222, 144] on li "Max" at bounding box center [233, 113] width 23 height 59
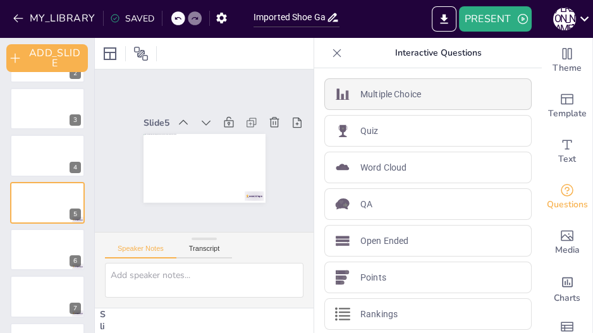
click at [383, 92] on p "Multiple Choice" at bounding box center [390, 94] width 61 height 13
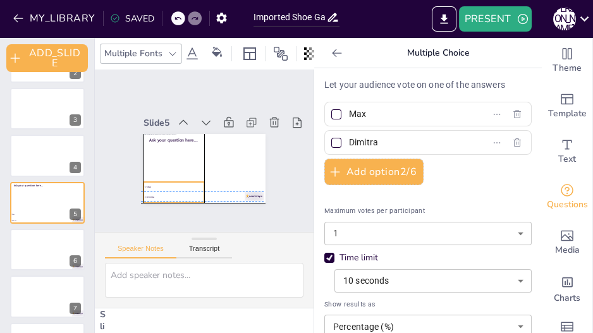
drag, startPoint x: 182, startPoint y: 151, endPoint x: 171, endPoint y: 178, distance: 29.5
click at [236, 178] on li "Max" at bounding box center [241, 181] width 10 height 61
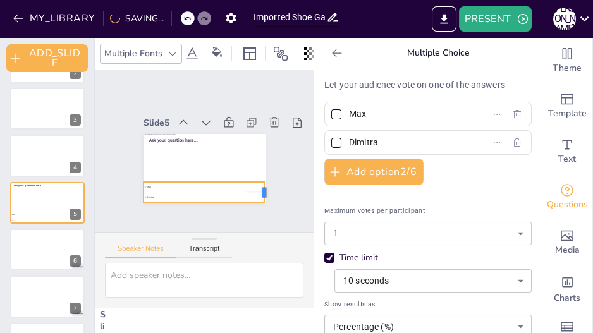
drag, startPoint x: 195, startPoint y: 183, endPoint x: 255, endPoint y: 178, distance: 60.2
click at [255, 178] on div "Ask your question here... [PERSON_NAME]" at bounding box center [213, 166] width 140 height 121
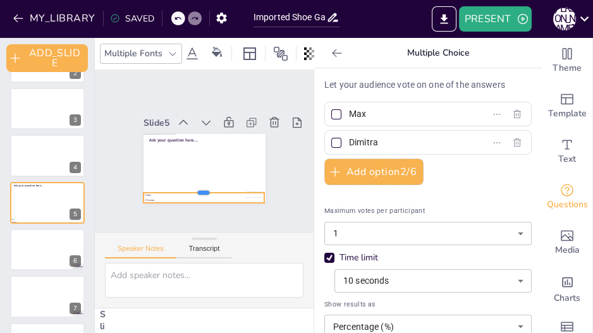
drag, startPoint x: 197, startPoint y: 173, endPoint x: 195, endPoint y: 183, distance: 10.8
click at [195, 183] on div at bounding box center [179, 178] width 97 height 89
click at [108, 202] on div "Slide 1 Slide 2 Slide 3 Slide 4 Slide 5 Ask your question here... [PERSON_NAME]…" at bounding box center [204, 151] width 266 height 238
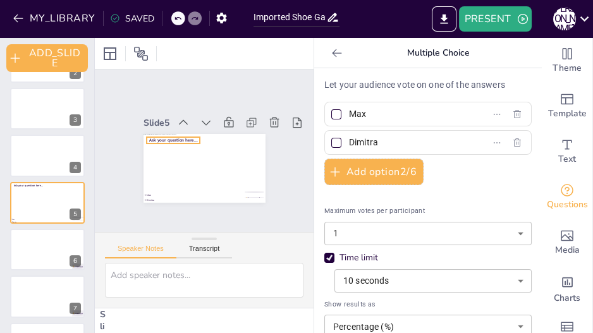
click at [212, 134] on span "Ask your question here..." at bounding box center [217, 121] width 11 height 49
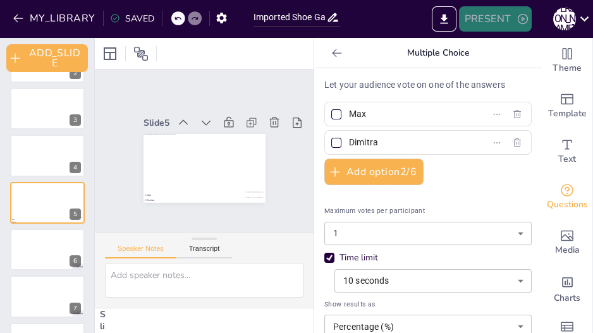
click at [505, 17] on button "PRESENT" at bounding box center [495, 18] width 72 height 25
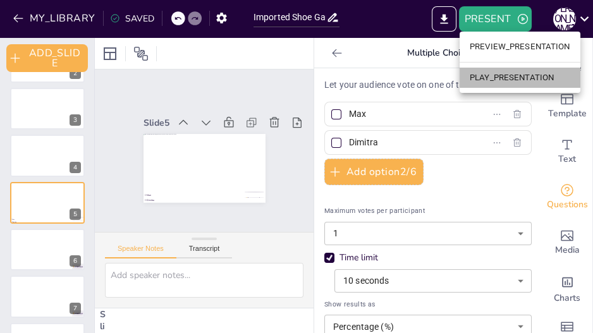
click at [510, 73] on li "PLAY_PRESENTATION" at bounding box center [520, 78] width 121 height 20
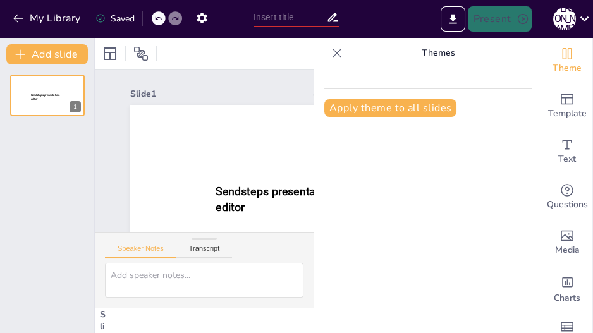
type input "Imported Shoe Game.pptx"
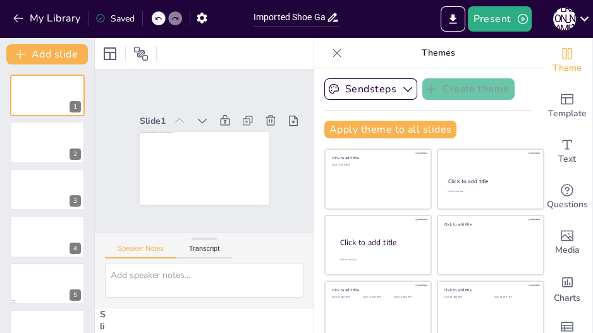
click at [331, 51] on icon at bounding box center [337, 53] width 13 height 13
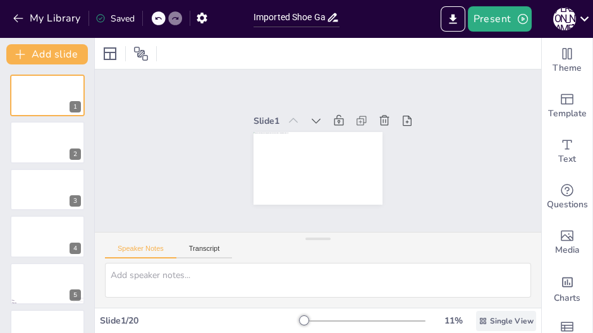
click at [491, 322] on span "Single View" at bounding box center [512, 321] width 44 height 10
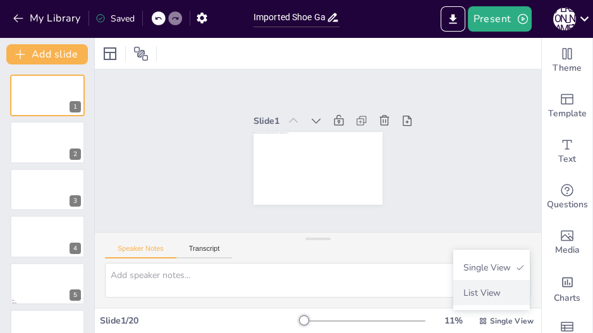
click at [491, 296] on span "List View" at bounding box center [491, 293] width 66 height 12
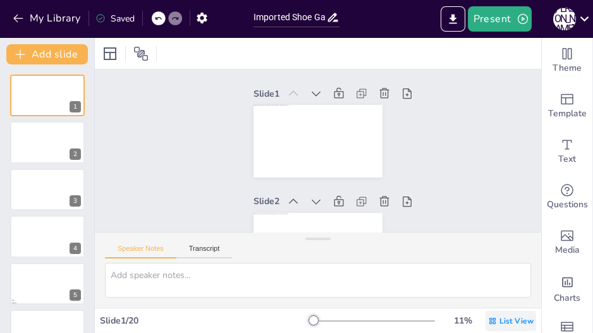
click at [500, 321] on span "List View" at bounding box center [517, 321] width 34 height 10
click at [491, 267] on span "Single View" at bounding box center [496, 268] width 58 height 12
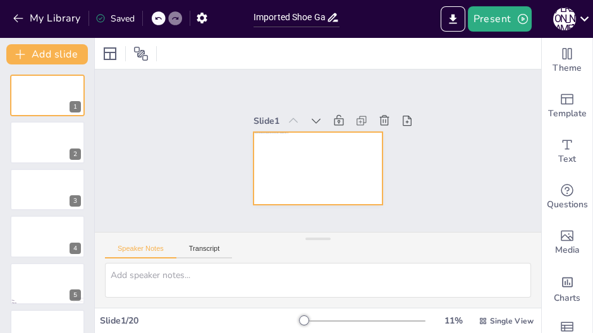
click at [283, 164] on div at bounding box center [318, 168] width 129 height 73
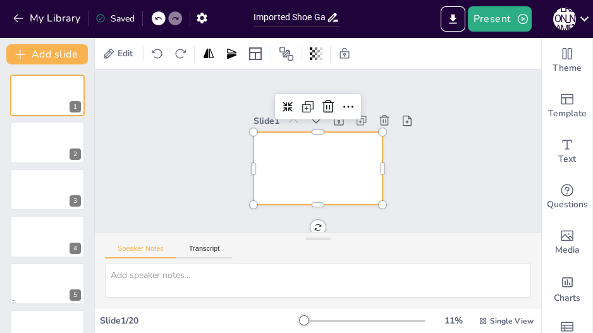
click at [283, 164] on div at bounding box center [318, 168] width 129 height 73
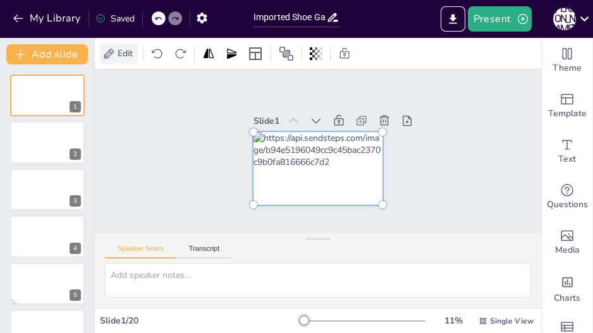
click at [133, 51] on span "Edit" at bounding box center [125, 53] width 20 height 12
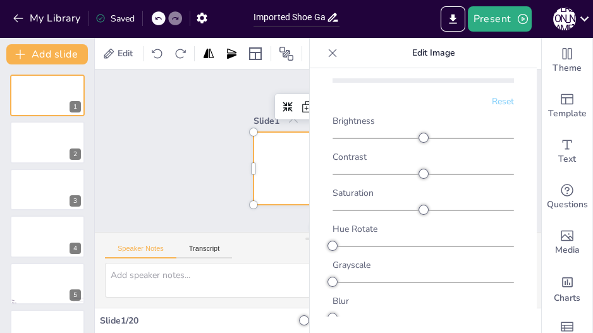
scroll to position [190, 0]
click at [150, 188] on div "Slide 1 Slide 2 Slide 3 Slide 4 Slide 5 Max Dimitra Slide 6 Slide 7 Slide 8 Sli…" at bounding box center [318, 151] width 446 height 163
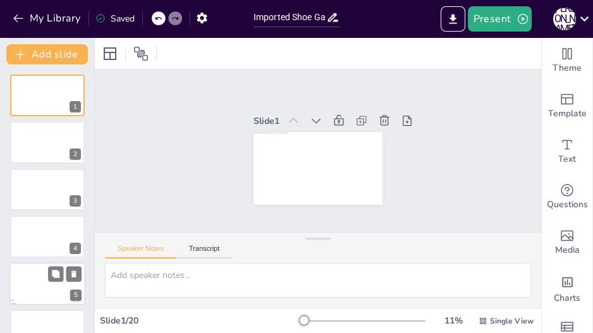
click at [42, 287] on div at bounding box center [47, 283] width 76 height 43
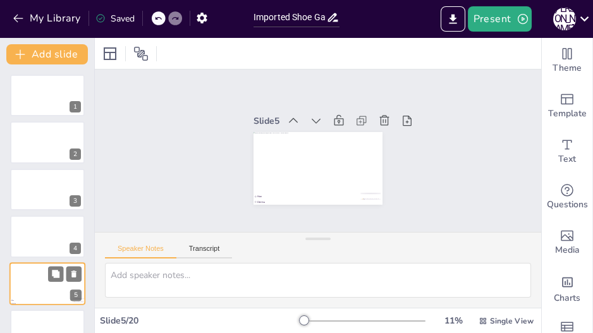
scroll to position [85, 0]
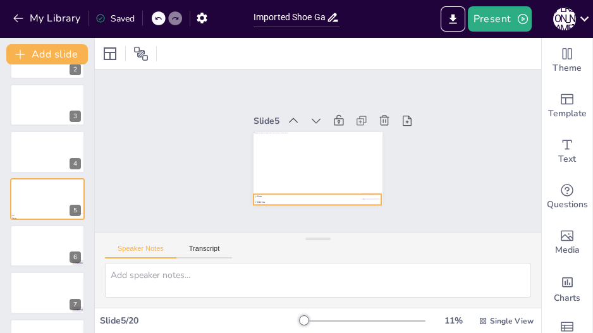
click at [261, 192] on div "[PERSON_NAME]" at bounding box center [318, 168] width 129 height 73
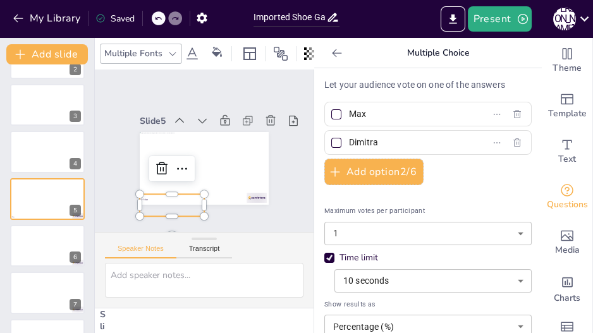
click at [171, 202] on div "Slide 1 Slide 2 Slide 3 Slide 4 Slide 5 Max Dimitra Slide 6 Slide 7 Slide 8 Sli…" at bounding box center [204, 151] width 219 height 163
click at [238, 209] on div "Slide 1 Slide 2 Slide 3 Slide 4 Slide 5 Max Dimitra Slide 6 Slide 7 Slide 8 Sli…" at bounding box center [204, 151] width 219 height 163
click at [156, 198] on span "Max" at bounding box center [174, 199] width 60 height 3
click at [52, 20] on button "My Library" at bounding box center [47, 18] width 77 height 20
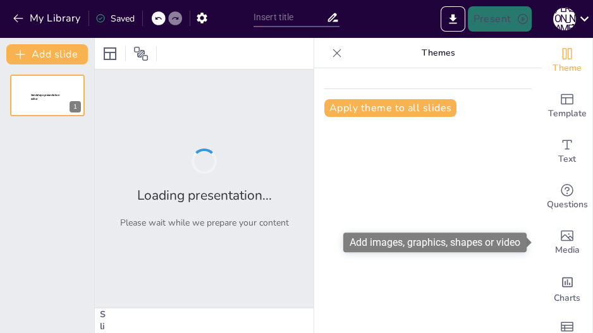
type input "Imported Shoe Game.pptx"
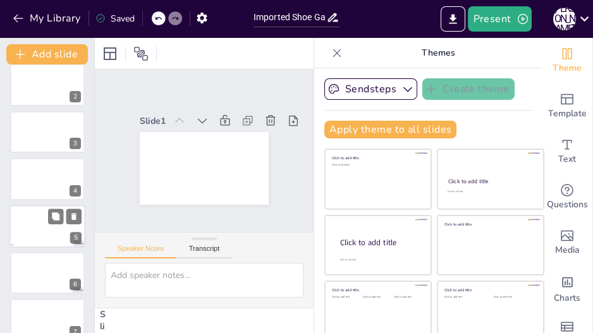
scroll to position [58, 0]
click at [46, 239] on div at bounding box center [47, 225] width 76 height 43
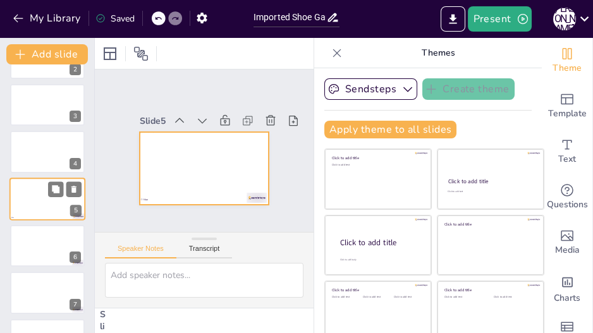
click at [46, 200] on div at bounding box center [47, 199] width 76 height 43
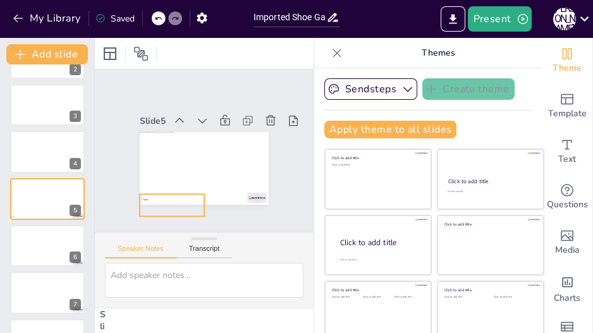
click at [168, 194] on span "Max" at bounding box center [196, 207] width 56 height 27
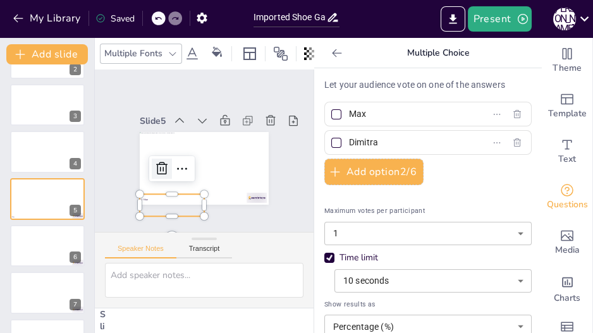
click at [238, 135] on icon at bounding box center [244, 128] width 13 height 13
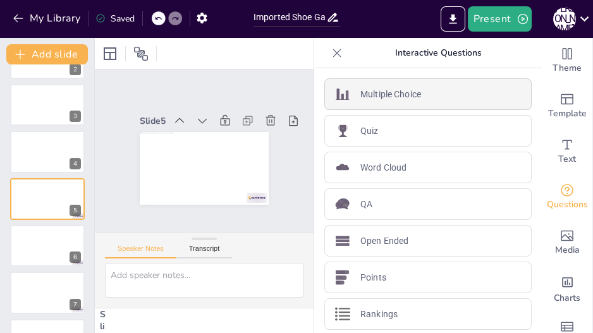
click at [375, 106] on div "Multiple Choice" at bounding box center [427, 94] width 207 height 32
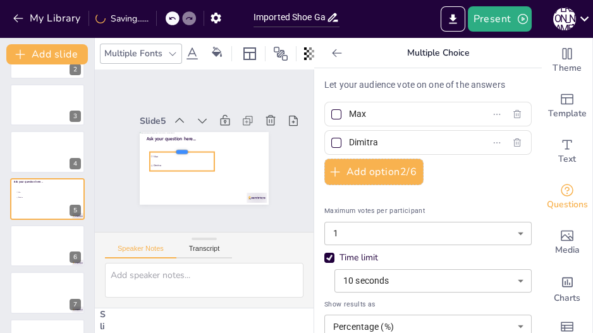
click at [159, 145] on div "Ask your question here... [PERSON_NAME]" at bounding box center [192, 138] width 144 height 140
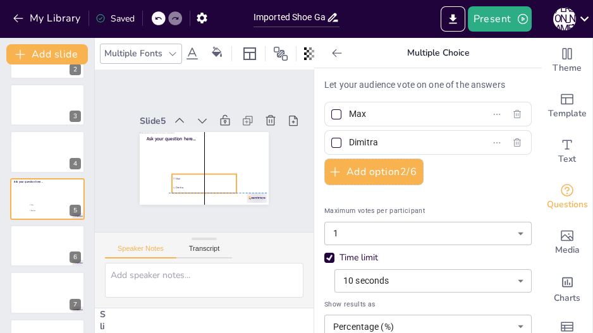
drag, startPoint x: 161, startPoint y: 152, endPoint x: 180, endPoint y: 171, distance: 27.3
click at [180, 171] on li "Max" at bounding box center [176, 151] width 9 height 65
click at [213, 205] on div "Slide 1 Slide 2 Slide 3 Slide 4 Slide 5 Ask your question here... [PERSON_NAME]…" at bounding box center [204, 151] width 258 height 222
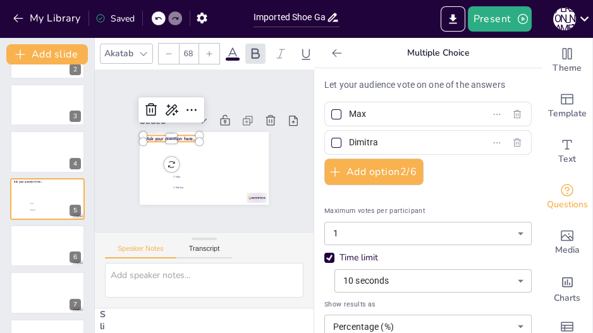
click at [216, 132] on span "Ask your question here..." at bounding box center [236, 138] width 41 height 38
click at [194, 210] on icon at bounding box center [202, 218] width 16 height 16
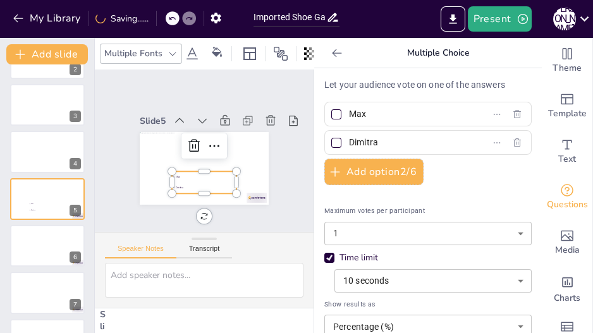
click at [190, 155] on span "Dimitra" at bounding box center [174, 130] width 38 height 50
click at [202, 148] on icon at bounding box center [194, 155] width 15 height 15
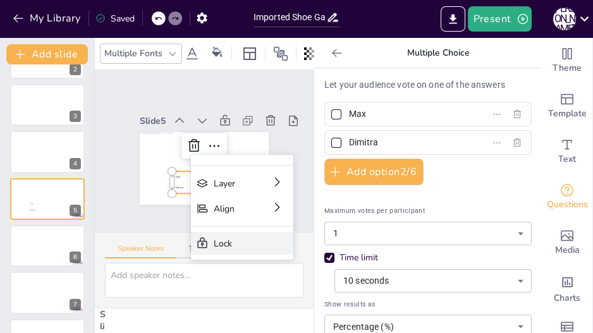
click at [16, 175] on div "Lock" at bounding box center [0, 156] width 33 height 39
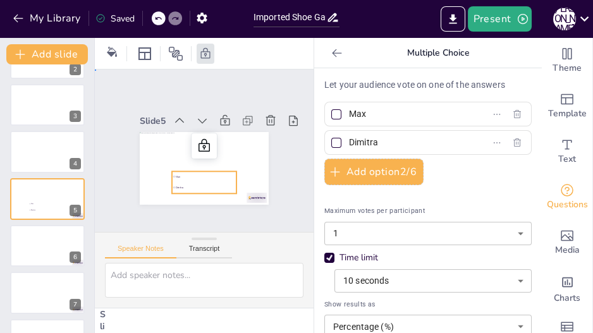
click at [273, 194] on div "Slide 1 Slide 2 Slide 3 Slide 4 Slide 5 Max Dimitra Slide 6 Slide 7 Slide 8 Sli…" at bounding box center [204, 151] width 221 height 214
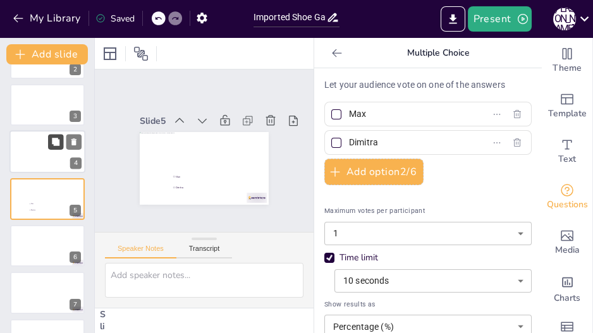
click at [49, 147] on button at bounding box center [55, 142] width 15 height 15
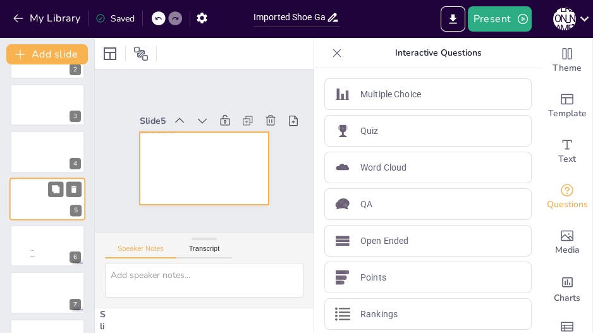
click at [49, 197] on div at bounding box center [47, 199] width 76 height 43
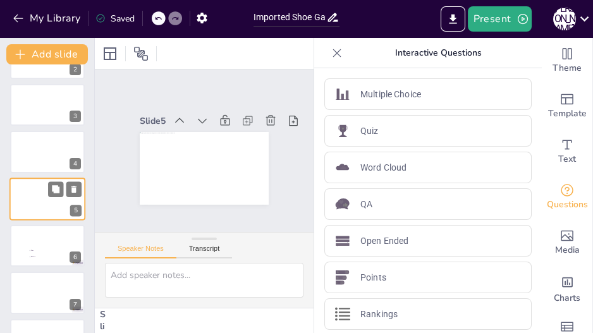
click at [45, 203] on div at bounding box center [47, 199] width 76 height 43
click at [73, 185] on icon at bounding box center [74, 189] width 9 height 9
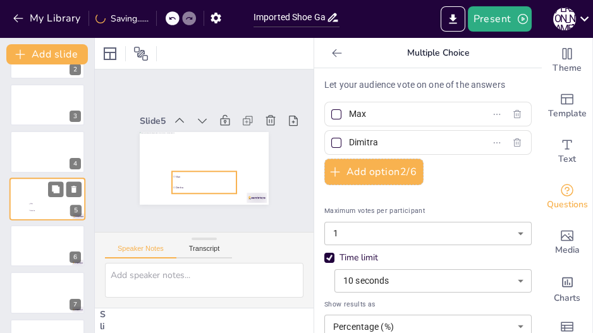
click at [34, 206] on li "Max" at bounding box center [47, 204] width 38 height 6
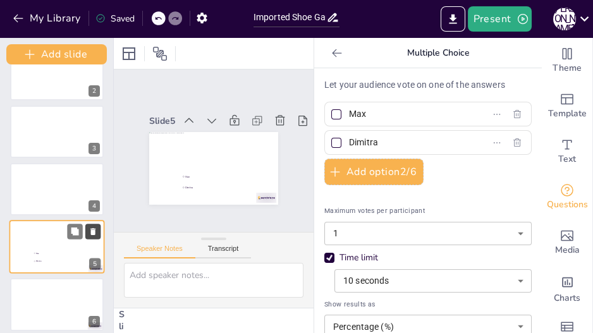
drag, startPoint x: 94, startPoint y: 247, endPoint x: 89, endPoint y: 229, distance: 18.4
click at [89, 229] on div "Add slide 1 2 3 4 Max Dimitra 5 6 7 8 9 10 11 12 13 14 15 16 17 18 19 20" at bounding box center [57, 185] width 114 height 295
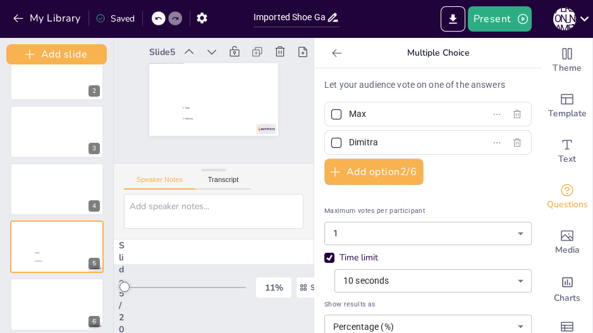
scroll to position [71, 0]
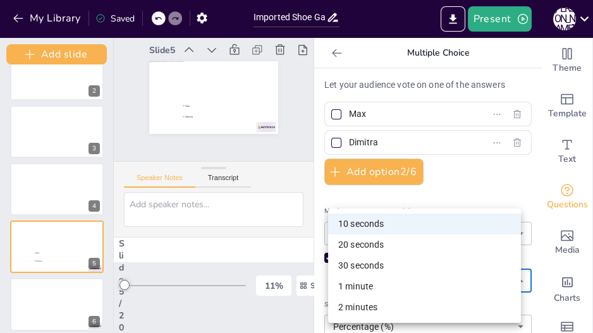
click at [378, 277] on body "My Library Saved Imported Shoe Game.pptx Present [PERSON_NAME] Document fonts P…" at bounding box center [296, 166] width 593 height 333
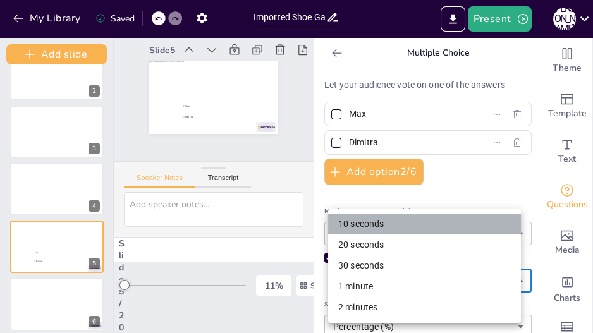
click at [371, 229] on li "10 seconds" at bounding box center [424, 224] width 193 height 21
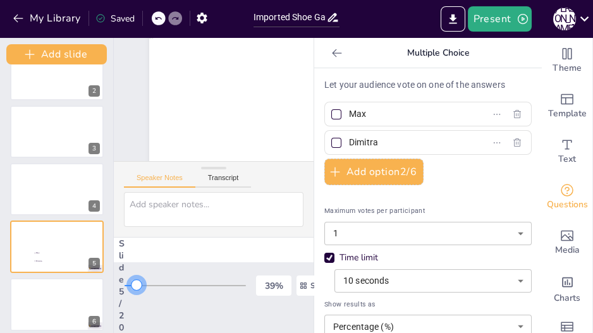
drag, startPoint x: 125, startPoint y: 276, endPoint x: 137, endPoint y: 271, distance: 13.0
click at [137, 276] on div "39 % Single View" at bounding box center [241, 286] width 232 height 20
click at [332, 52] on icon at bounding box center [336, 53] width 9 height 8
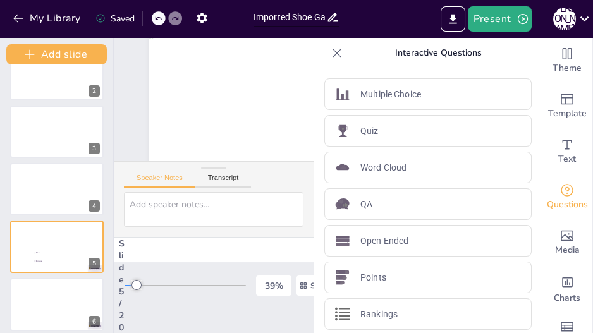
click at [333, 52] on icon at bounding box center [337, 53] width 8 height 8
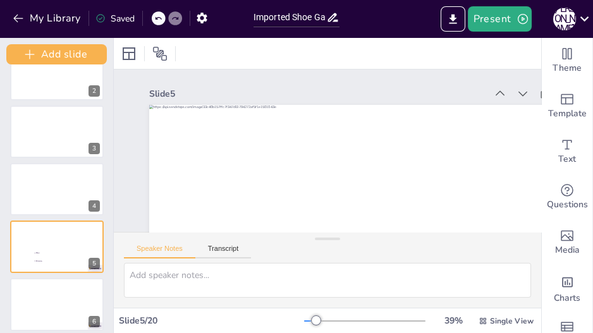
scroll to position [0, 0]
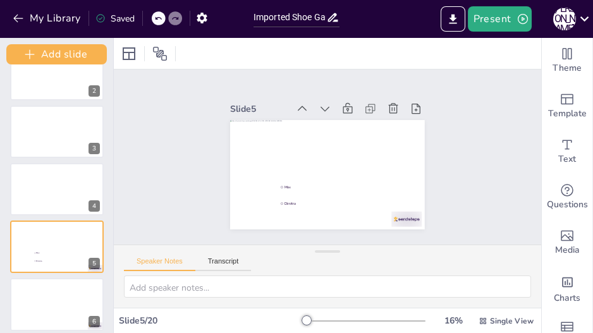
drag, startPoint x: 320, startPoint y: 241, endPoint x: 323, endPoint y: 305, distance: 63.9
click at [323, 305] on div "Speaker Notes Transcript" at bounding box center [327, 276] width 427 height 63
drag, startPoint x: 321, startPoint y: 254, endPoint x: 320, endPoint y: 271, distance: 17.8
click at [320, 271] on div "Speaker Notes Transcript" at bounding box center [327, 276] width 427 height 63
click at [238, 262] on button "Transcript" at bounding box center [223, 264] width 56 height 14
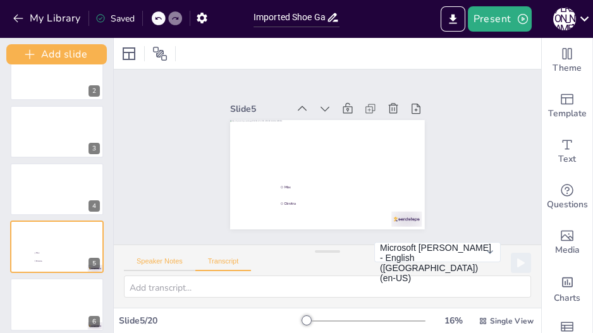
click at [166, 261] on button "Speaker Notes" at bounding box center [159, 264] width 71 height 14
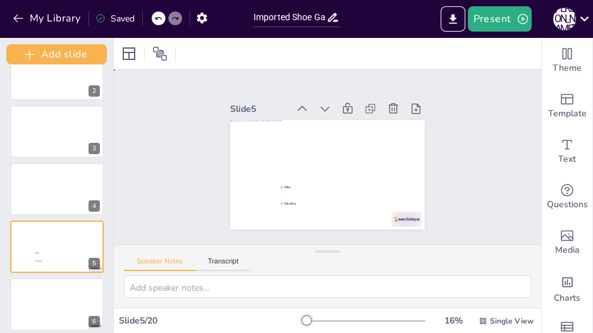
click at [458, 187] on div "Slide 1 Slide 2 Slide 3 Slide 4 Slide 5 Max Dimitra Slide 6 Slide 7 Slide 8 Sli…" at bounding box center [327, 157] width 298 height 460
click at [51, 204] on div at bounding box center [56, 190] width 95 height 54
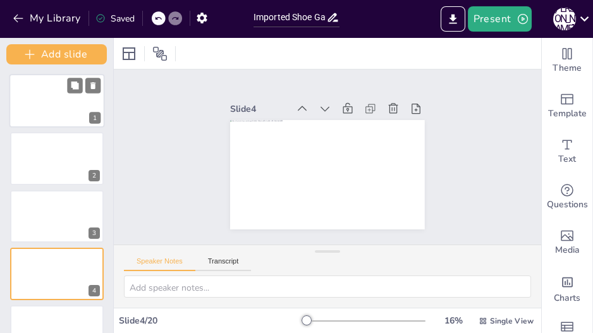
click at [55, 97] on div at bounding box center [56, 101] width 95 height 54
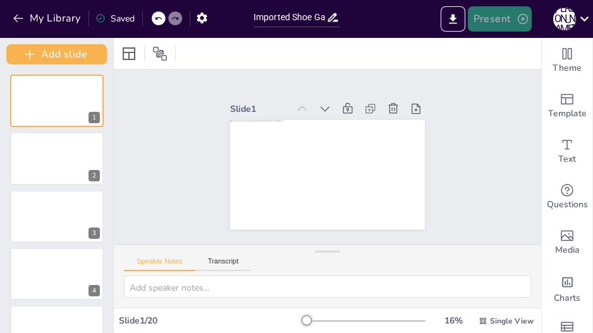
click at [482, 15] on button "Present" at bounding box center [499, 18] width 63 height 25
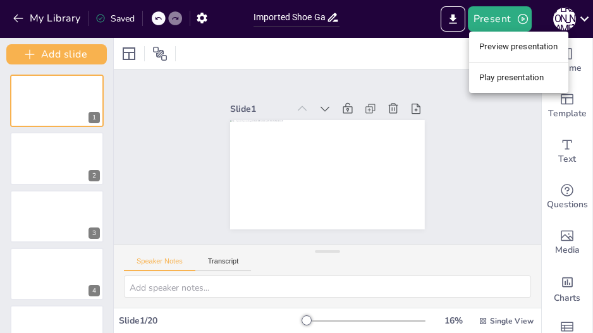
click at [397, 67] on div at bounding box center [296, 166] width 593 height 333
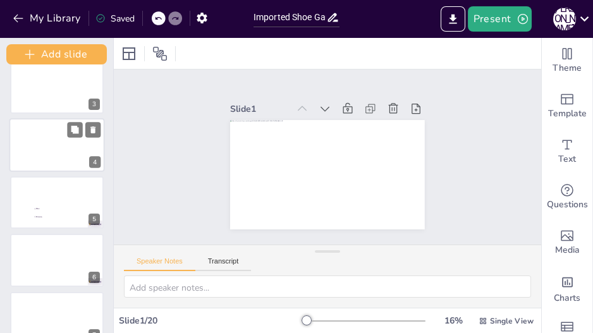
click at [58, 266] on div at bounding box center [57, 260] width 94 height 52
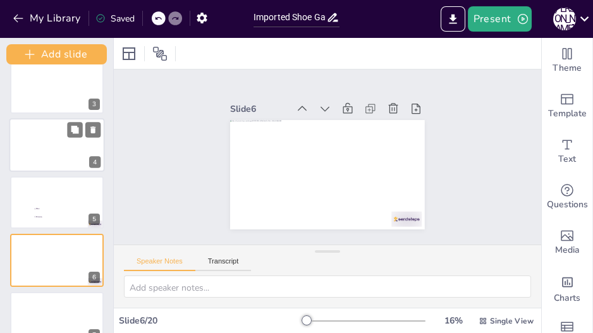
scroll to position [190, 0]
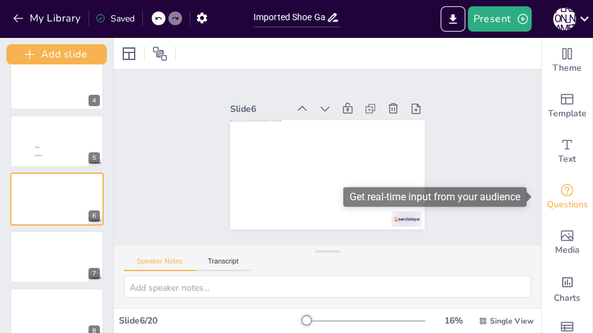
click at [573, 206] on span "Questions" at bounding box center [567, 205] width 41 height 14
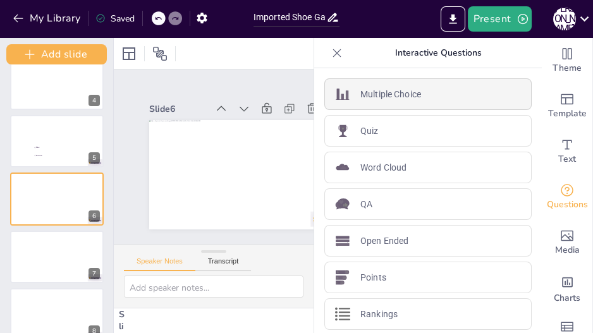
click at [429, 101] on div "Multiple Choice" at bounding box center [427, 94] width 207 height 32
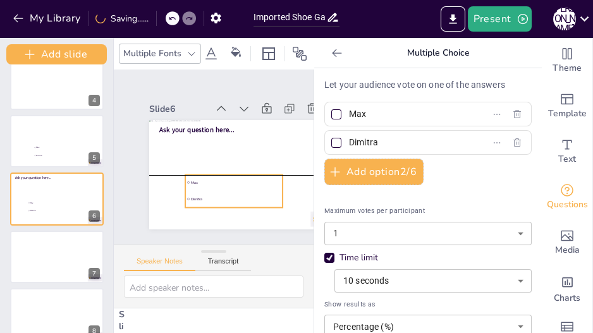
drag, startPoint x: 220, startPoint y: 147, endPoint x: 241, endPoint y: 175, distance: 34.8
click at [241, 175] on span "Max" at bounding box center [247, 151] width 49 height 80
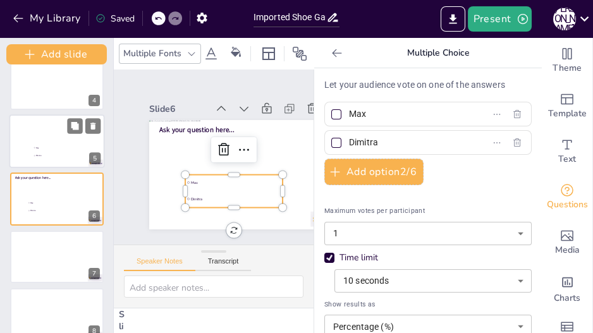
click at [66, 152] on li "Dimitra" at bounding box center [56, 156] width 47 height 8
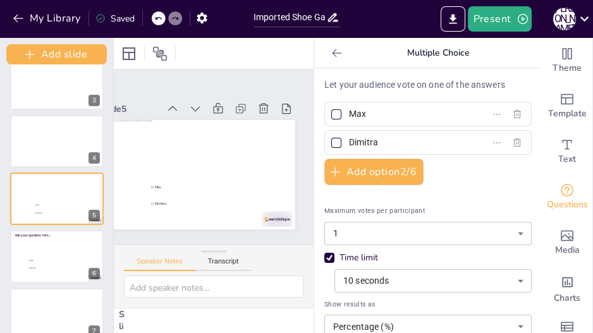
scroll to position [0, 52]
click at [62, 257] on li "Max" at bounding box center [50, 261] width 47 height 8
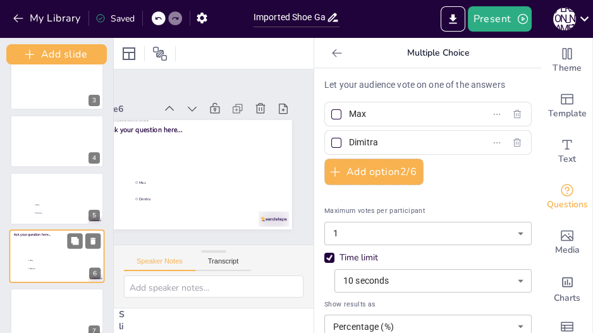
scroll to position [190, 0]
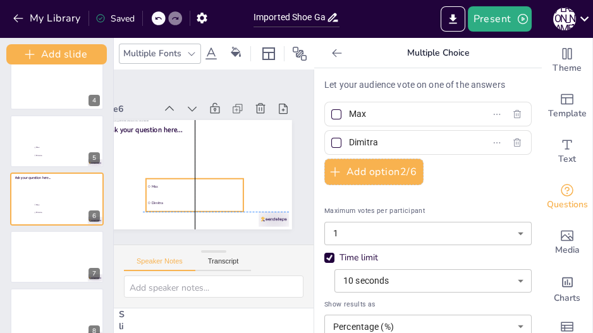
drag, startPoint x: 152, startPoint y: 190, endPoint x: 162, endPoint y: 190, distance: 9.5
click at [188, 126] on li "Dimitra" at bounding box center [237, 114] width 99 height 26
click at [53, 132] on div at bounding box center [56, 141] width 95 height 54
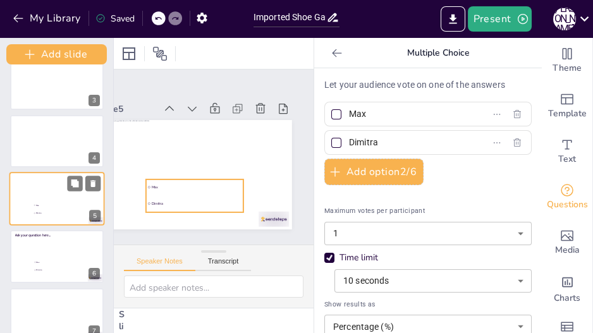
click at [64, 204] on span "Max" at bounding box center [58, 205] width 44 height 3
click at [78, 184] on icon at bounding box center [75, 184] width 8 height 8
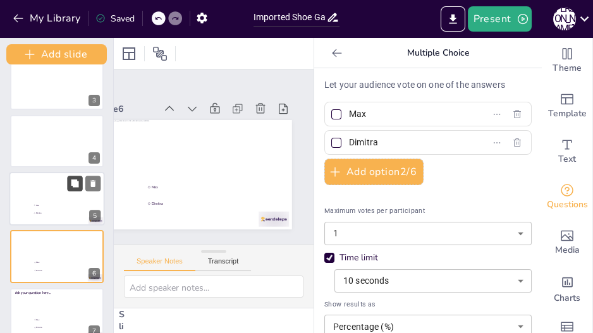
scroll to position [190, 0]
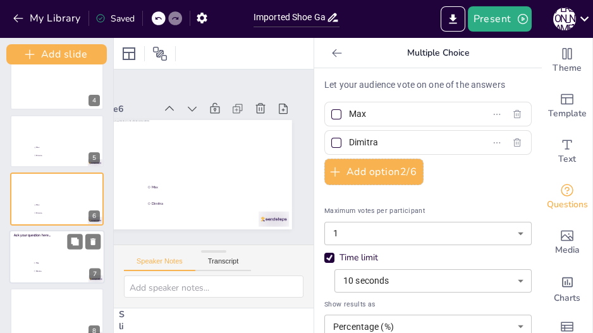
click at [49, 271] on span "Dimitra" at bounding box center [58, 270] width 44 height 3
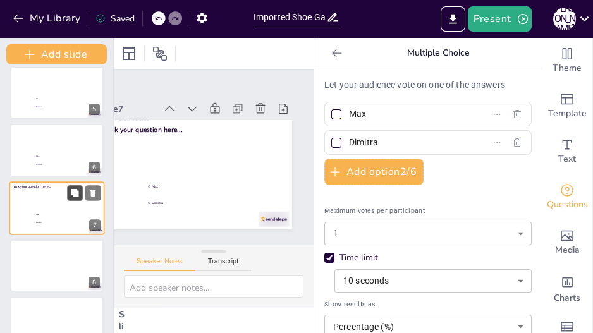
scroll to position [238, 0]
click at [92, 191] on icon at bounding box center [92, 193] width 5 height 7
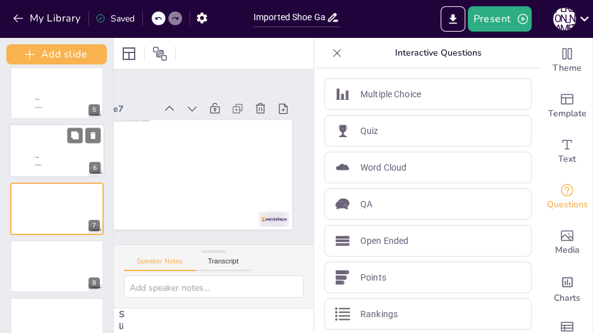
click at [66, 156] on span "Max" at bounding box center [58, 157] width 44 height 3
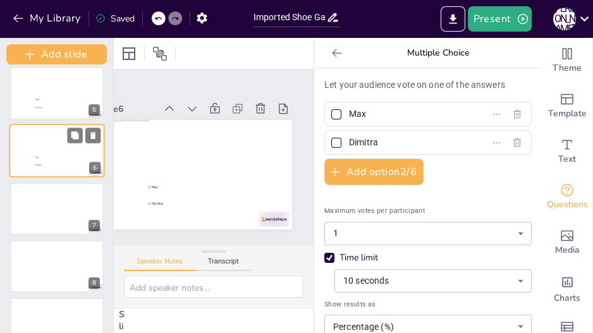
scroll to position [190, 0]
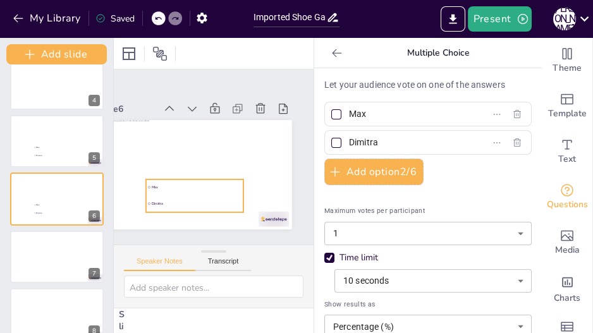
click at [198, 141] on li "Dimitra" at bounding box center [246, 118] width 97 height 45
click at [224, 154] on icon at bounding box center [232, 162] width 16 height 16
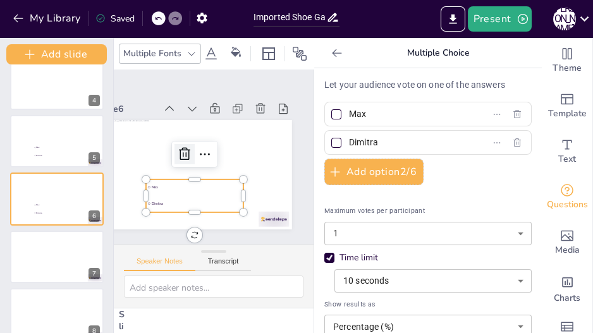
click at [184, 159] on icon at bounding box center [186, 169] width 21 height 21
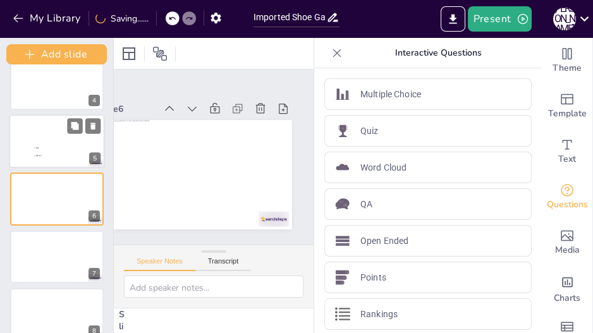
click at [62, 146] on span "Max" at bounding box center [58, 147] width 44 height 3
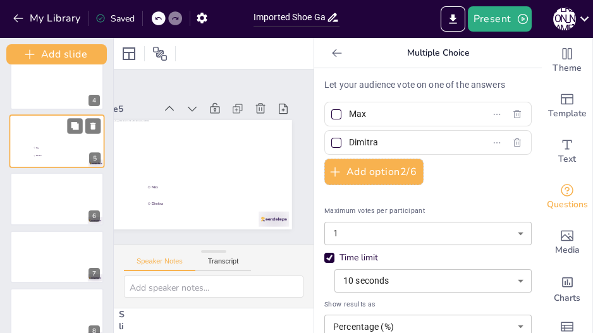
scroll to position [133, 0]
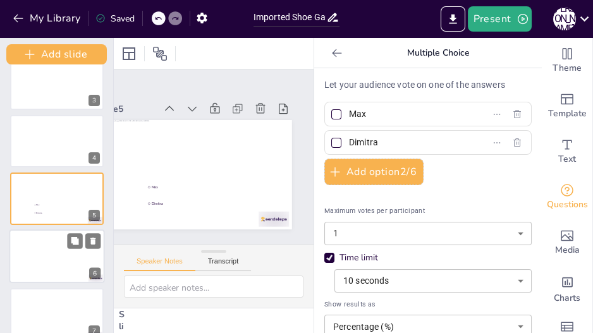
click at [64, 256] on div at bounding box center [56, 257] width 95 height 54
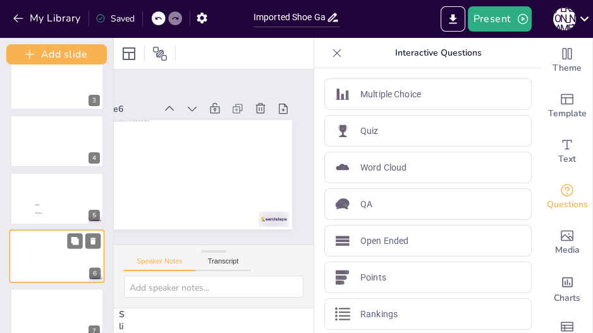
scroll to position [190, 0]
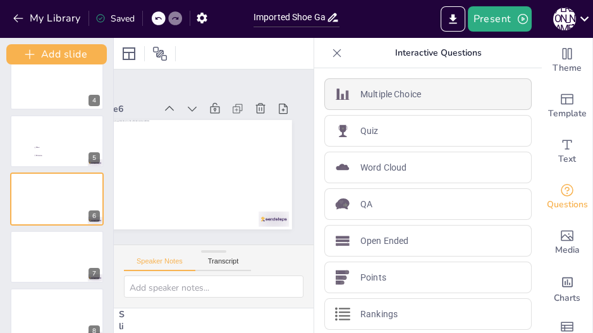
click at [382, 99] on p "Multiple Choice" at bounding box center [390, 94] width 61 height 13
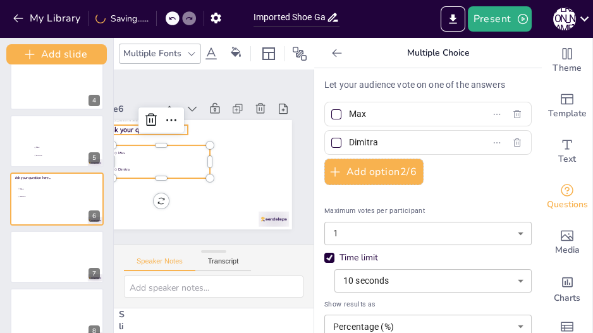
click at [129, 126] on span "Ask your question here..." at bounding box center [157, 110] width 74 height 32
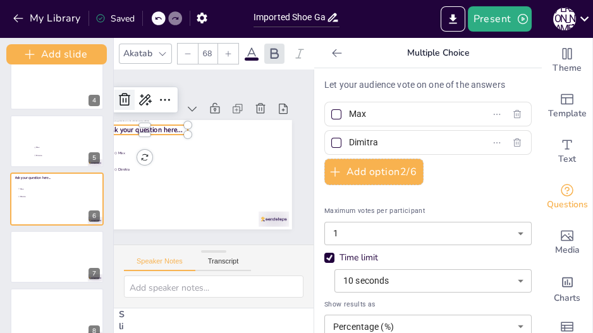
click at [130, 223] on icon at bounding box center [139, 232] width 18 height 18
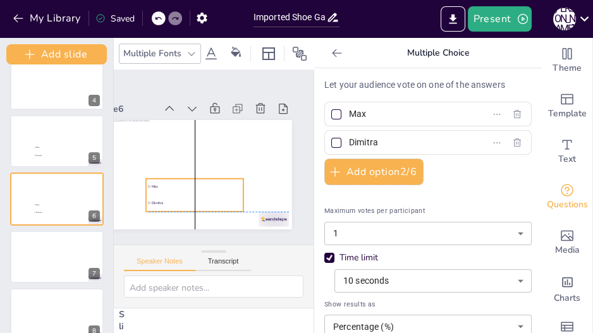
drag, startPoint x: 176, startPoint y: 169, endPoint x: 195, endPoint y: 189, distance: 28.2
click at [237, 189] on li "Dimitra" at bounding box center [254, 185] width 35 height 99
click at [255, 75] on div "Slide 1 Slide 2 Slide 3 Slide 4 Slide 5 Max Dimitra Slide 6 Max Dimitra Slide 7…" at bounding box center [209, 139] width 226 height 296
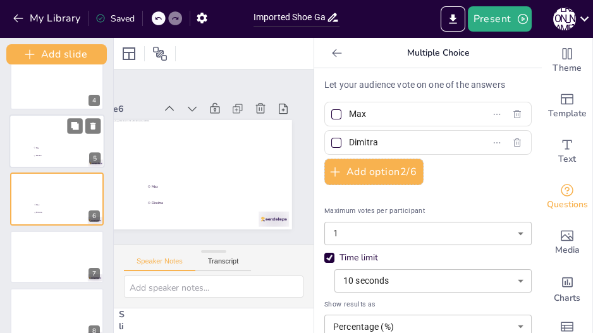
click at [35, 129] on div at bounding box center [56, 141] width 95 height 54
click at [495, 18] on button "Present" at bounding box center [499, 18] width 63 height 25
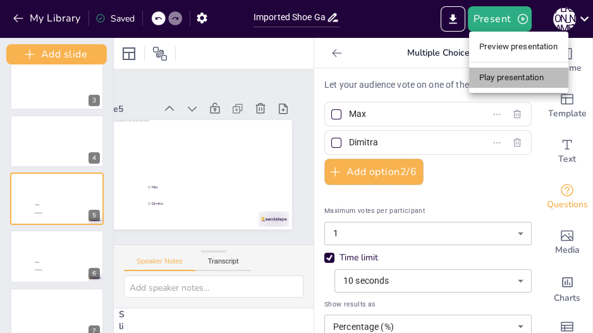
click at [515, 73] on li "Play presentation" at bounding box center [518, 78] width 99 height 20
